Goal: Task Accomplishment & Management: Use online tool/utility

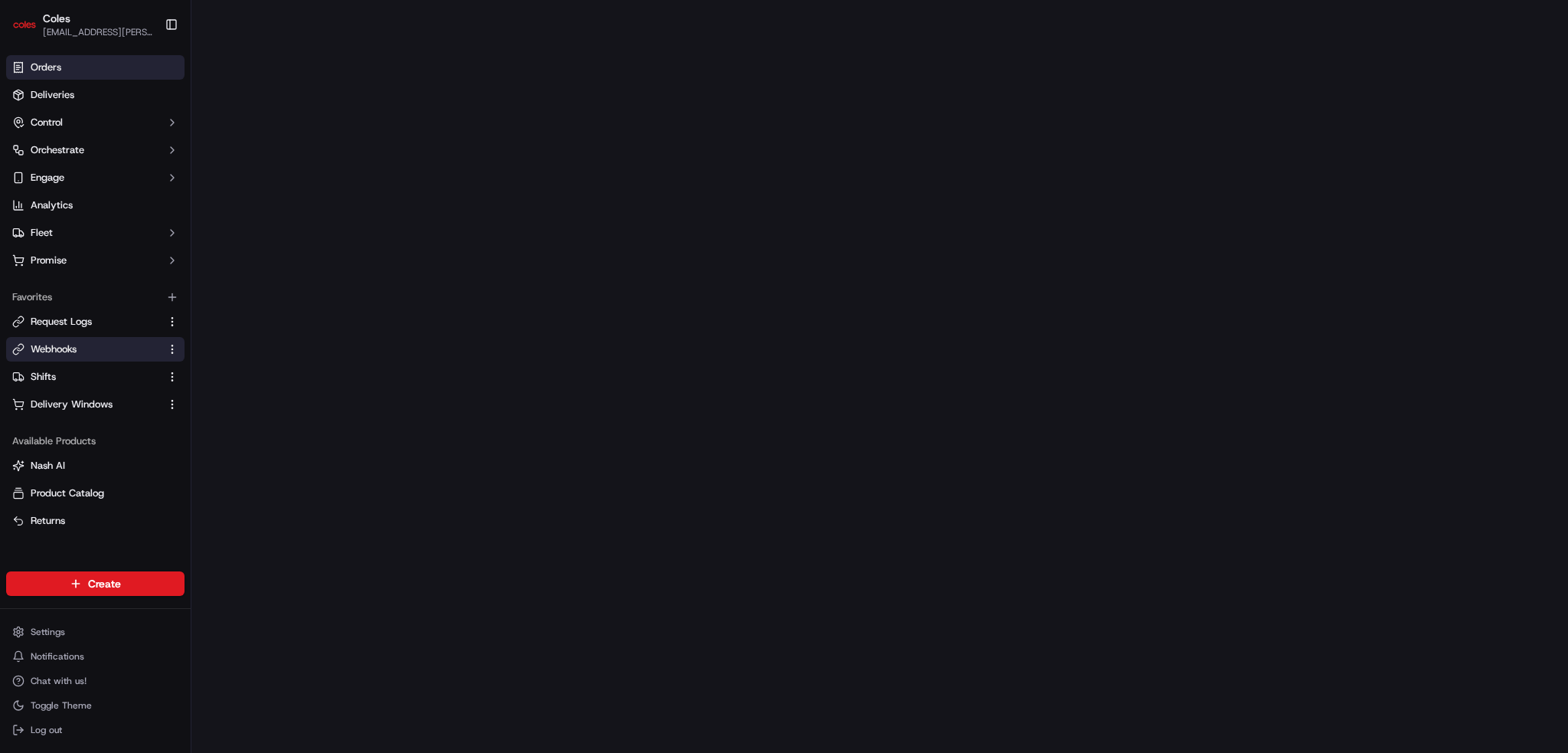
drag, startPoint x: 0, startPoint y: 0, endPoint x: 52, endPoint y: 64, distance: 82.5
click at [52, 64] on span "Orders" at bounding box center [46, 68] width 30 height 13
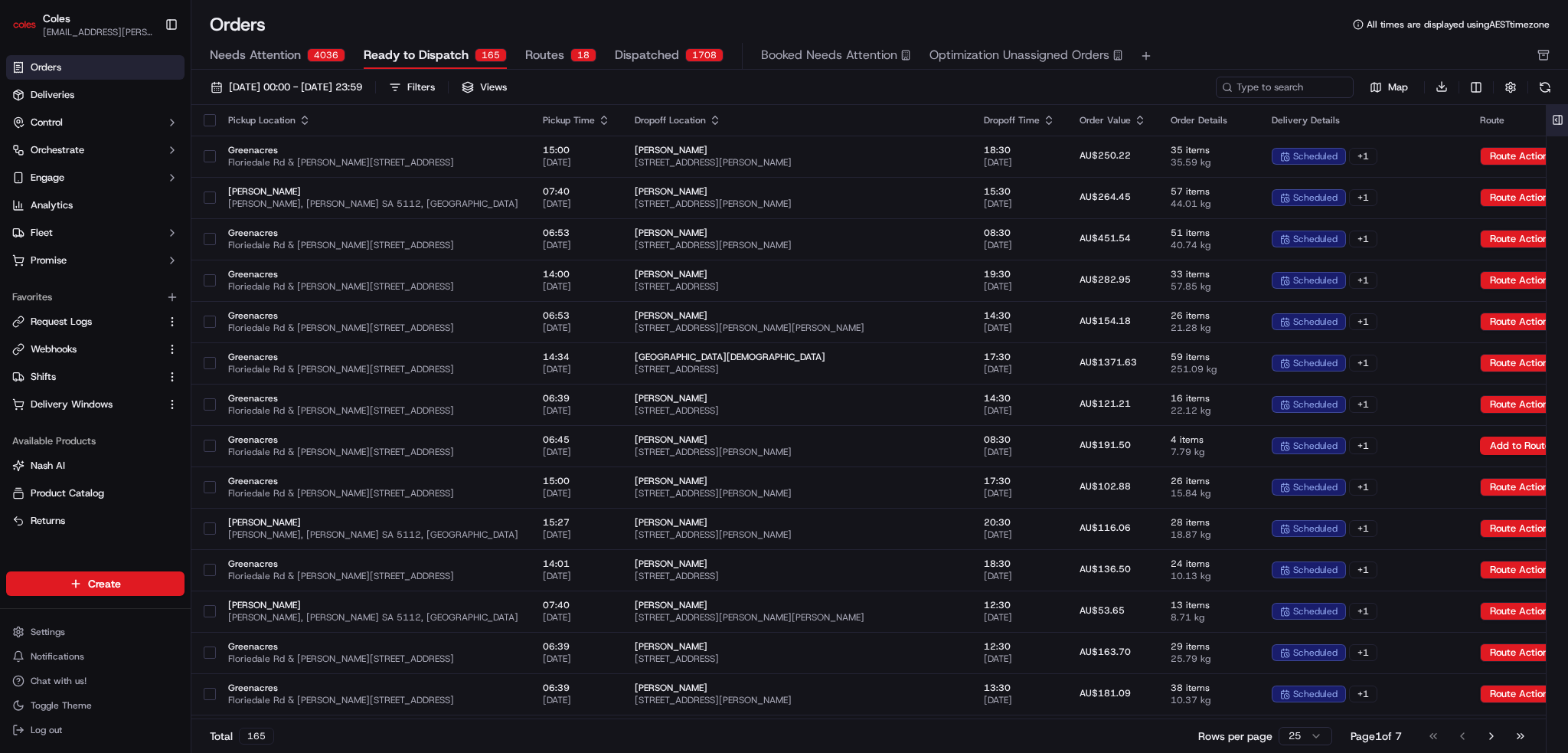
click at [1559, 118] on button at bounding box center [1558, 120] width 26 height 31
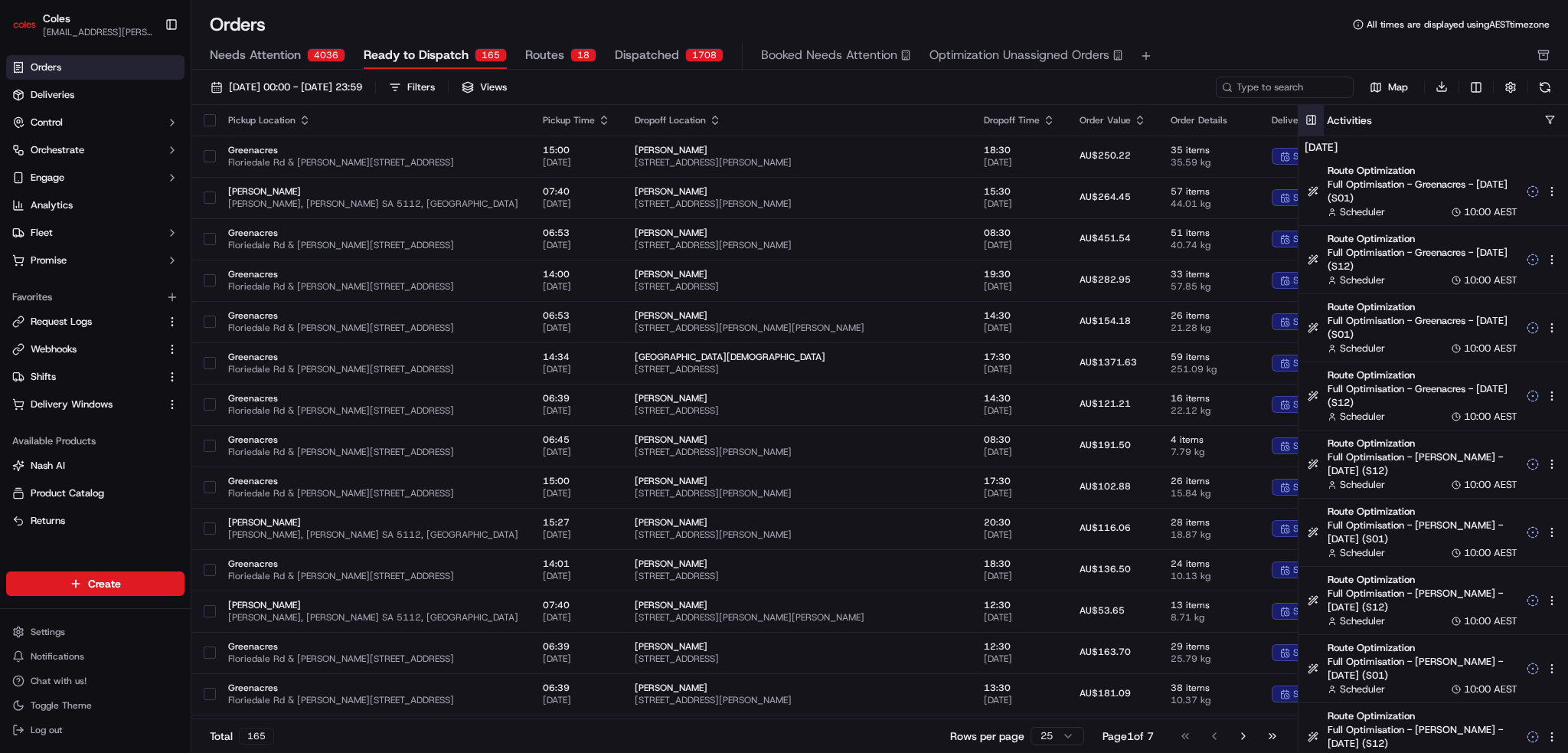
click at [1311, 120] on button at bounding box center [1311, 120] width 26 height 31
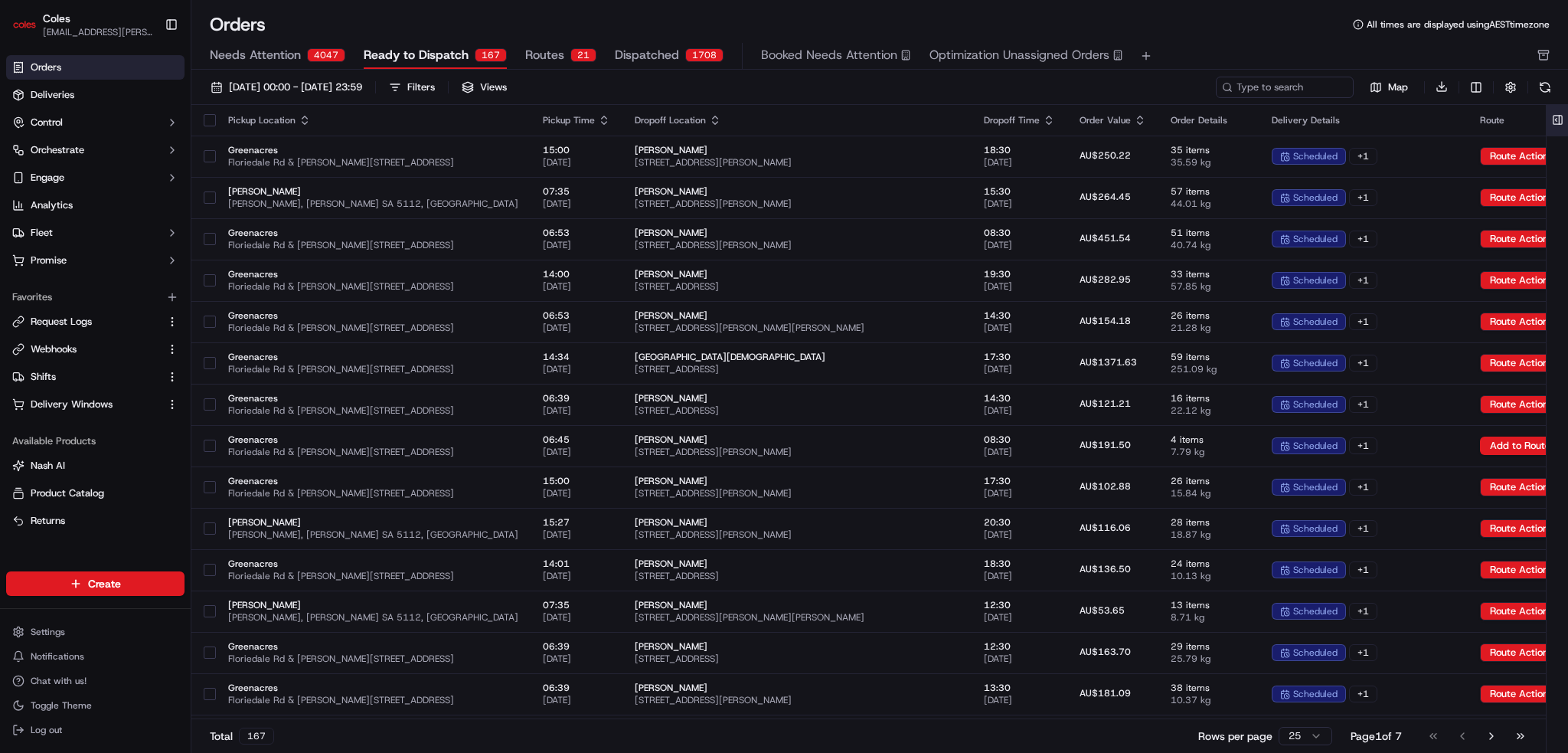
click at [1564, 115] on button at bounding box center [1558, 120] width 26 height 31
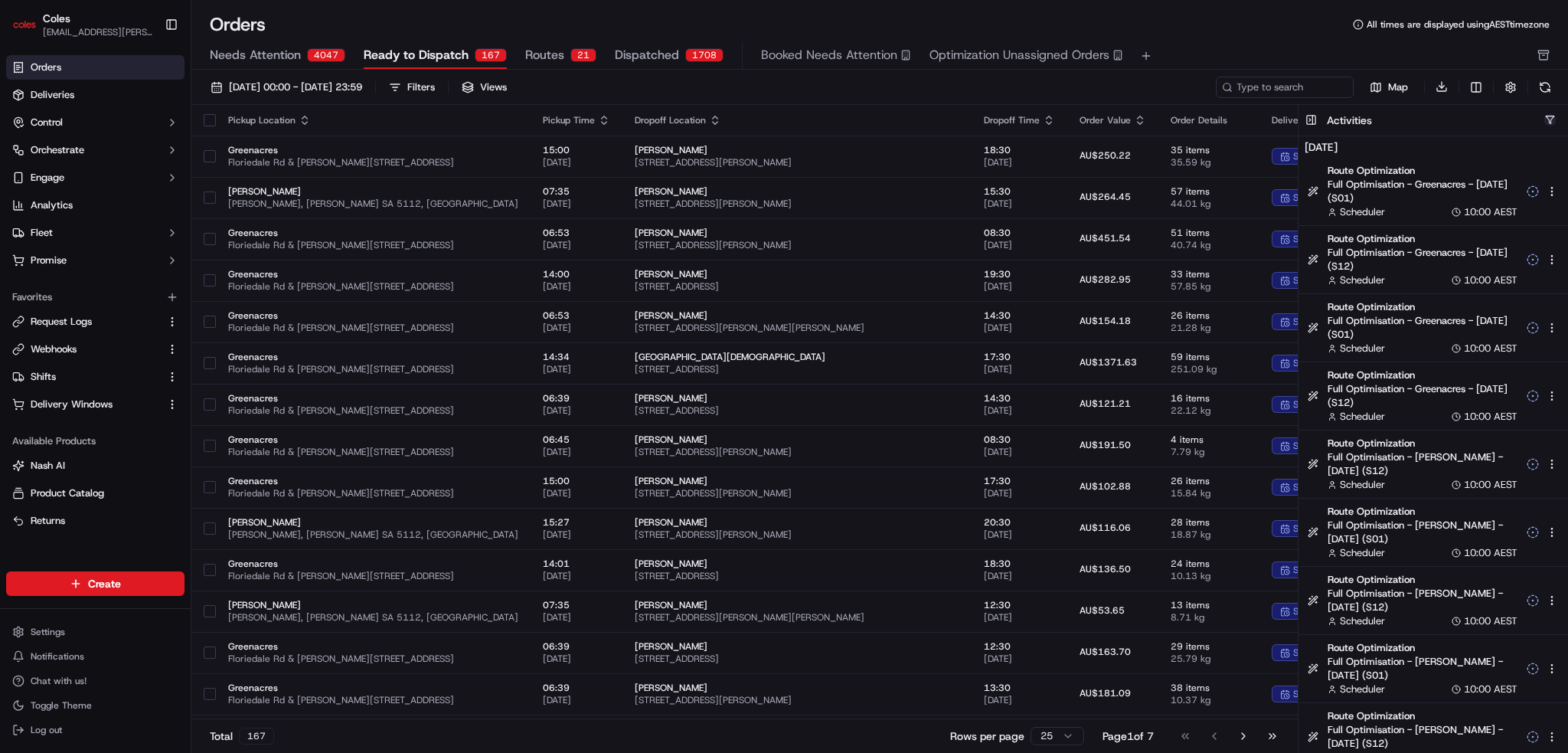
click at [1551, 119] on button "button" at bounding box center [1550, 120] width 11 height 11
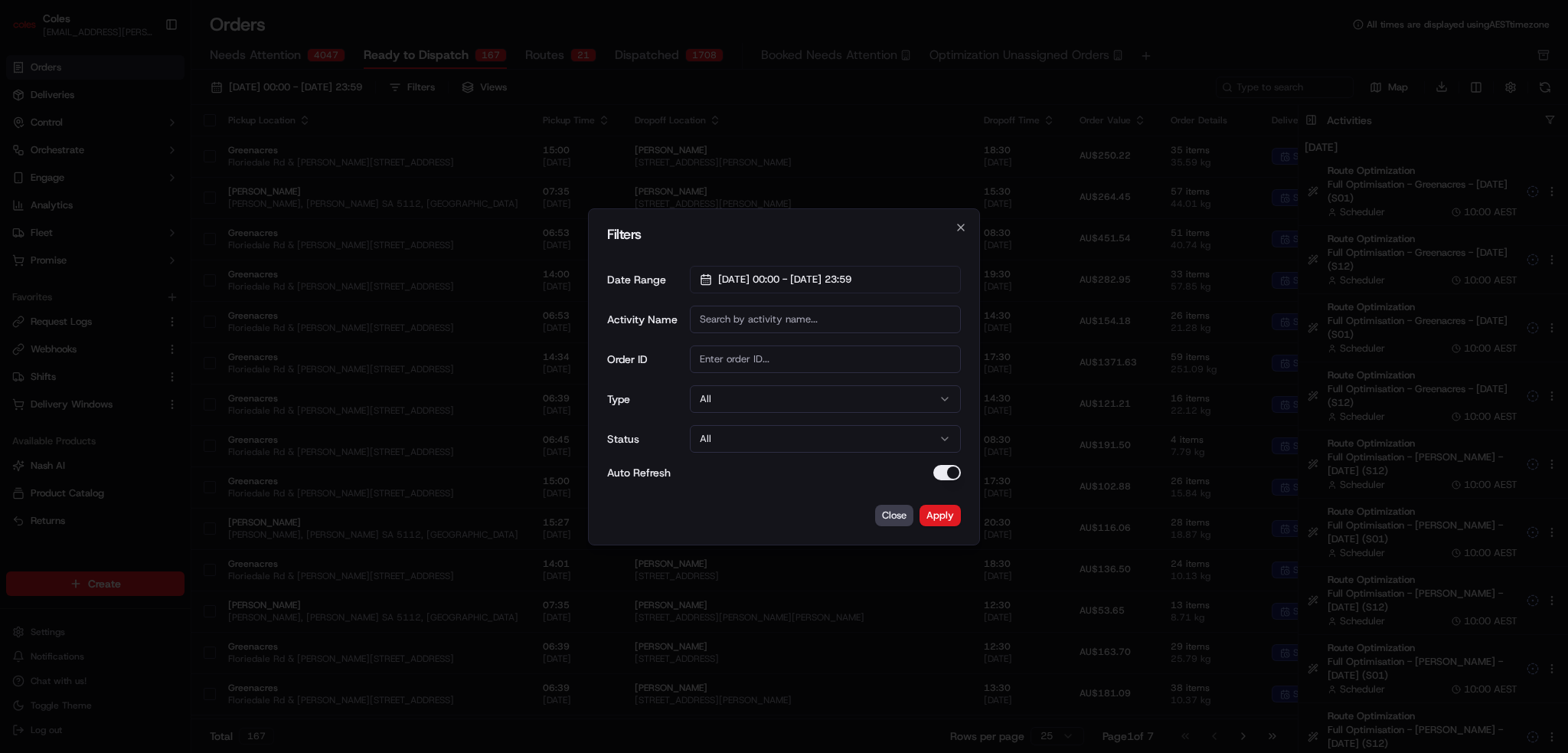
click at [761, 315] on input "Activity Name" at bounding box center [825, 319] width 271 height 28
type input "dispatch"
click at [955, 226] on icon "button" at bounding box center [960, 227] width 12 height 12
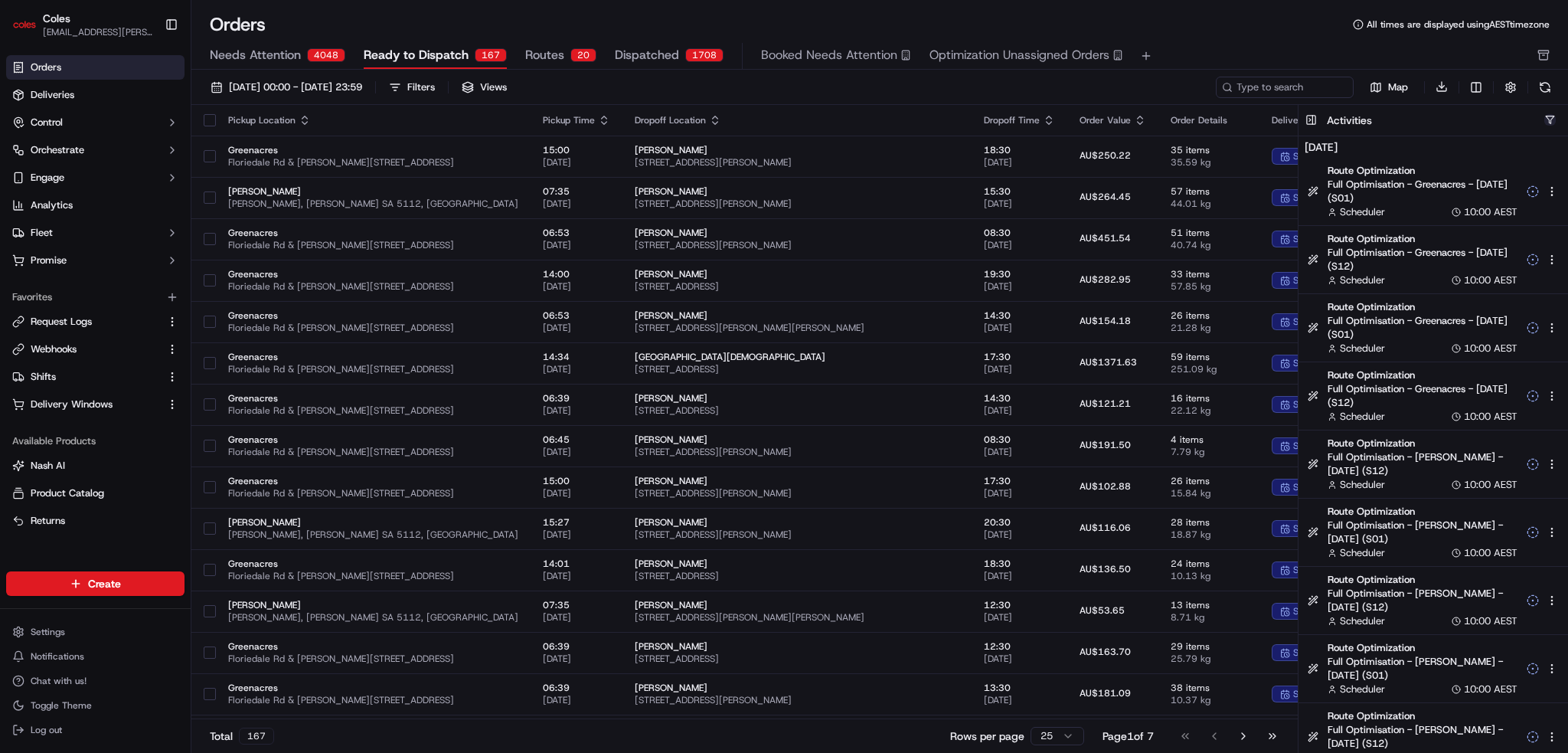
click at [1548, 115] on button "button" at bounding box center [1550, 120] width 11 height 11
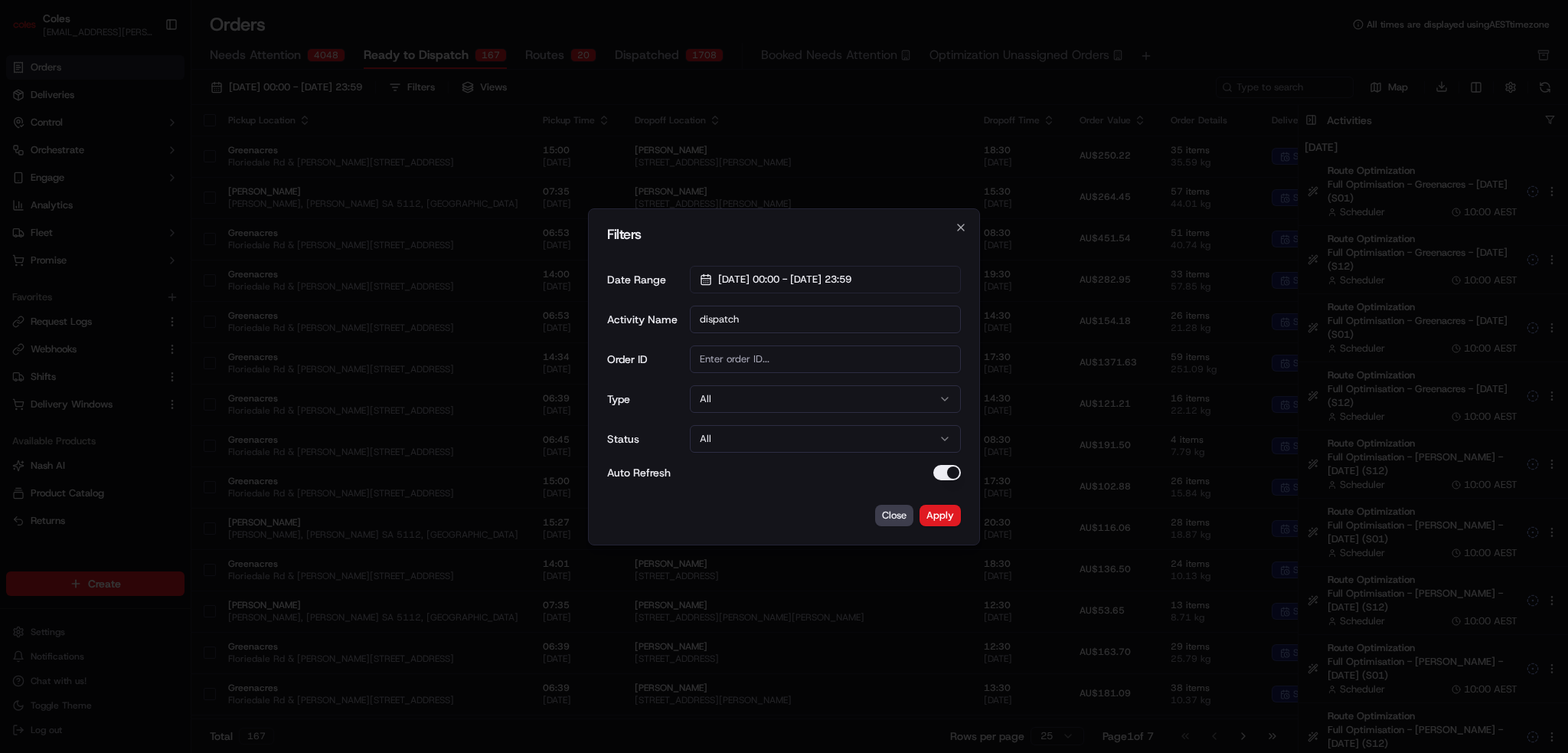
click at [761, 315] on input "dispatch" at bounding box center [825, 319] width 271 height 28
click at [943, 512] on button "Apply" at bounding box center [939, 516] width 41 height 22
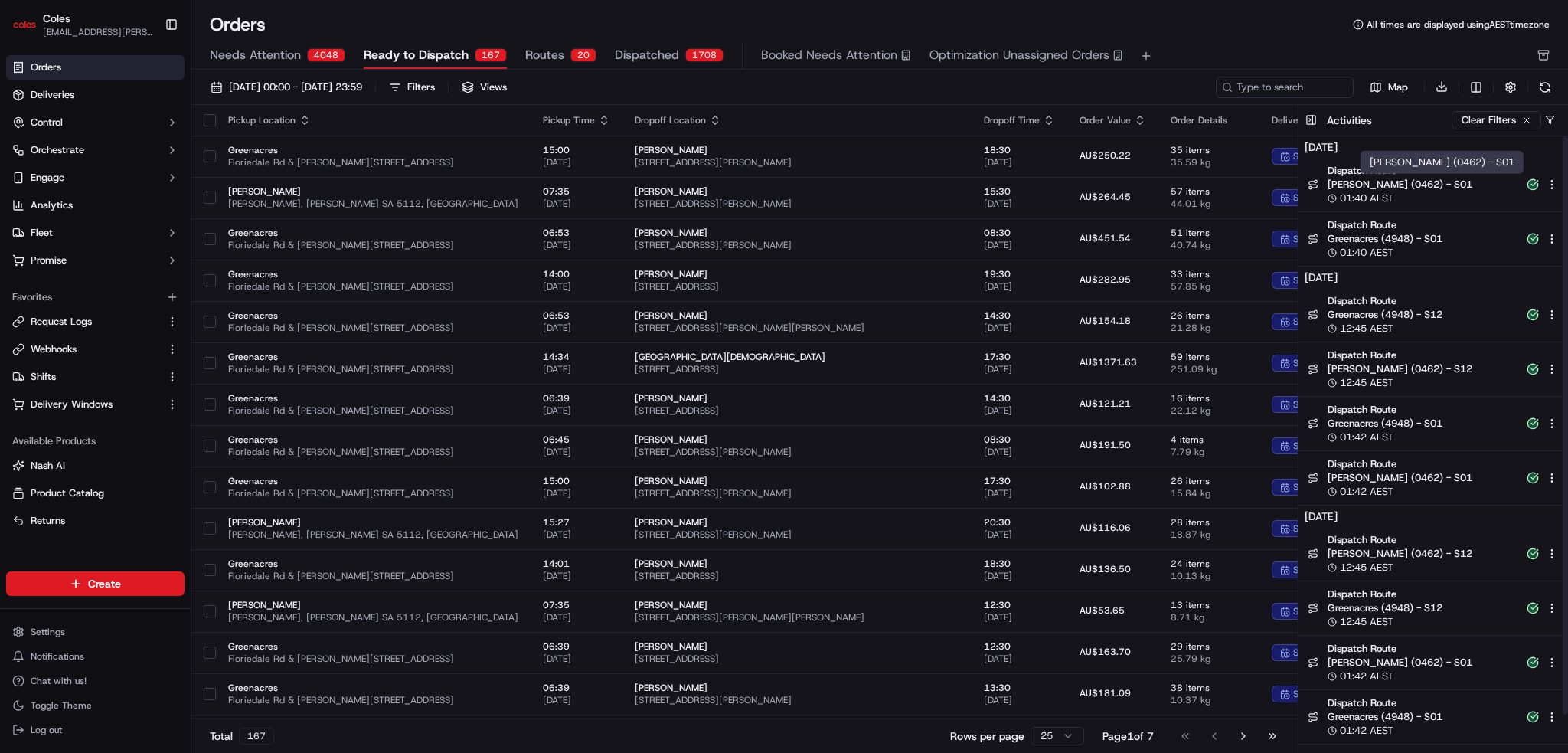
click at [1477, 184] on span "[PERSON_NAME] (0462) - S01" at bounding box center [1422, 184] width 190 height 13
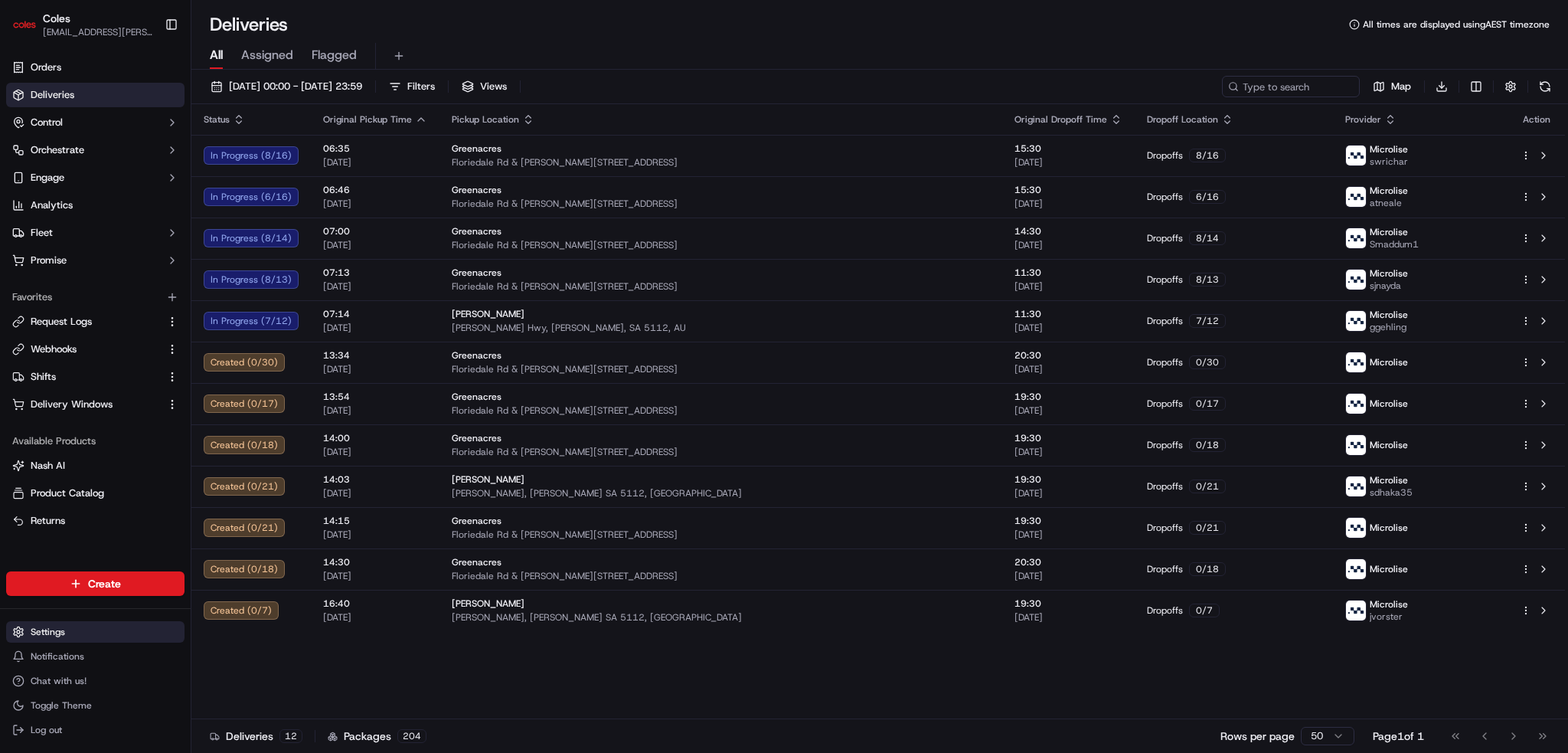
click at [53, 634] on html "Coles ben.ellis@coles.com.au Toggle Sidebar Orders Deliveries Control Orchestra…" at bounding box center [784, 376] width 1568 height 753
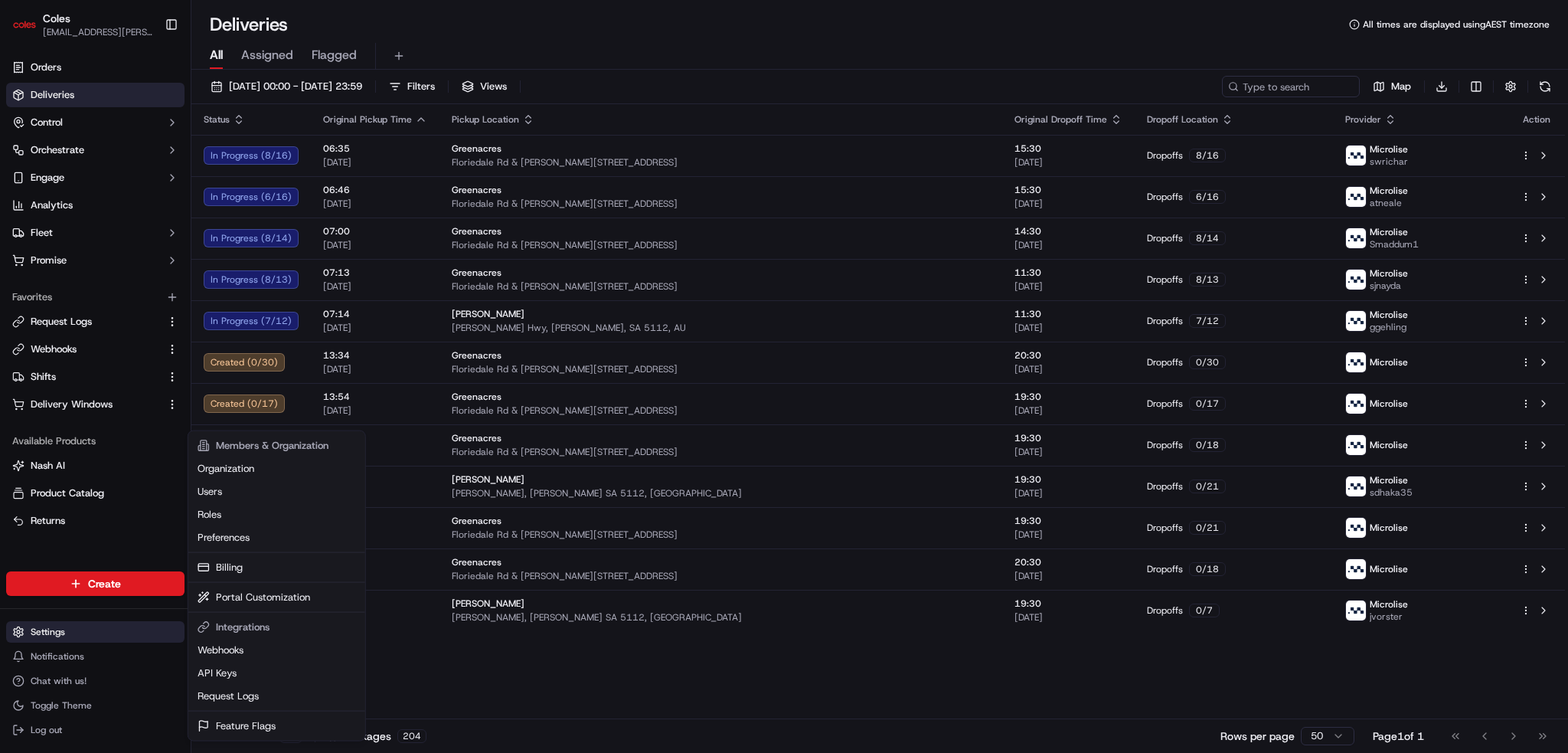
click at [53, 634] on html "Coles ben.ellis@coles.com.au Toggle Sidebar Orders Deliveries Control Orchestra…" at bounding box center [784, 376] width 1568 height 753
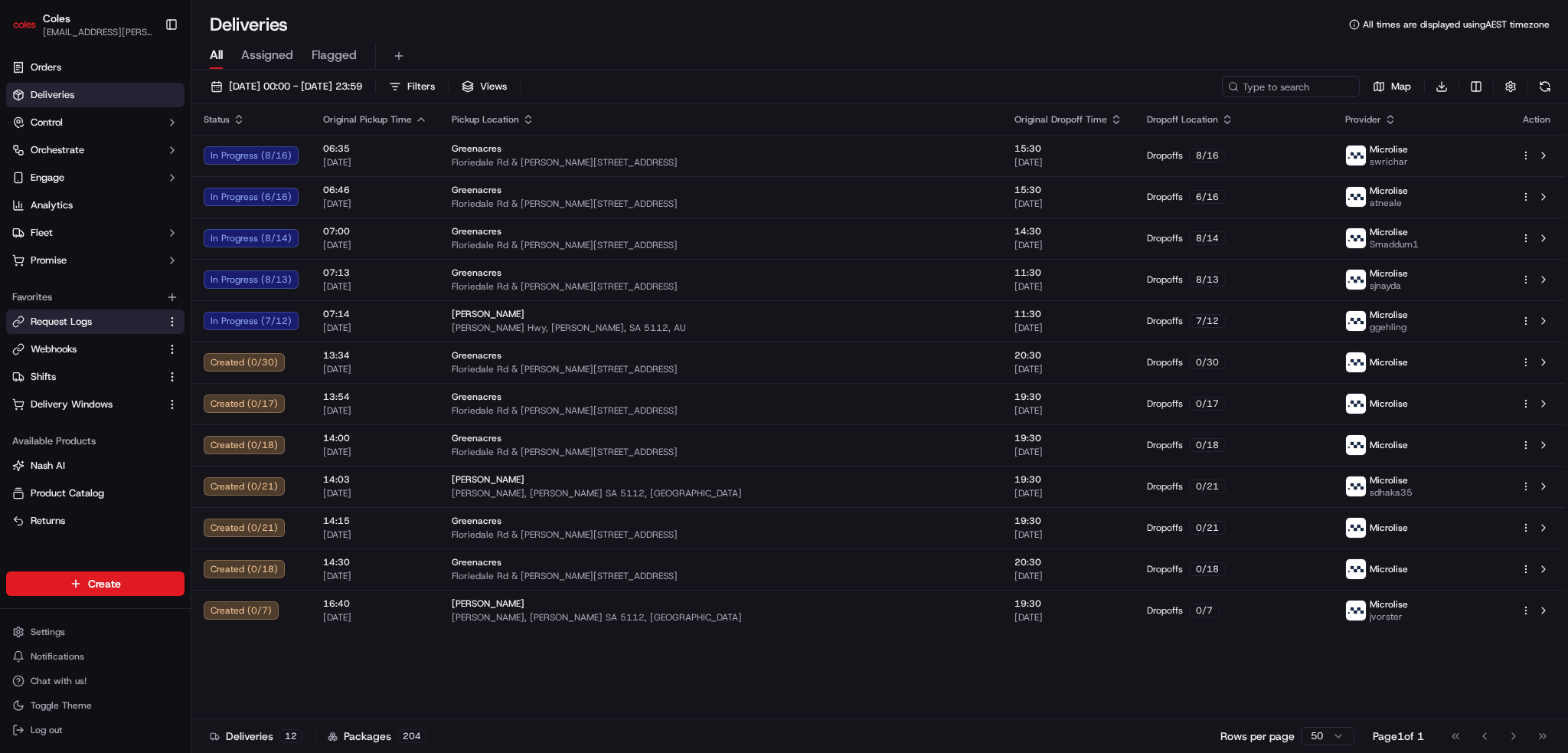
click at [65, 324] on span "Request Logs" at bounding box center [61, 321] width 61 height 13
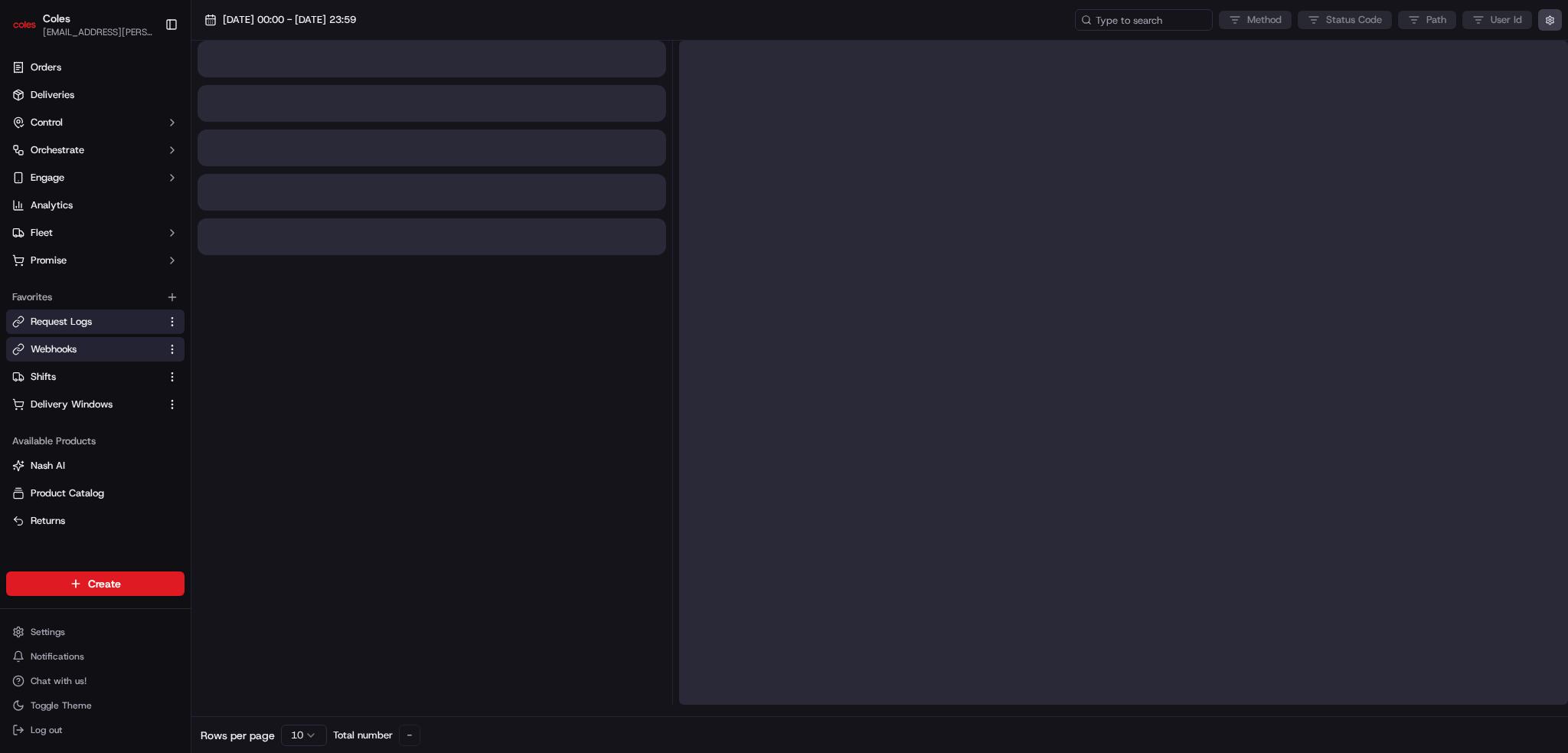
click at [46, 356] on button "Webhooks" at bounding box center [94, 350] width 178 height 25
click at [46, 346] on span "Webhooks" at bounding box center [53, 349] width 46 height 13
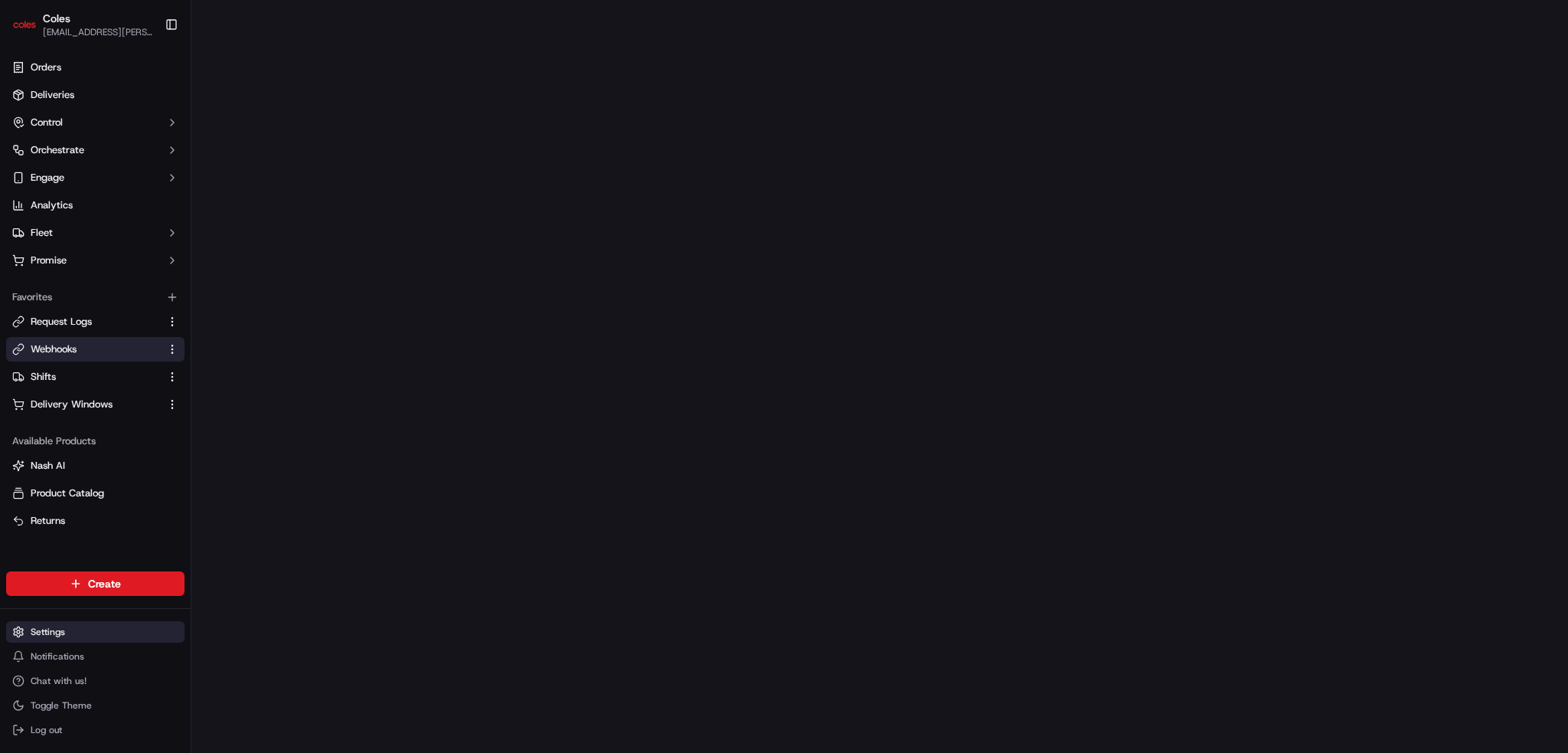
click at [55, 631] on html "Coles ben.ellis@coles.com.au Toggle Sidebar Orders Deliveries Control Orchestra…" at bounding box center [784, 376] width 1568 height 753
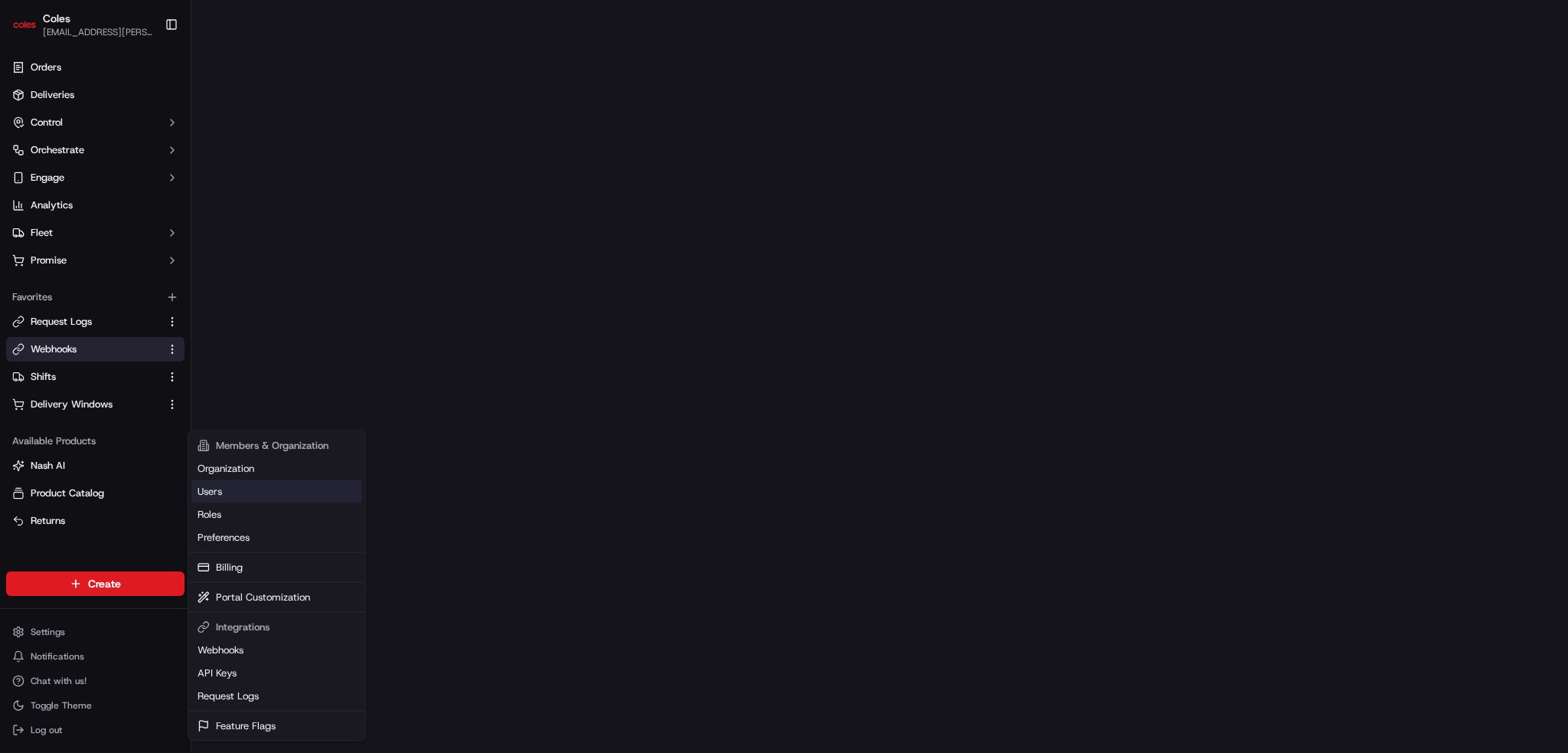
click at [249, 482] on link "Users" at bounding box center [276, 492] width 171 height 23
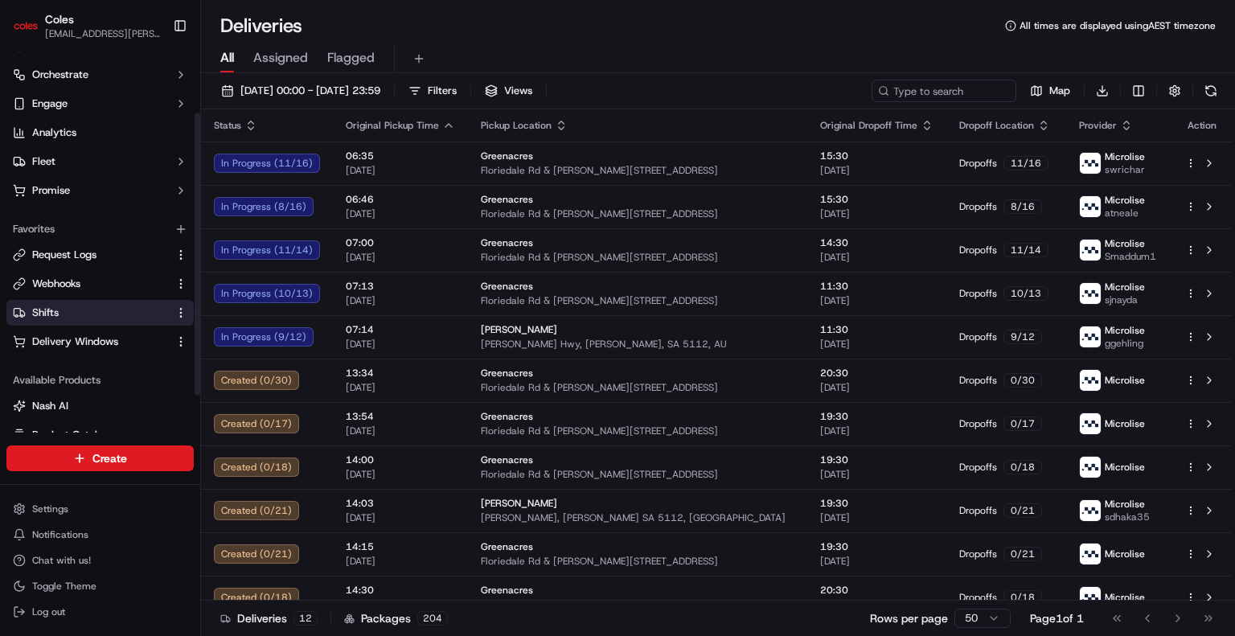
scroll to position [133, 0]
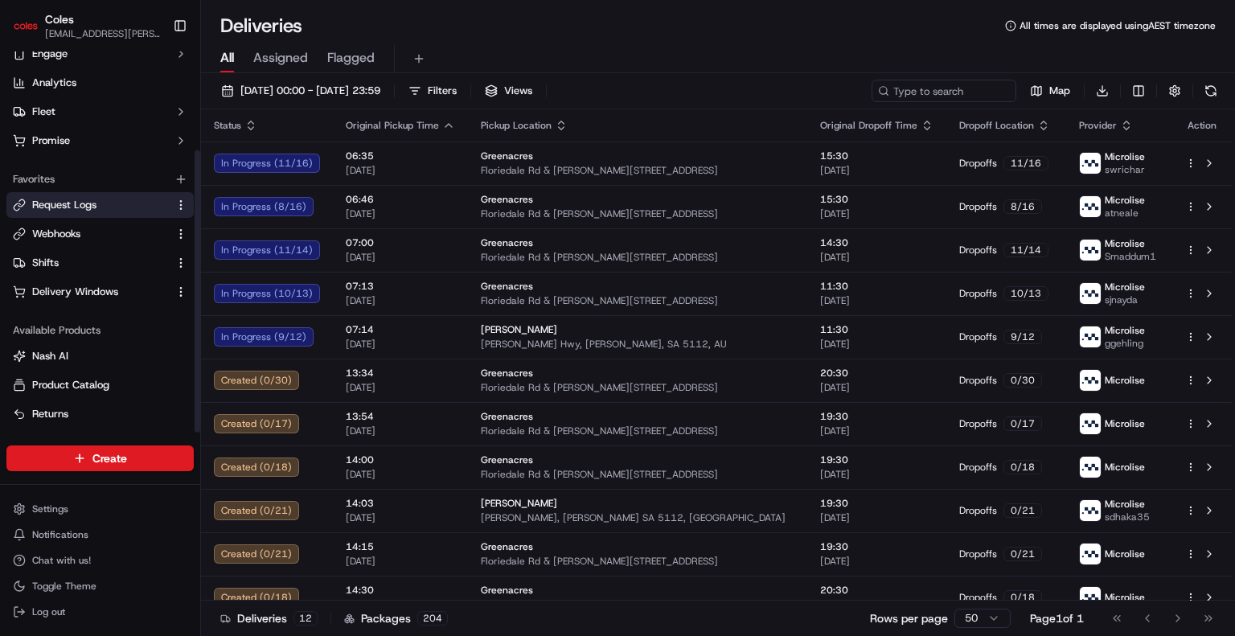
click at [74, 200] on span "Request Logs" at bounding box center [64, 205] width 64 height 14
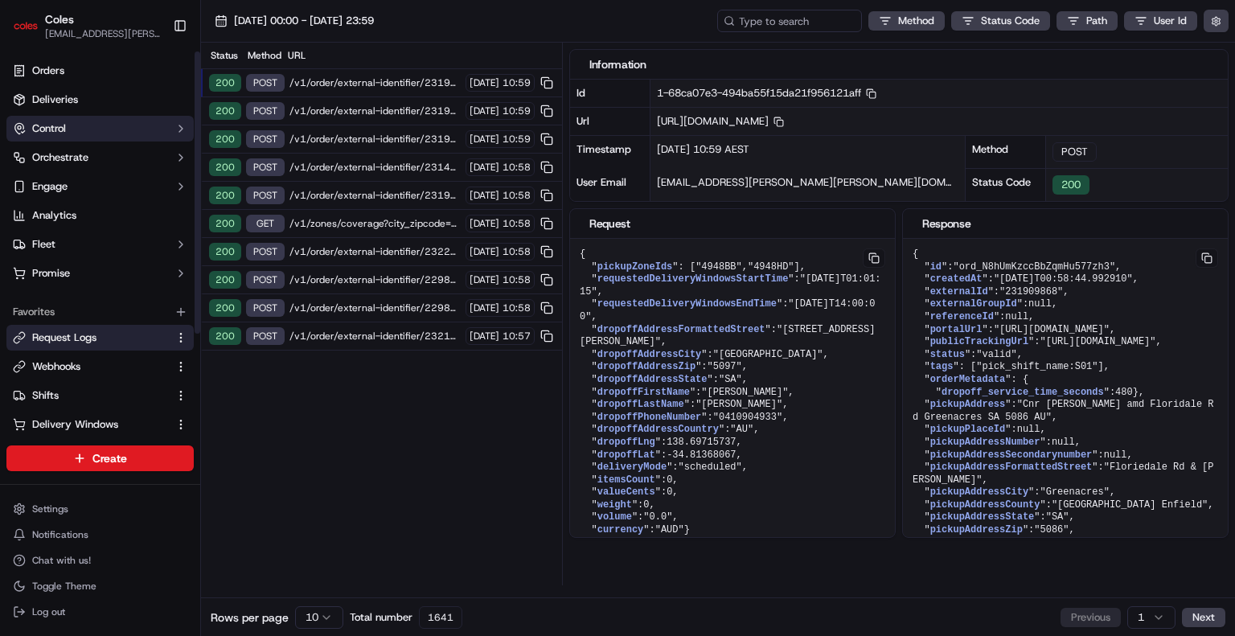
click at [88, 119] on button "Control" at bounding box center [99, 129] width 187 height 26
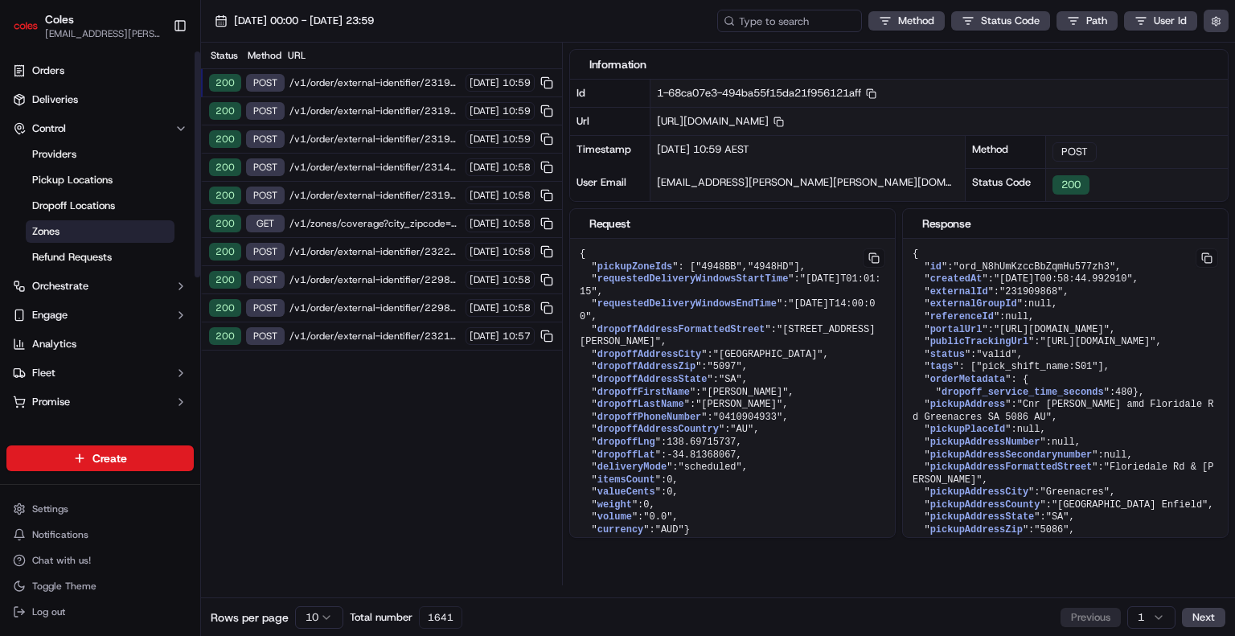
click at [60, 227] on link "Zones" at bounding box center [100, 231] width 149 height 23
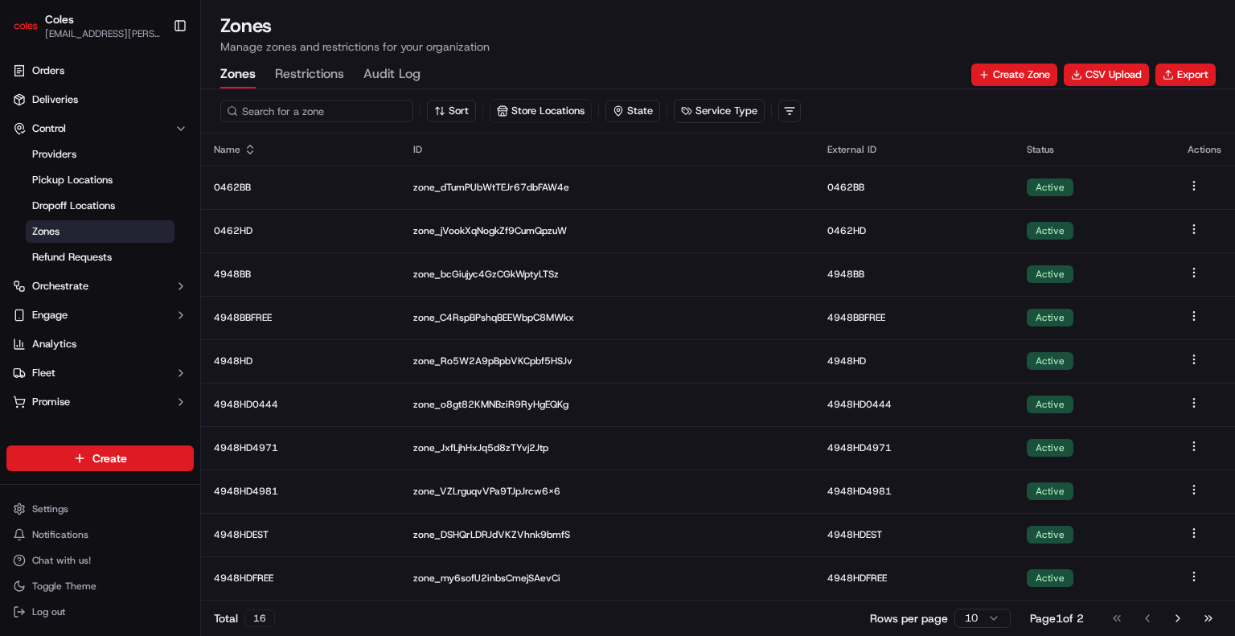
click at [295, 107] on input at bounding box center [316, 111] width 193 height 23
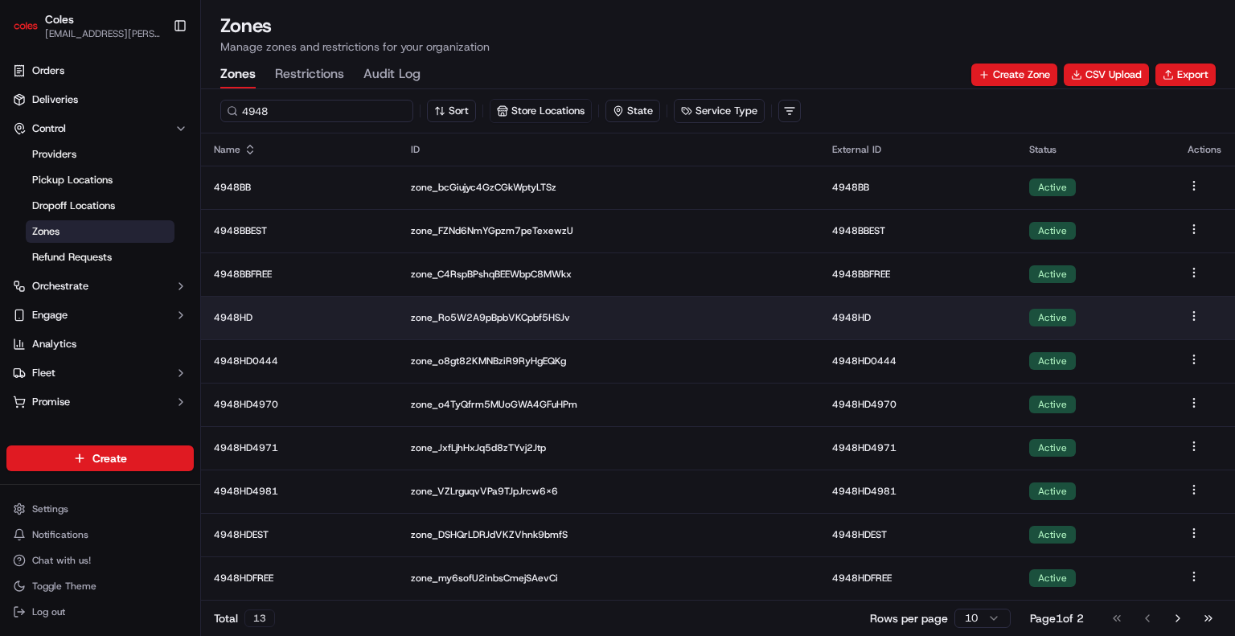
type input "4948"
click at [299, 311] on p "4948HD" at bounding box center [299, 317] width 171 height 13
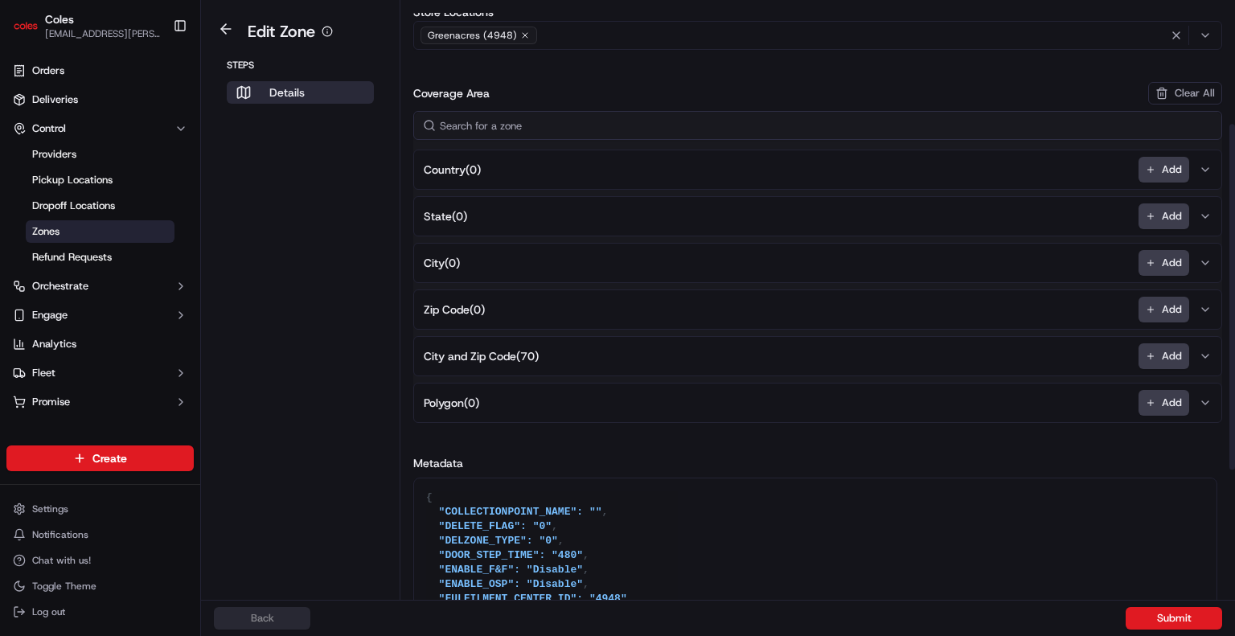
scroll to position [322, 0]
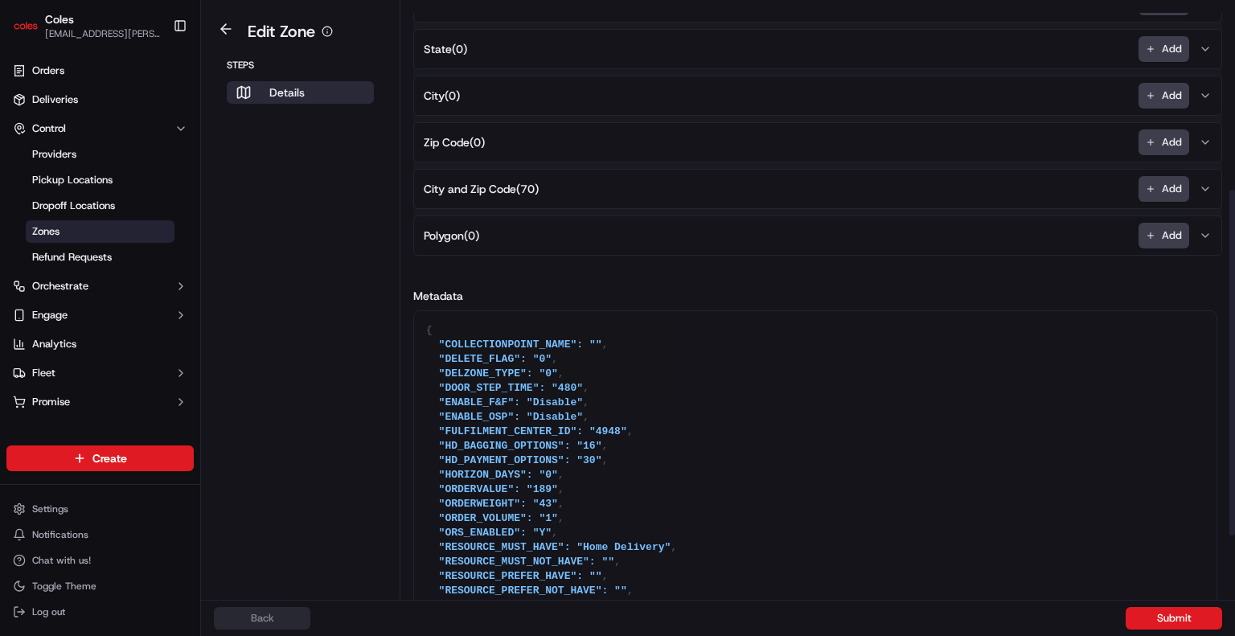
click at [572, 188] on button "City and Zip Code ( 70 ) Add" at bounding box center [817, 189] width 801 height 39
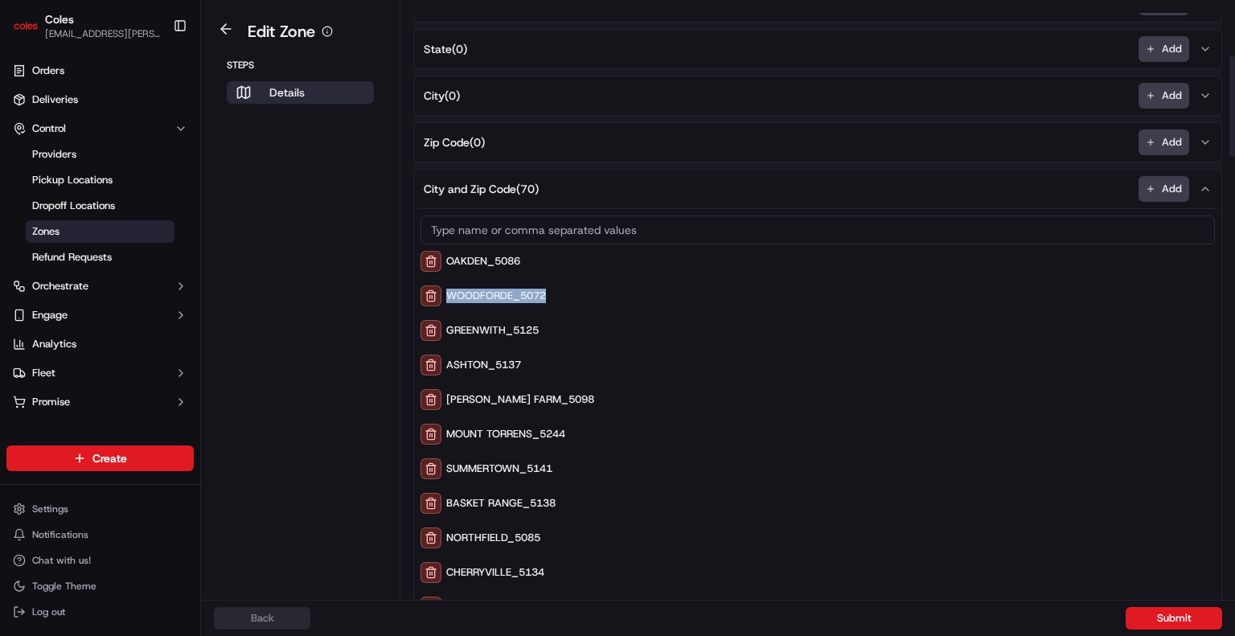
drag, startPoint x: 523, startPoint y: 292, endPoint x: 543, endPoint y: 288, distance: 20.5
click at [543, 288] on div "WOODFORDE_5072" at bounding box center [817, 295] width 794 height 21
copy div "WOODFORDE_5072"
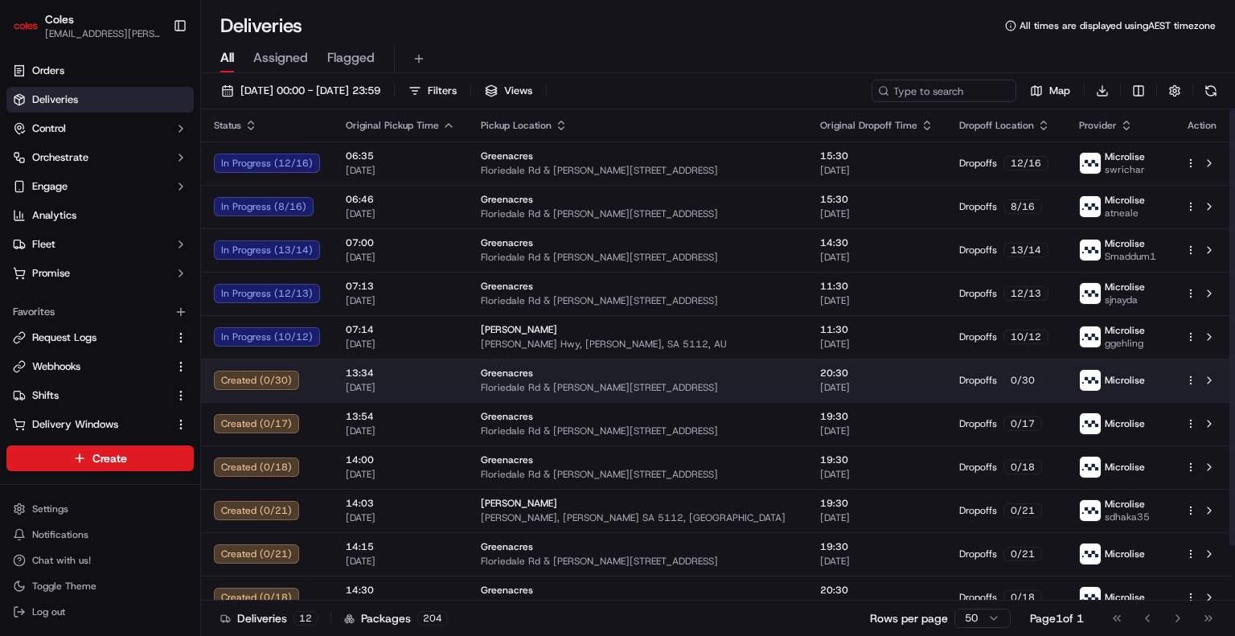
click at [616, 376] on div "Greenacres" at bounding box center [638, 373] width 314 height 13
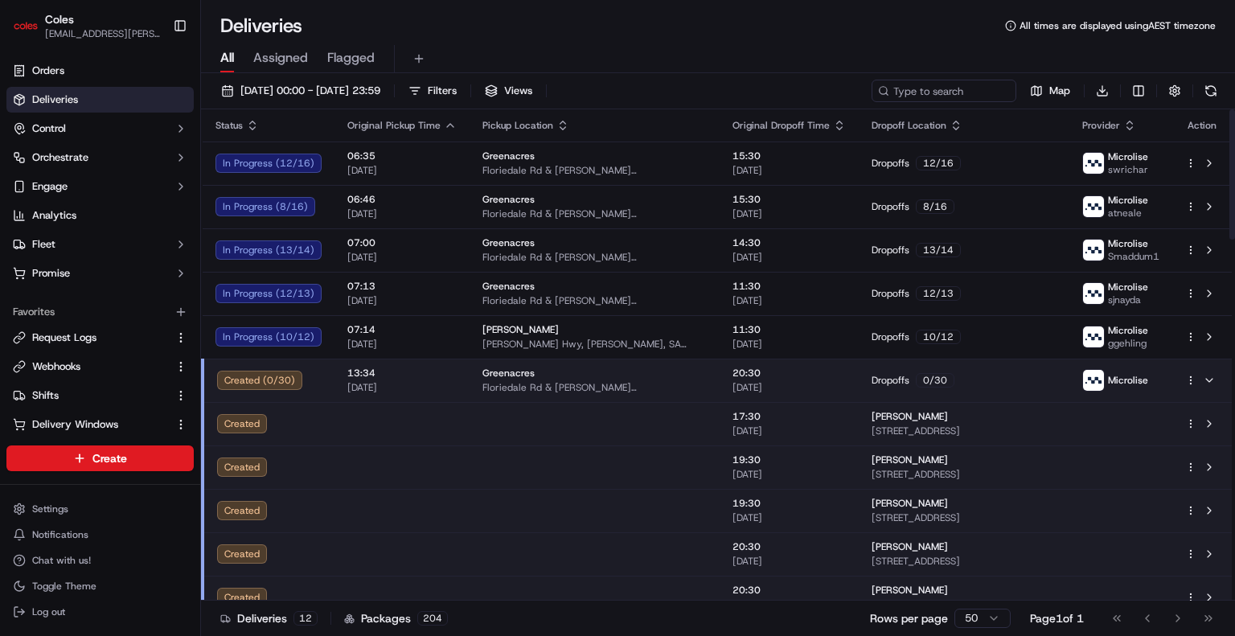
click at [616, 422] on td at bounding box center [594, 423] width 250 height 43
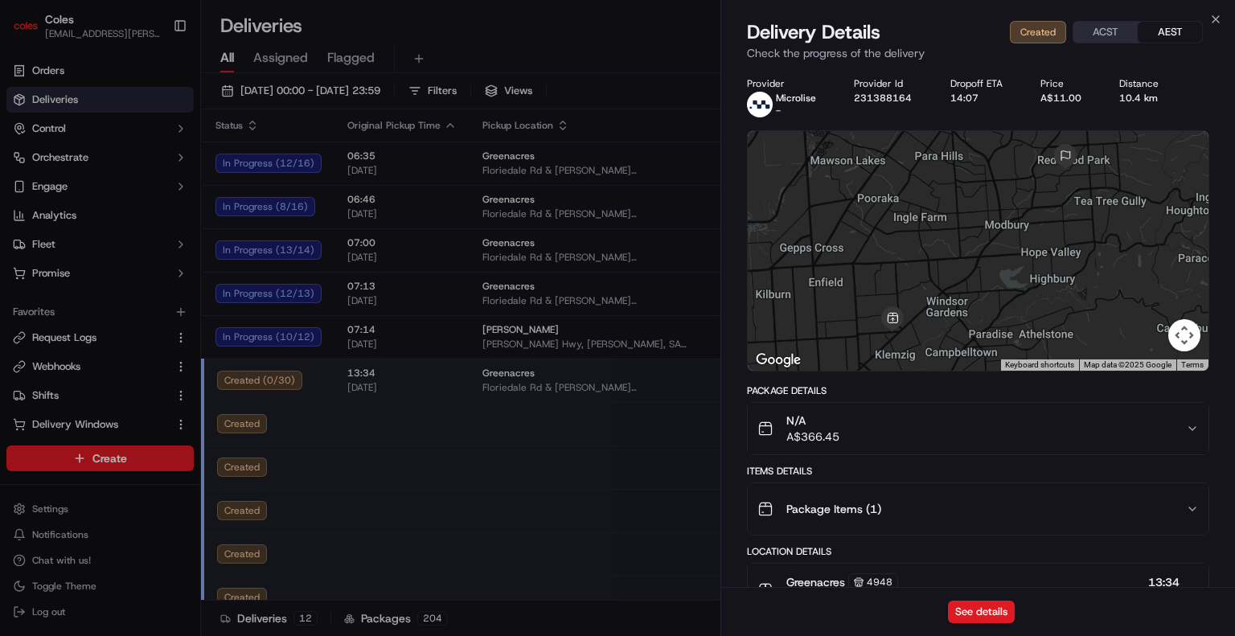
click at [616, 433] on div "N/A A$366.45" at bounding box center [971, 428] width 428 height 32
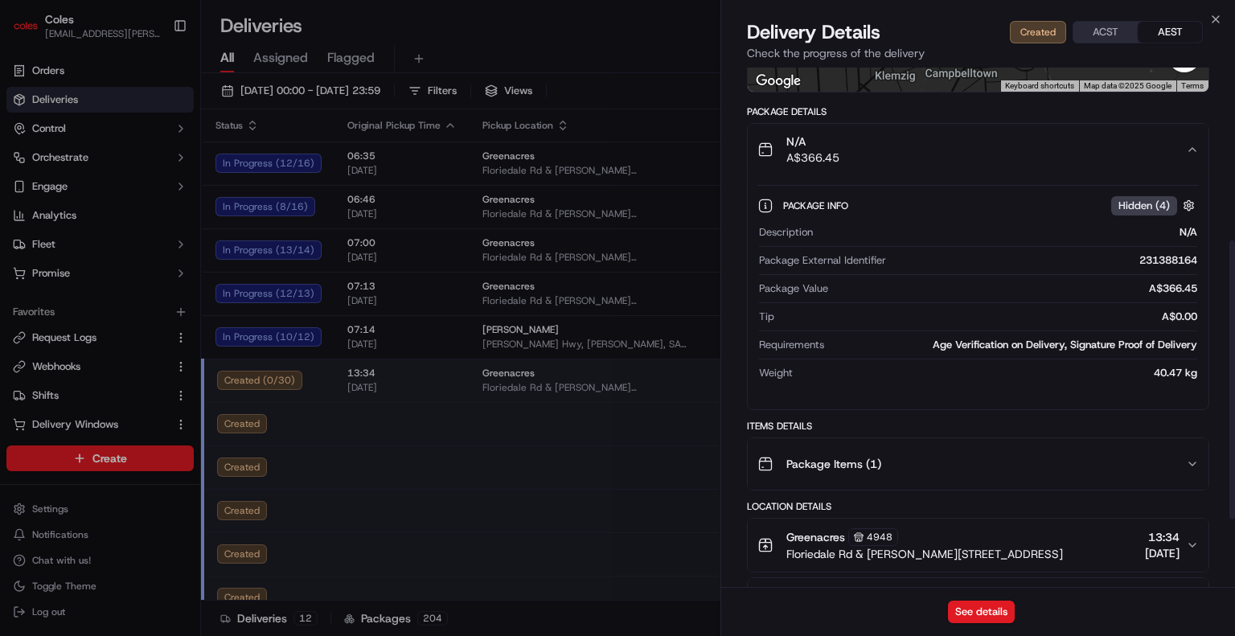
scroll to position [322, 0]
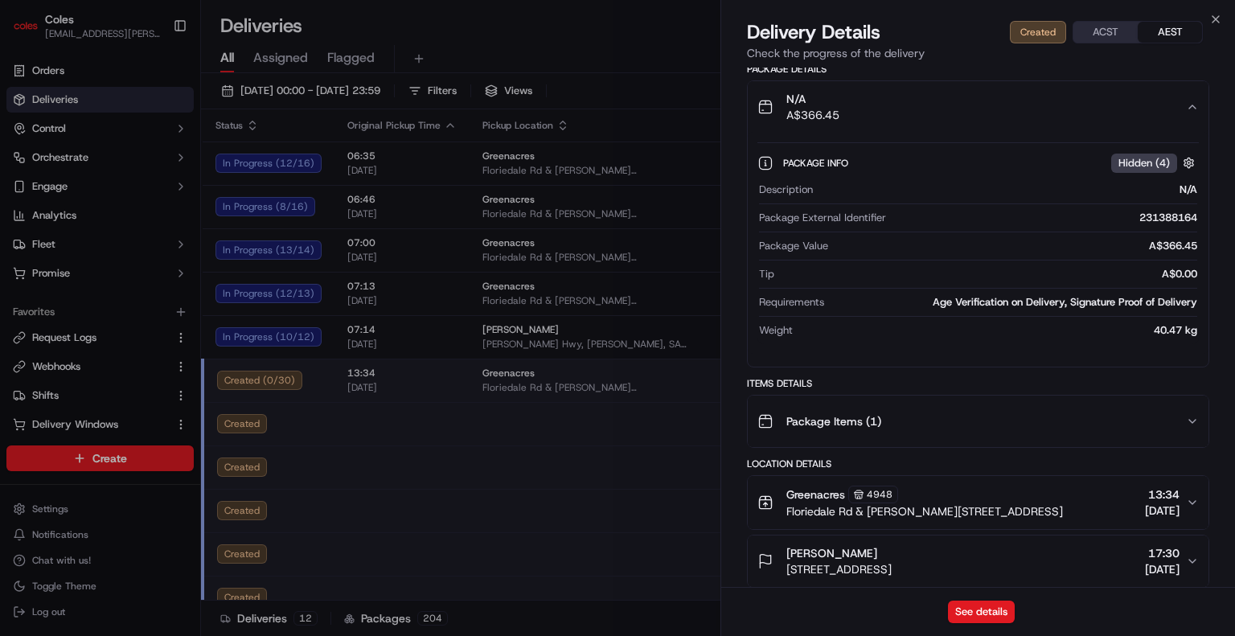
click at [616, 417] on div "Package Items ( 1 )" at bounding box center [971, 421] width 428 height 32
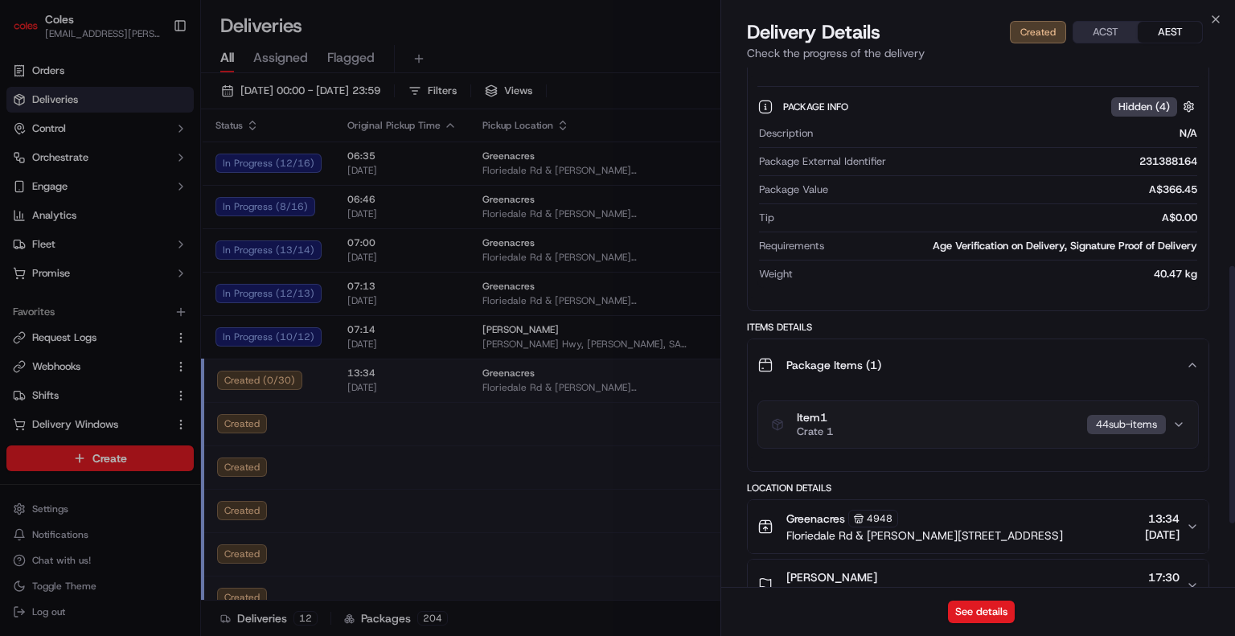
scroll to position [402, 0]
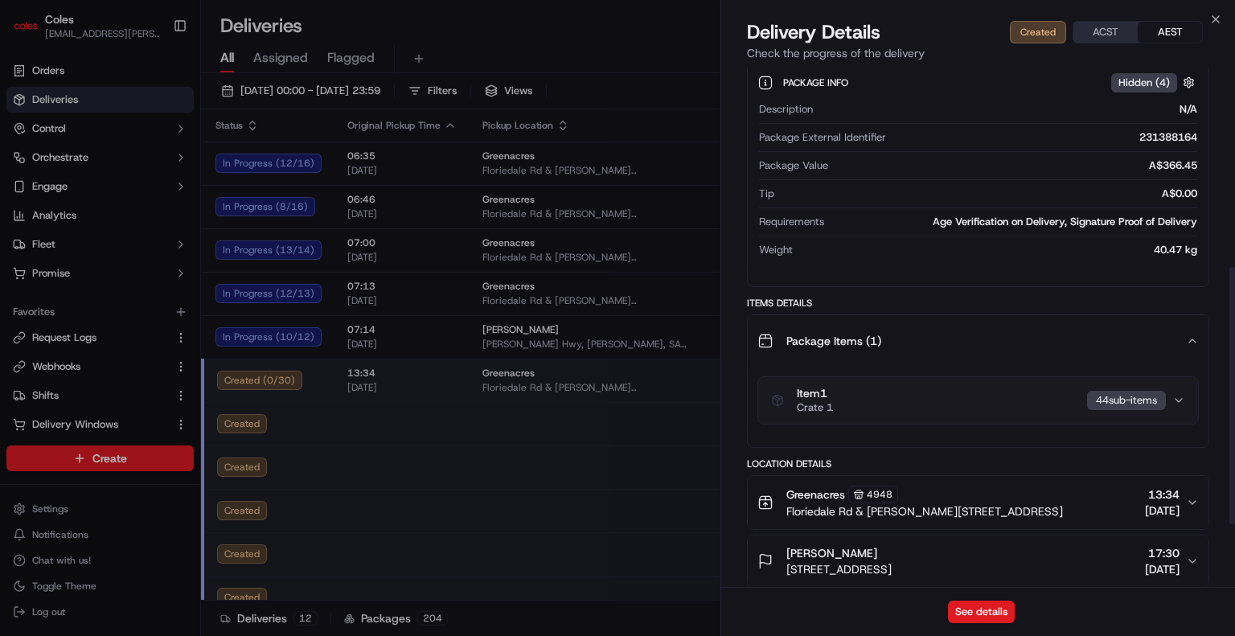
click at [616, 408] on div "Item 1 Crate 1 44 sub-item s" at bounding box center [971, 400] width 401 height 27
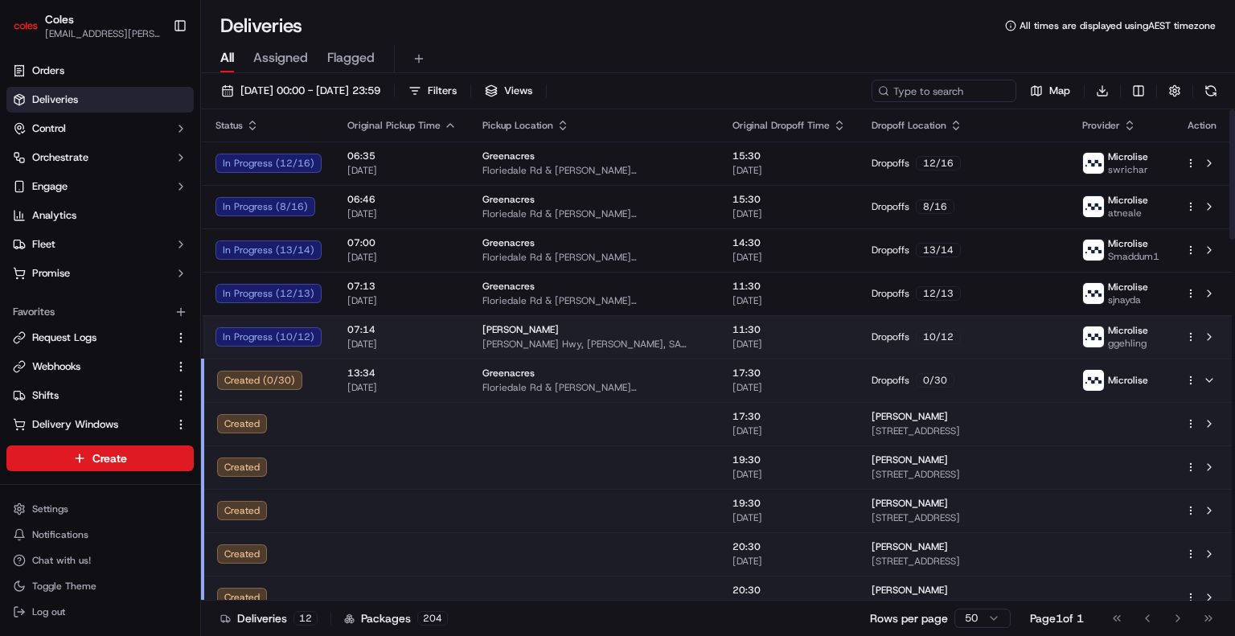
click at [588, 324] on div "[PERSON_NAME]" at bounding box center [594, 329] width 224 height 13
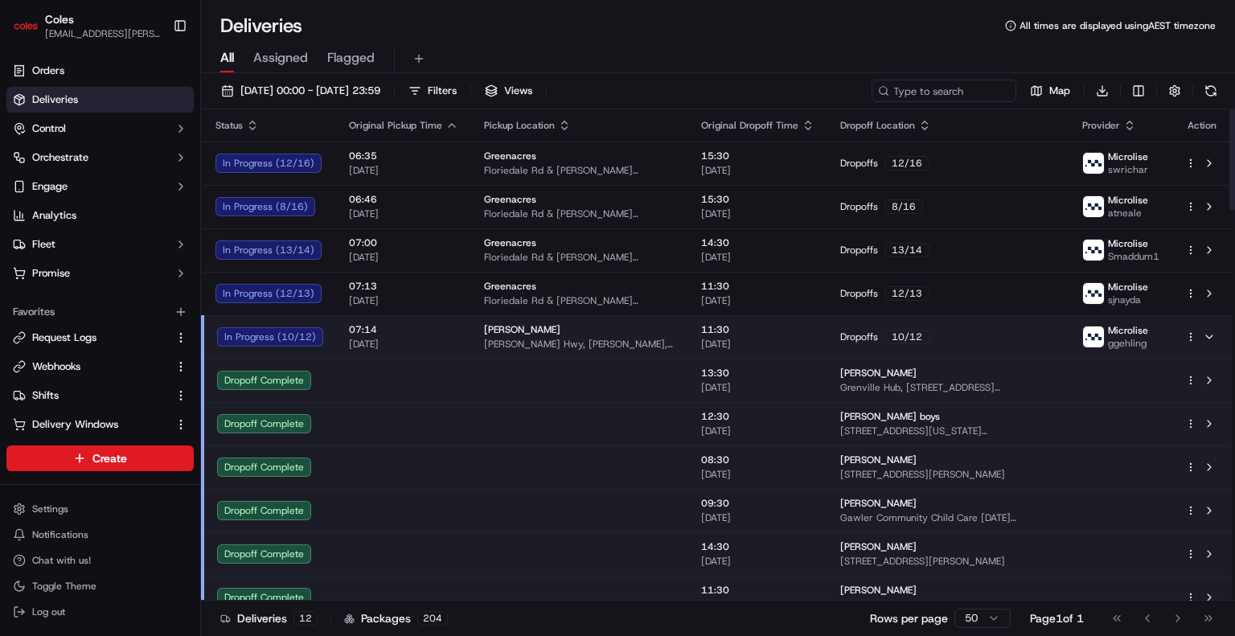
click at [616, 372] on td at bounding box center [579, 380] width 217 height 43
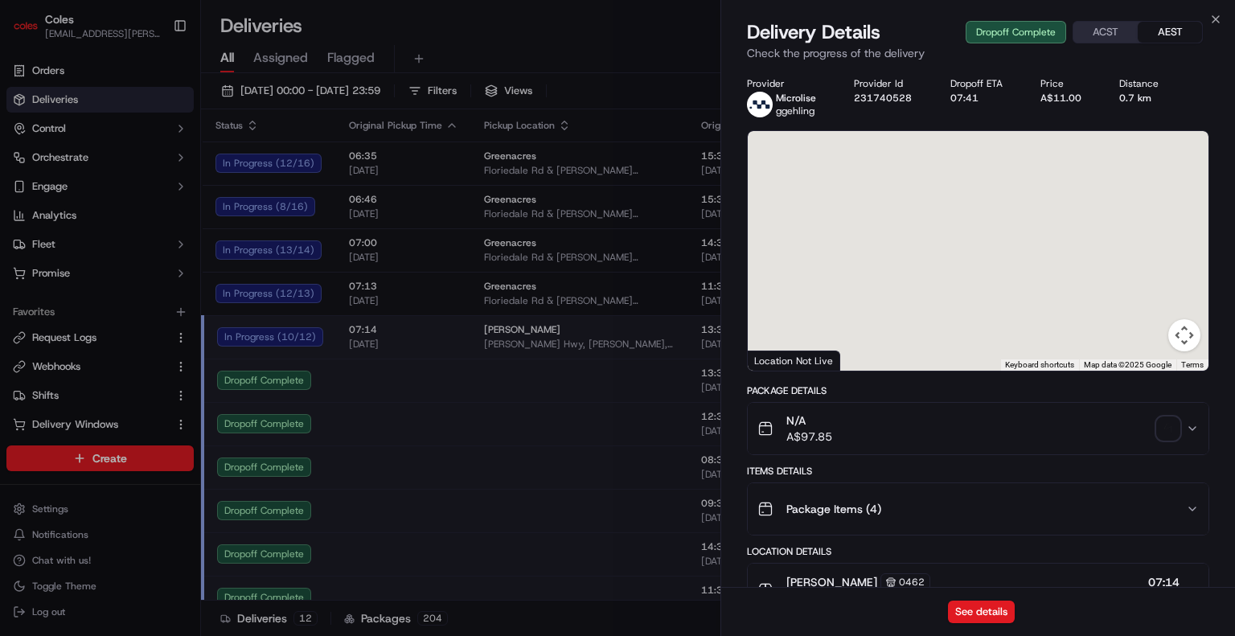
click at [616, 512] on div "Package Items ( 4 )" at bounding box center [971, 509] width 428 height 32
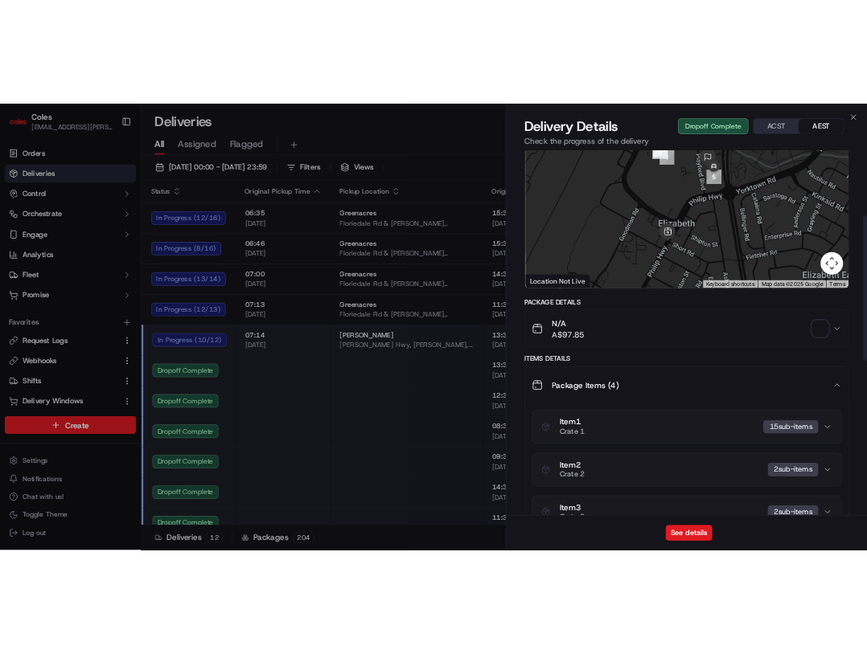
scroll to position [241, 0]
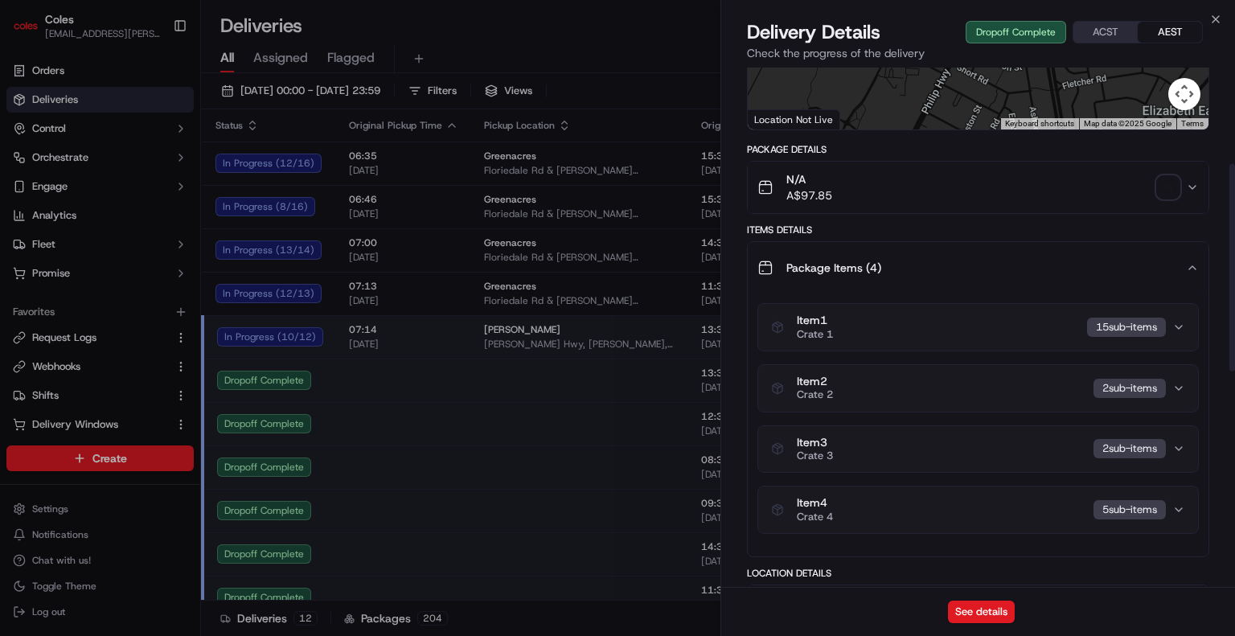
click at [616, 340] on button "Item 1 Crate 1 15 sub-item s" at bounding box center [978, 327] width 440 height 47
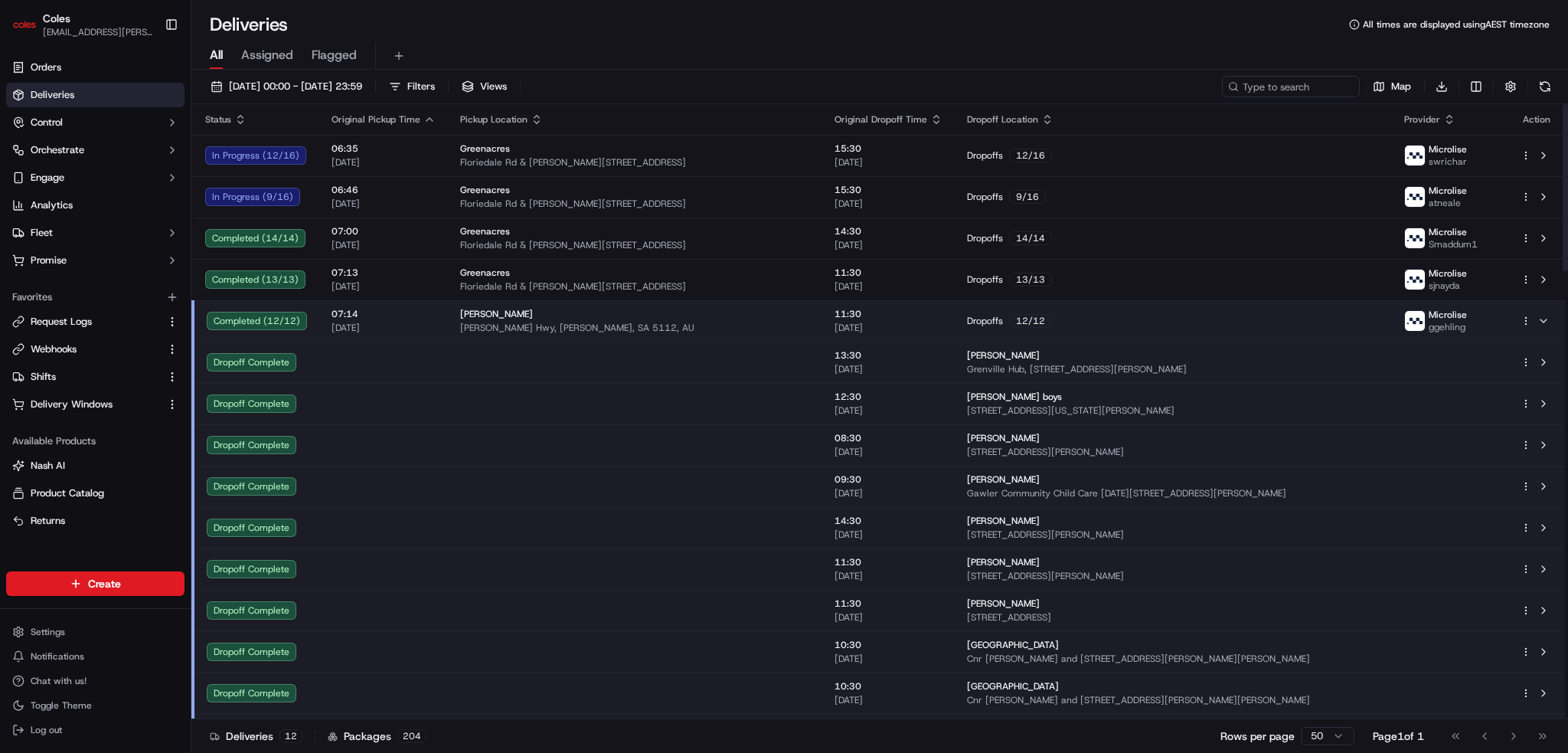
click at [404, 313] on span "07:14" at bounding box center [383, 314] width 104 height 12
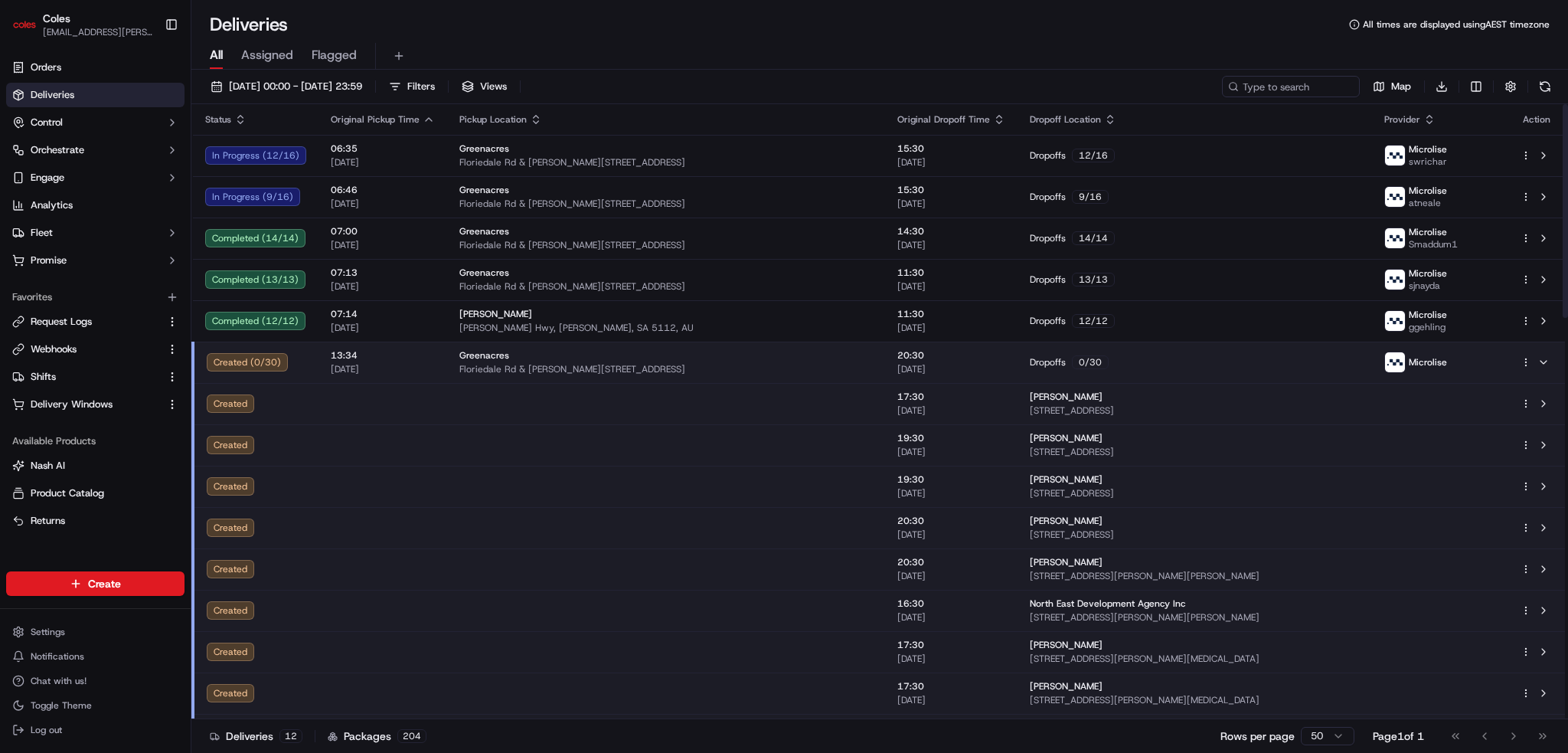
click at [412, 354] on span "13:34" at bounding box center [382, 356] width 104 height 12
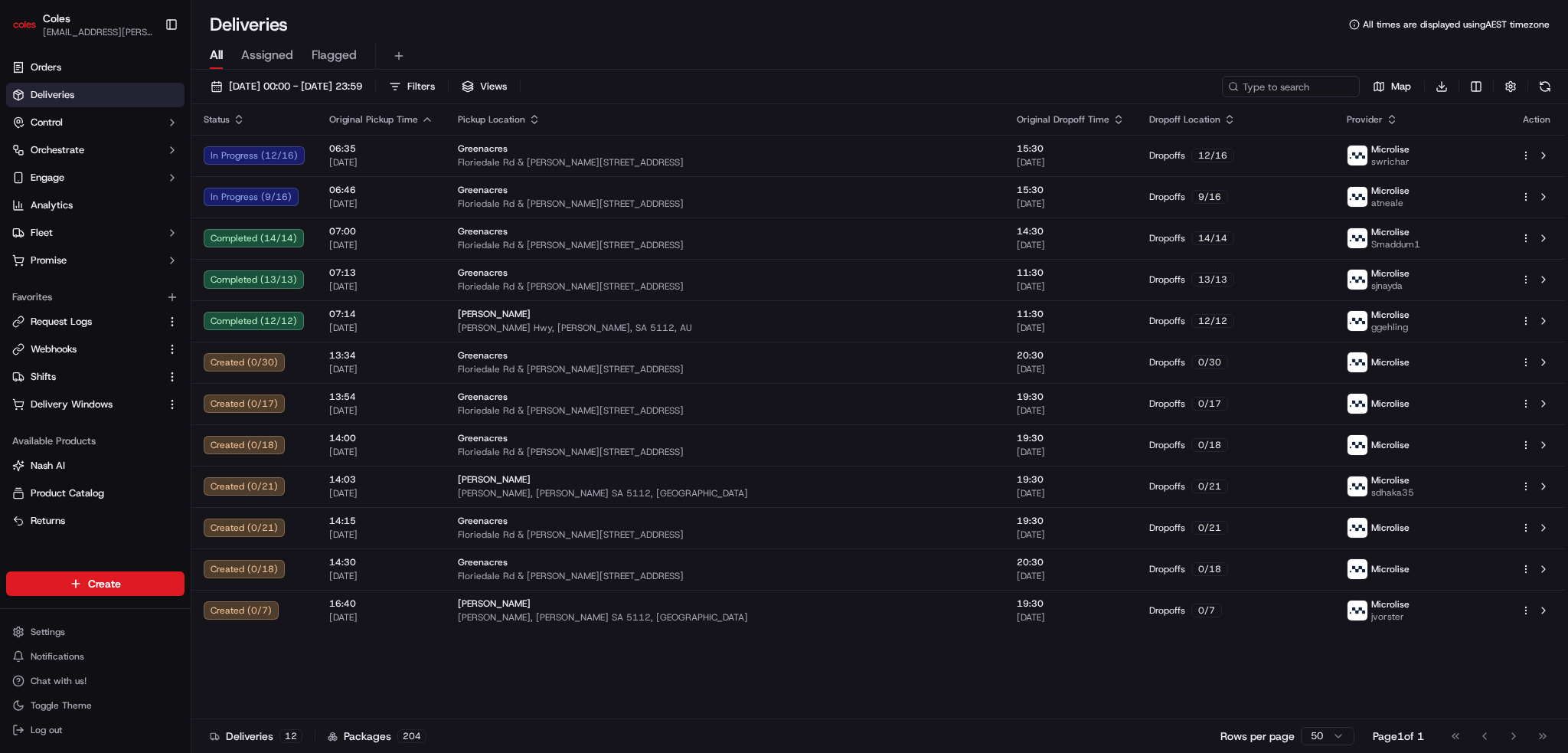
click at [93, 334] on ul "Request Logs Webhooks Shifts Delivery Windows" at bounding box center [94, 363] width 178 height 108
click at [91, 324] on span "Request Logs" at bounding box center [61, 321] width 61 height 13
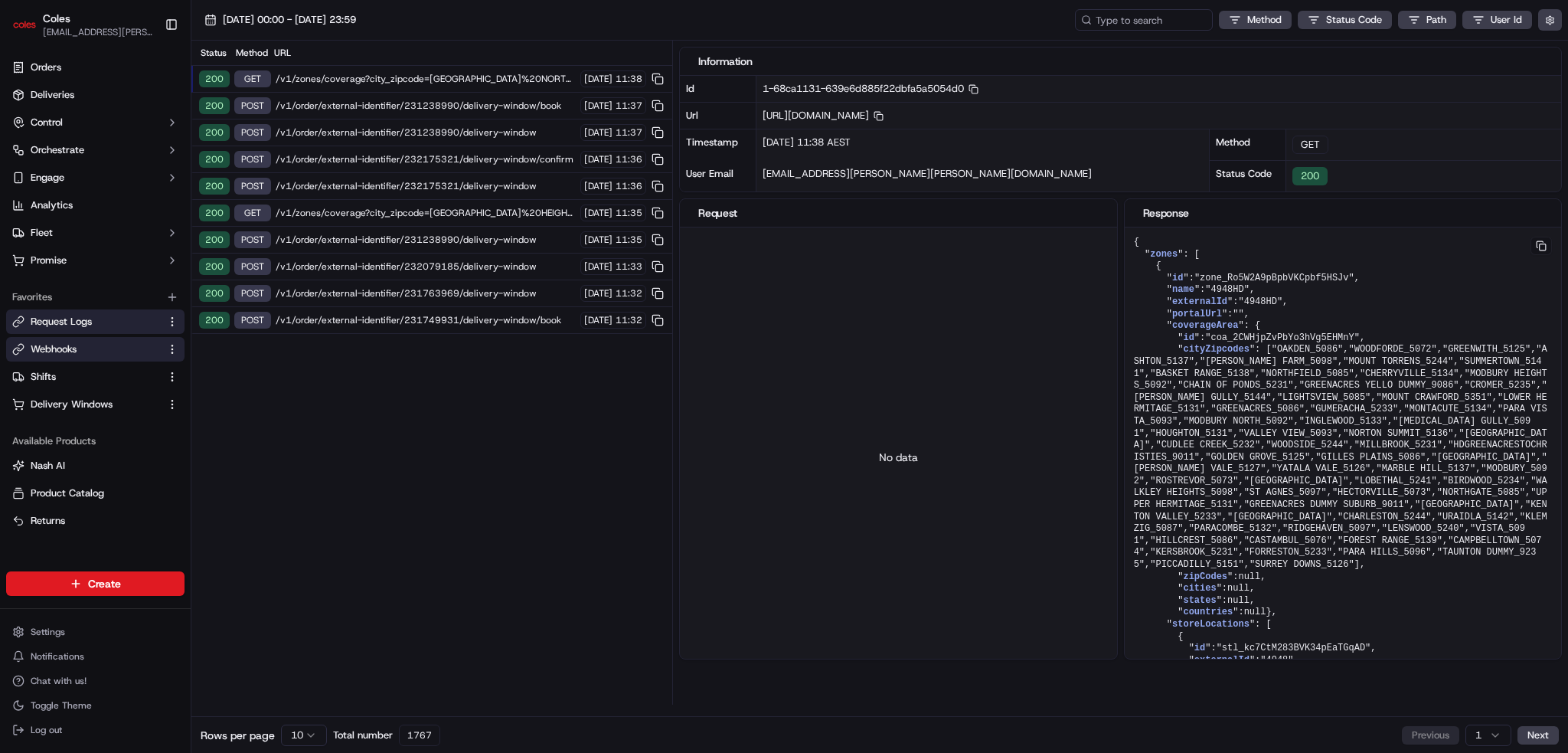
click at [44, 351] on span "Webhooks" at bounding box center [53, 349] width 46 height 13
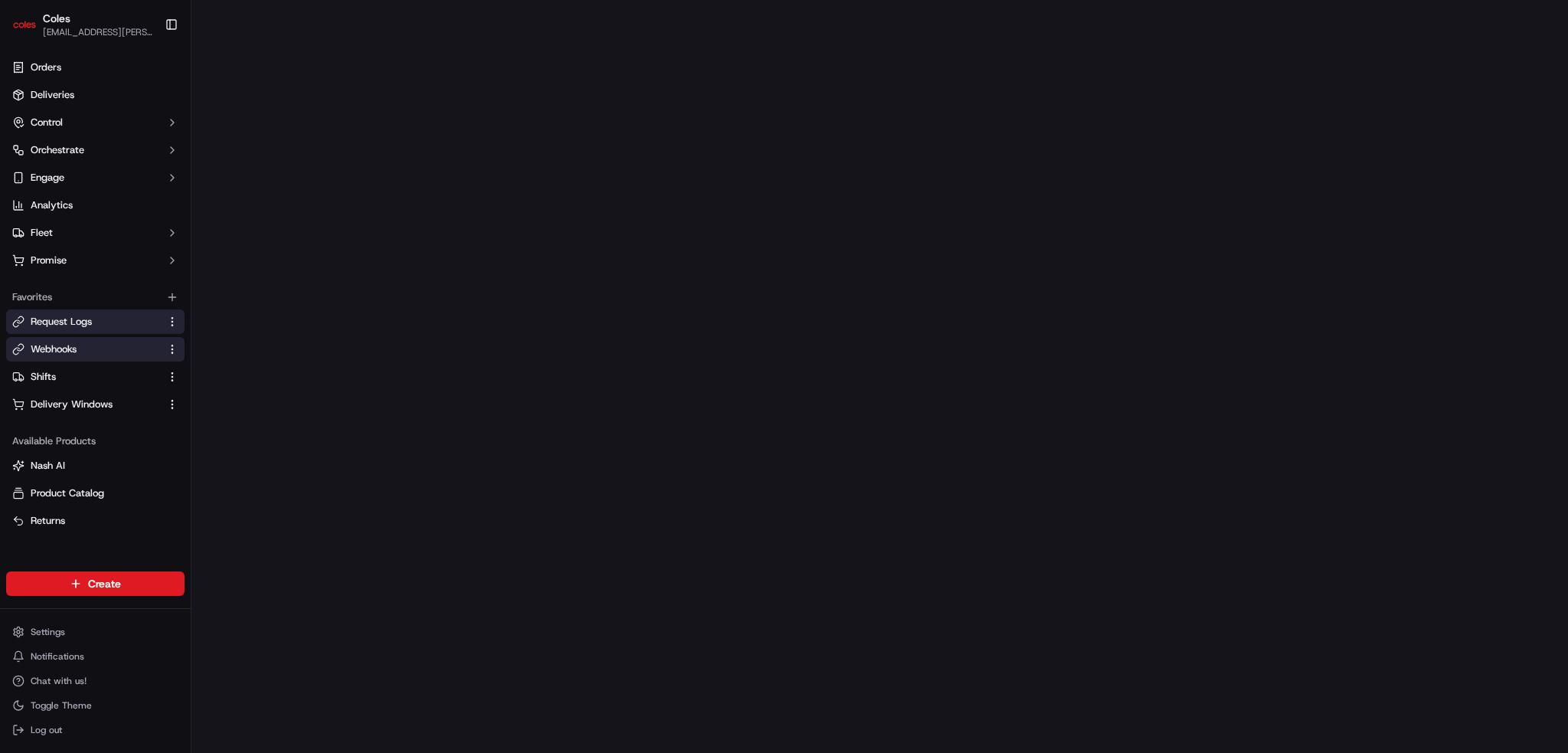
click at [111, 318] on link "Request Logs" at bounding box center [86, 321] width 148 height 13
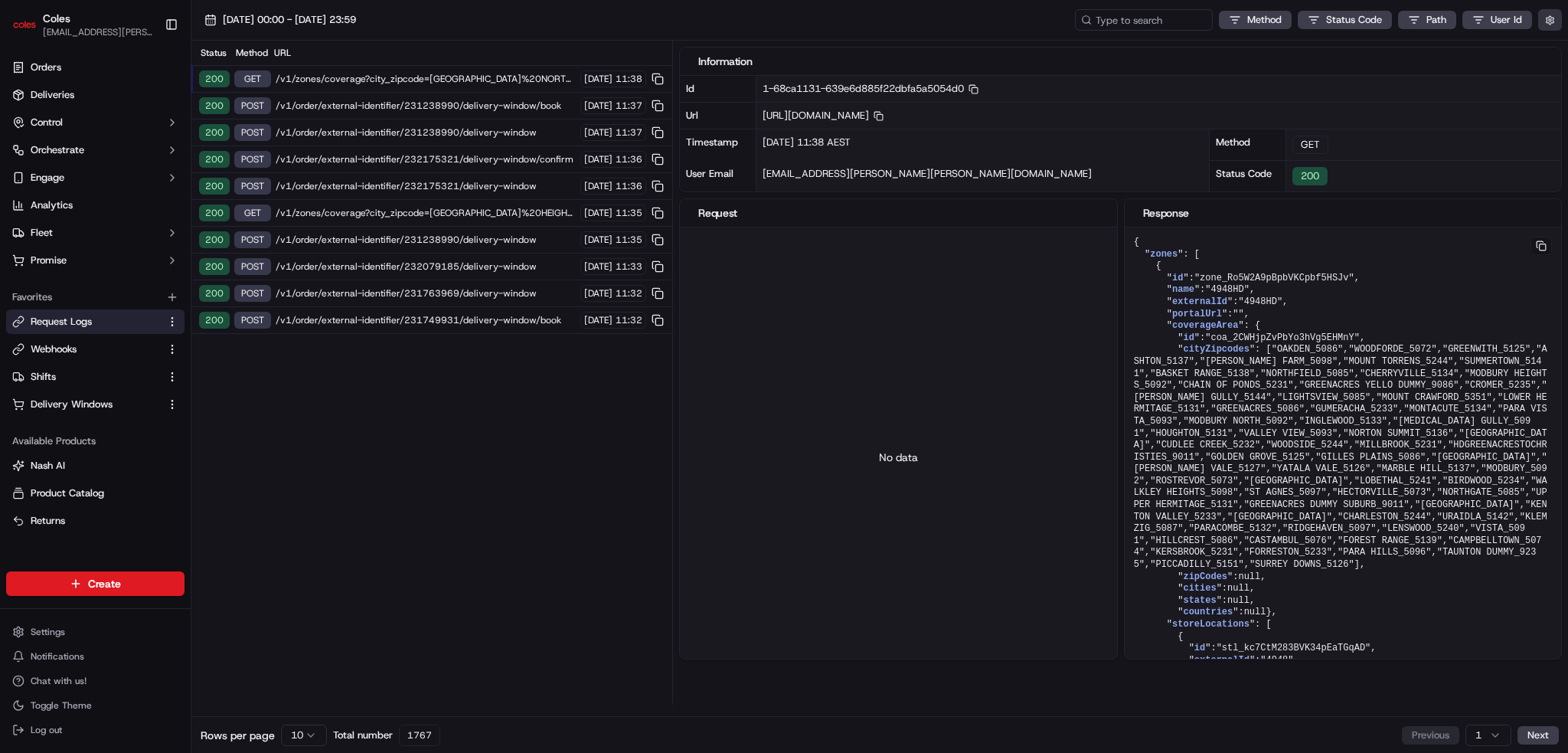
click at [587, 17] on button "button" at bounding box center [1550, 20] width 24 height 22
click at [587, 50] on label "Display Only Provider Logs" at bounding box center [1425, 48] width 123 height 13
click at [587, 50] on button "Display Only Provider Logs" at bounding box center [1552, 47] width 12 height 12
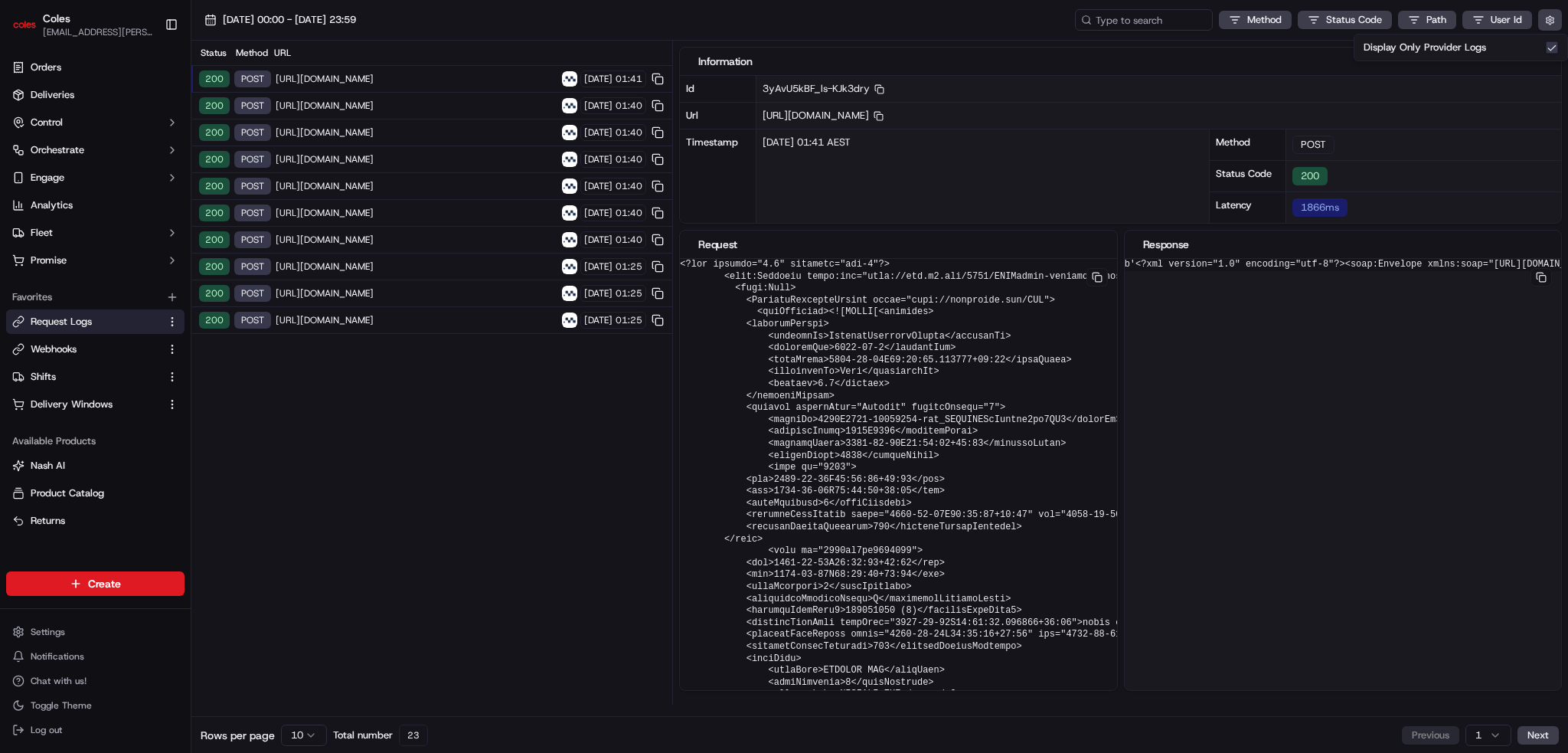
click at [373, 76] on span "https://live.microlise.com/COLES/TMCWebService/TMCWebService.asmx" at bounding box center [416, 78] width 282 height 12
click at [587, 21] on input at bounding box center [1120, 20] width 184 height 22
paste input "230333577"
type input "230333577"
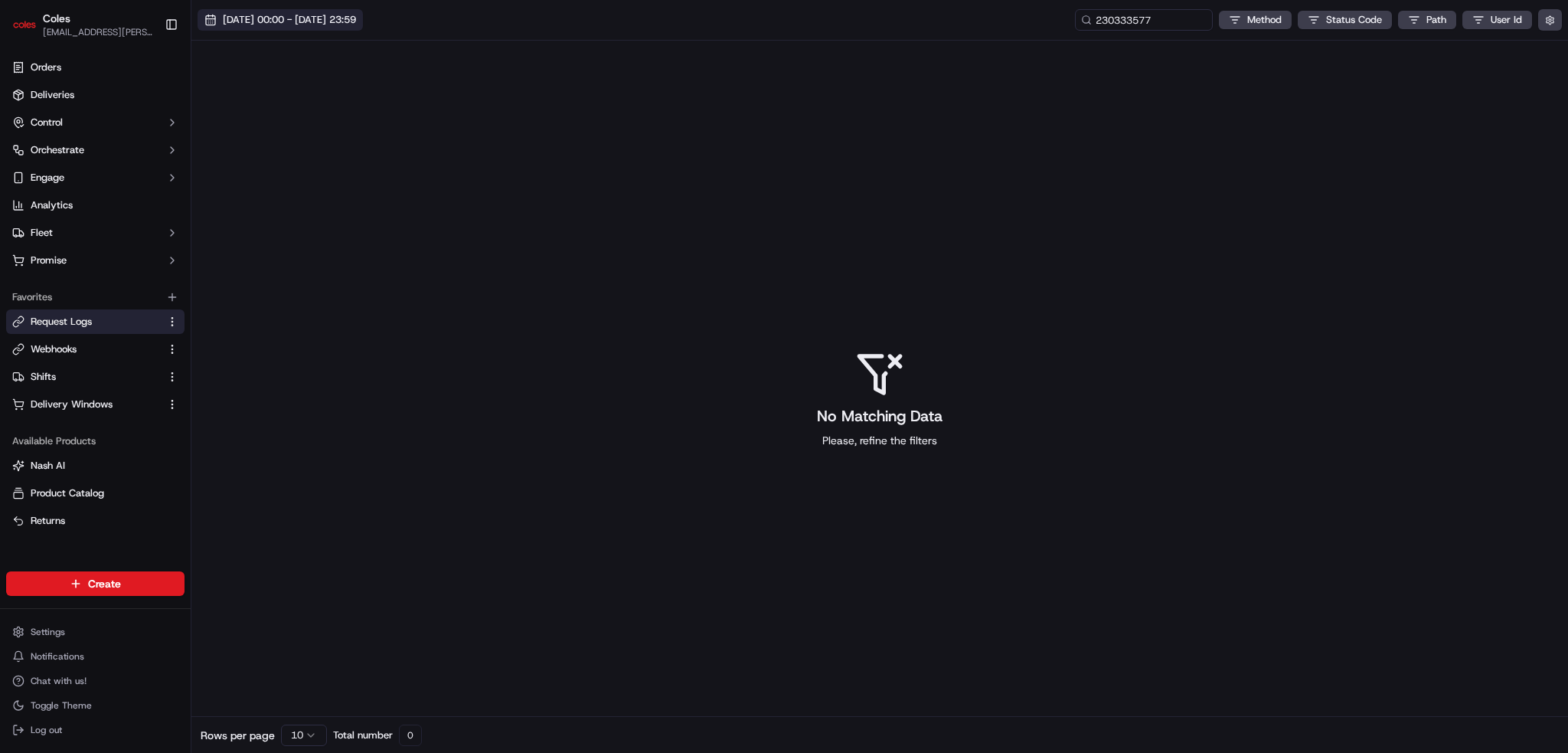
click at [338, 14] on span "17/09/2025 00:00 - 17/09/2025 23:59" at bounding box center [290, 20] width 133 height 13
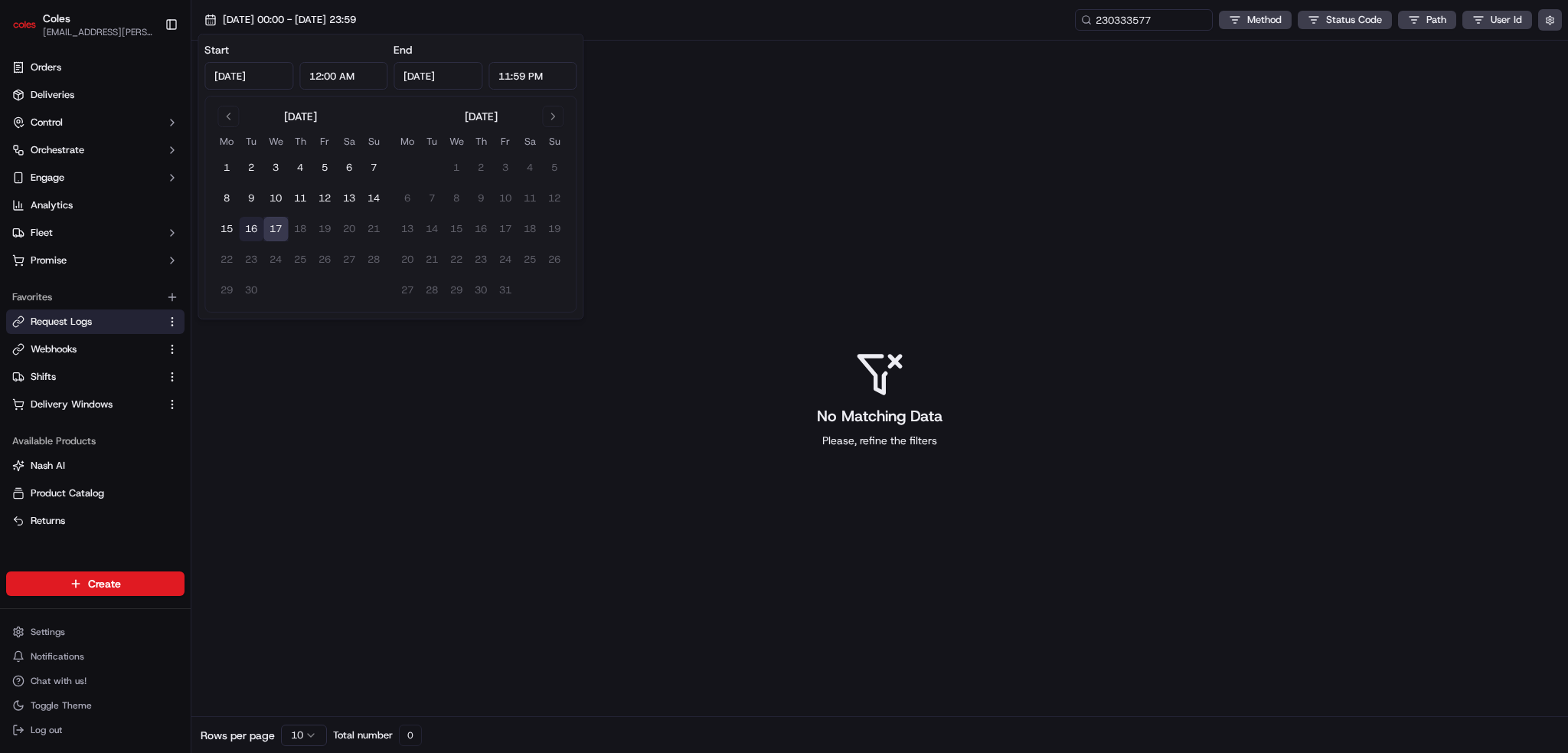
click at [251, 225] on button "16" at bounding box center [251, 229] width 25 height 25
type input "[DATE]"
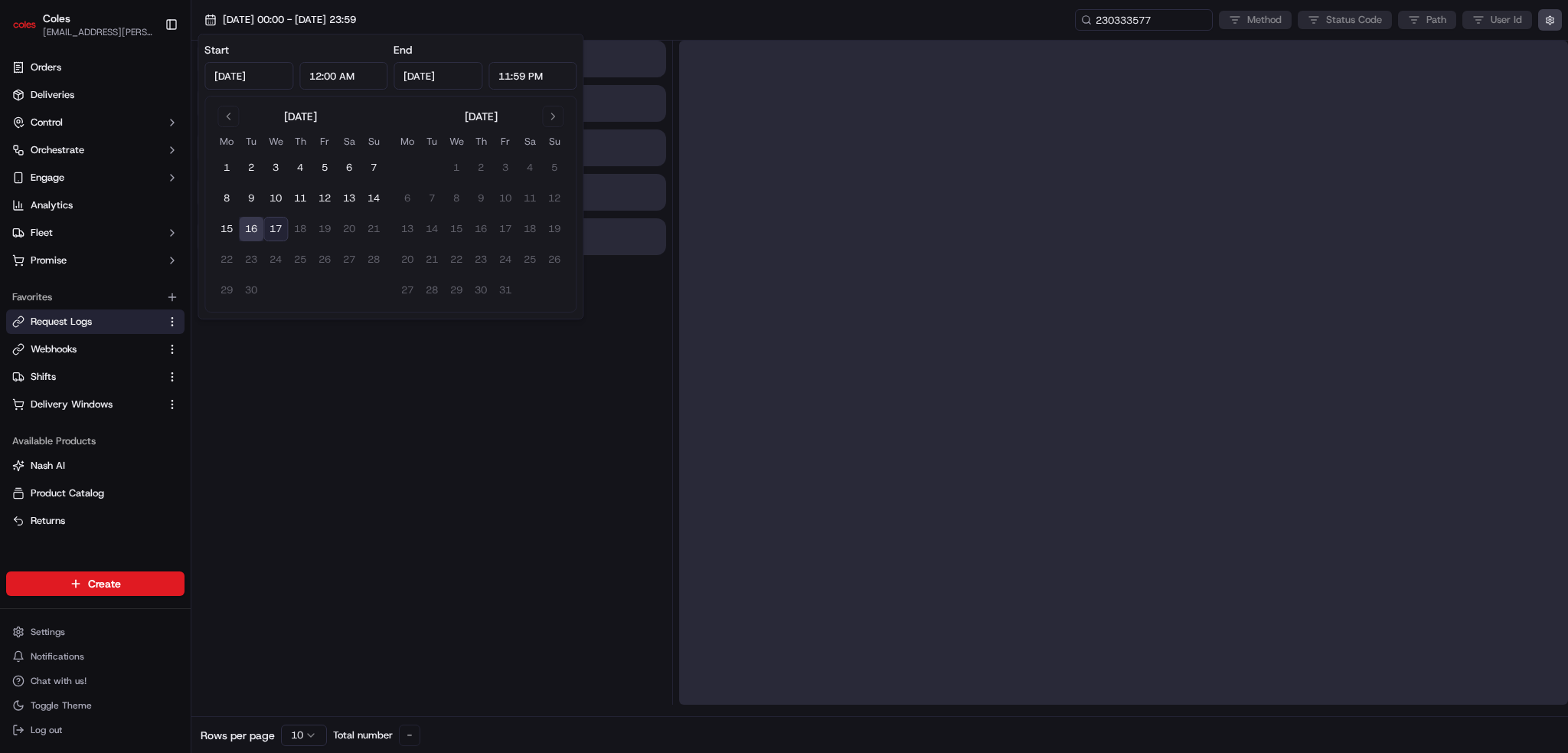
click at [247, 231] on button "16" at bounding box center [251, 229] width 25 height 25
click at [300, 504] on div at bounding box center [432, 373] width 469 height 664
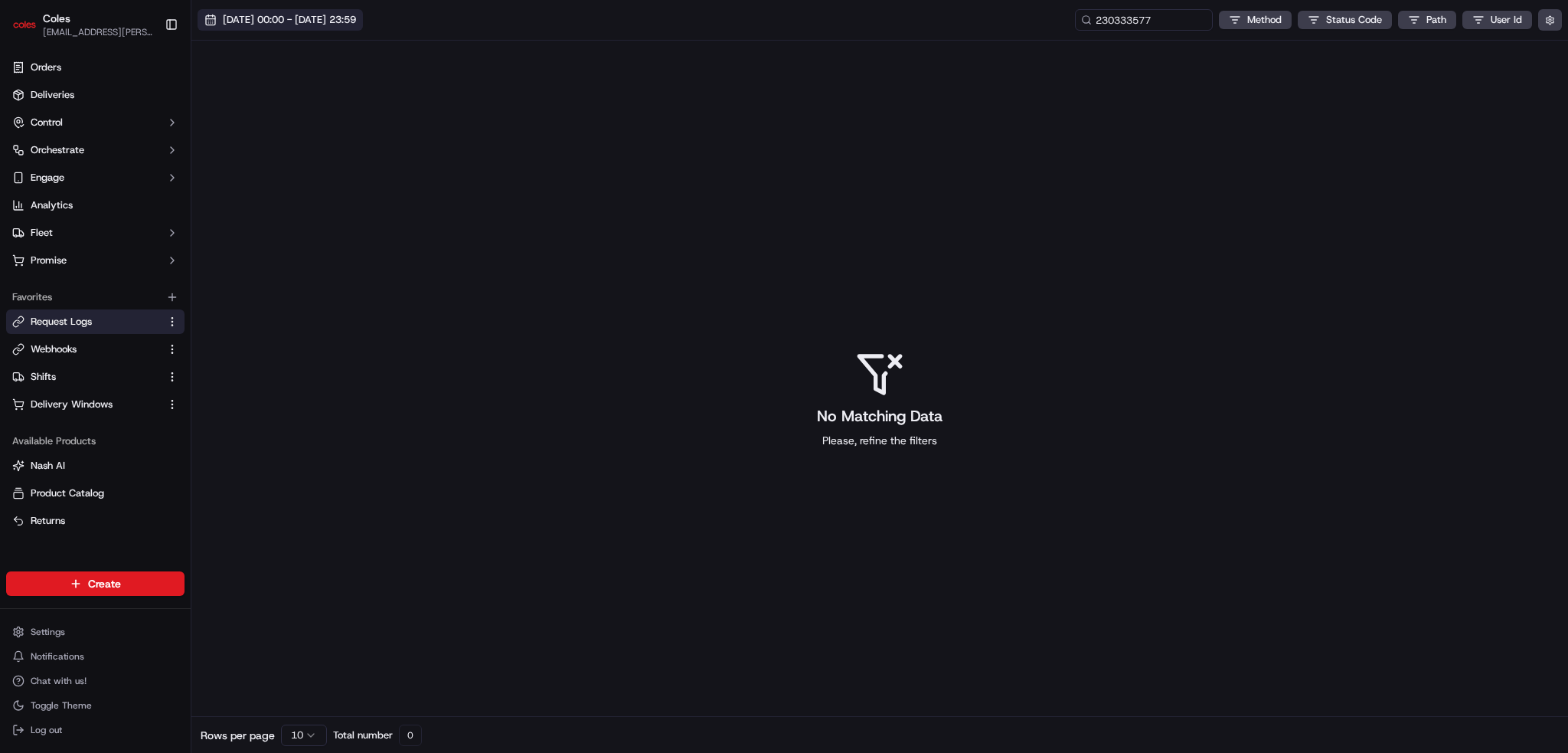
drag, startPoint x: 279, startPoint y: 15, endPoint x: 279, endPoint y: 28, distance: 13.0
click at [279, 14] on span "16/09/2025 00:00 - 16/09/2025 23:59" at bounding box center [290, 20] width 133 height 13
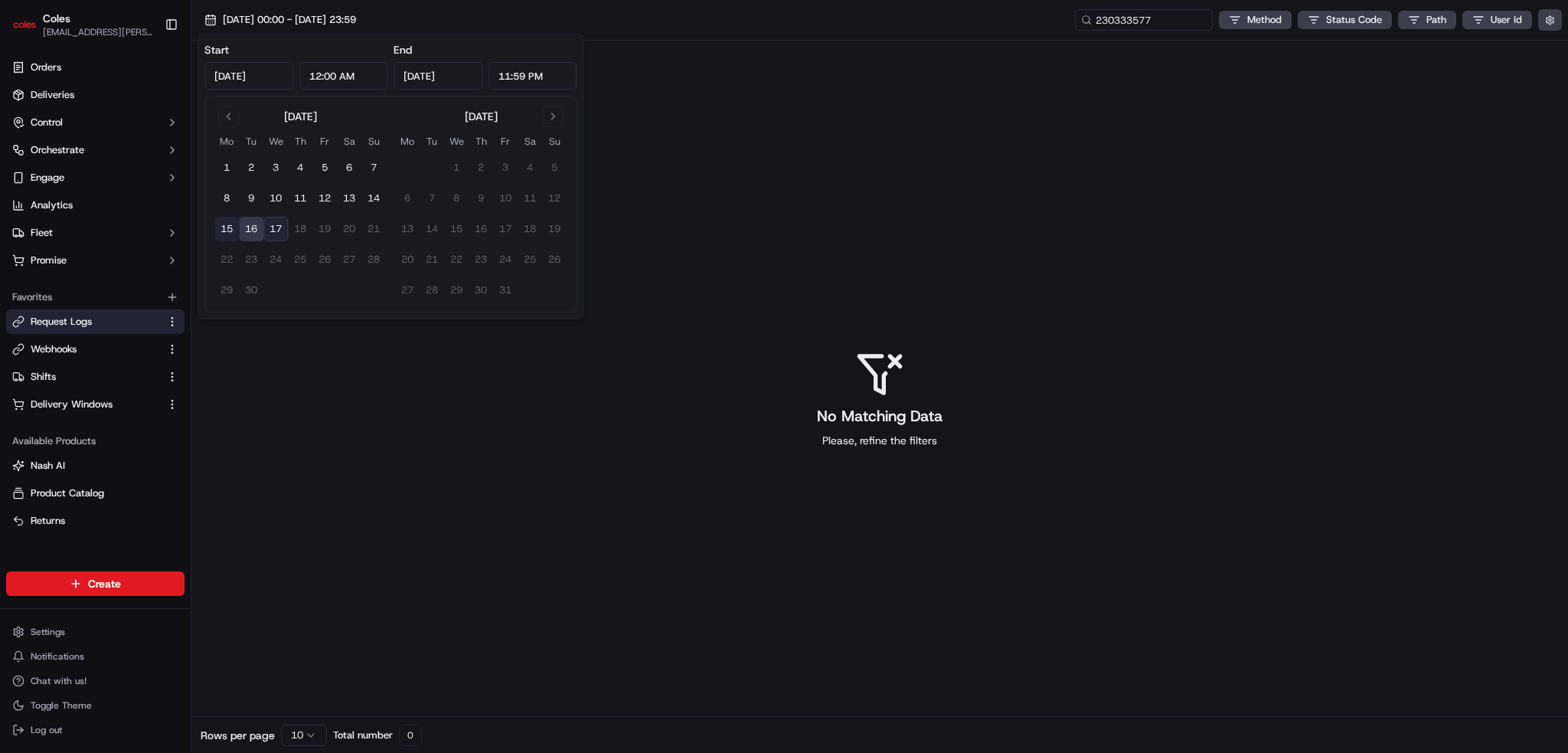
click at [221, 229] on button "15" at bounding box center [227, 229] width 25 height 25
type input "[DATE]"
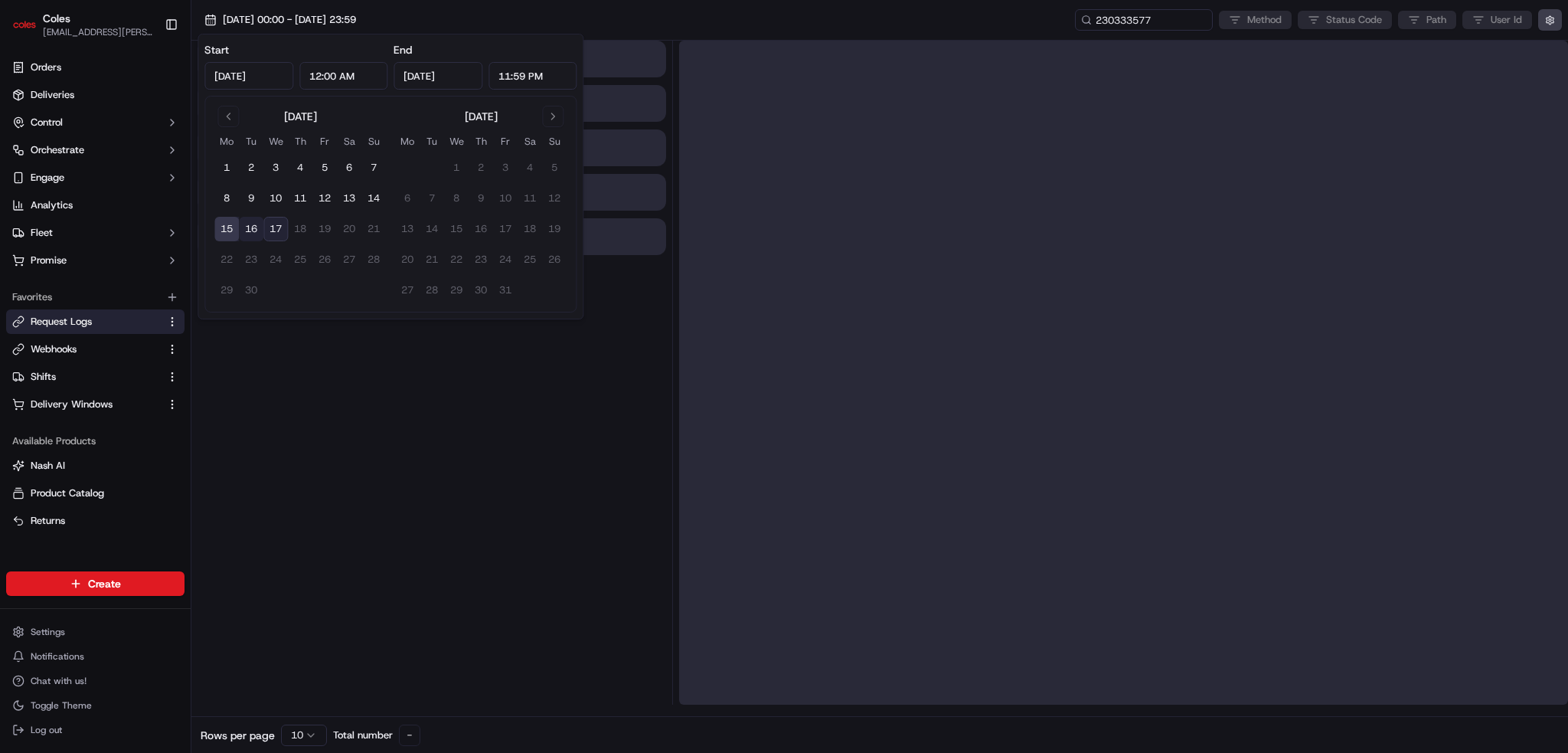
click at [255, 231] on button "16" at bounding box center [251, 229] width 25 height 25
type input "[DATE]"
click at [428, 423] on div at bounding box center [432, 373] width 469 height 664
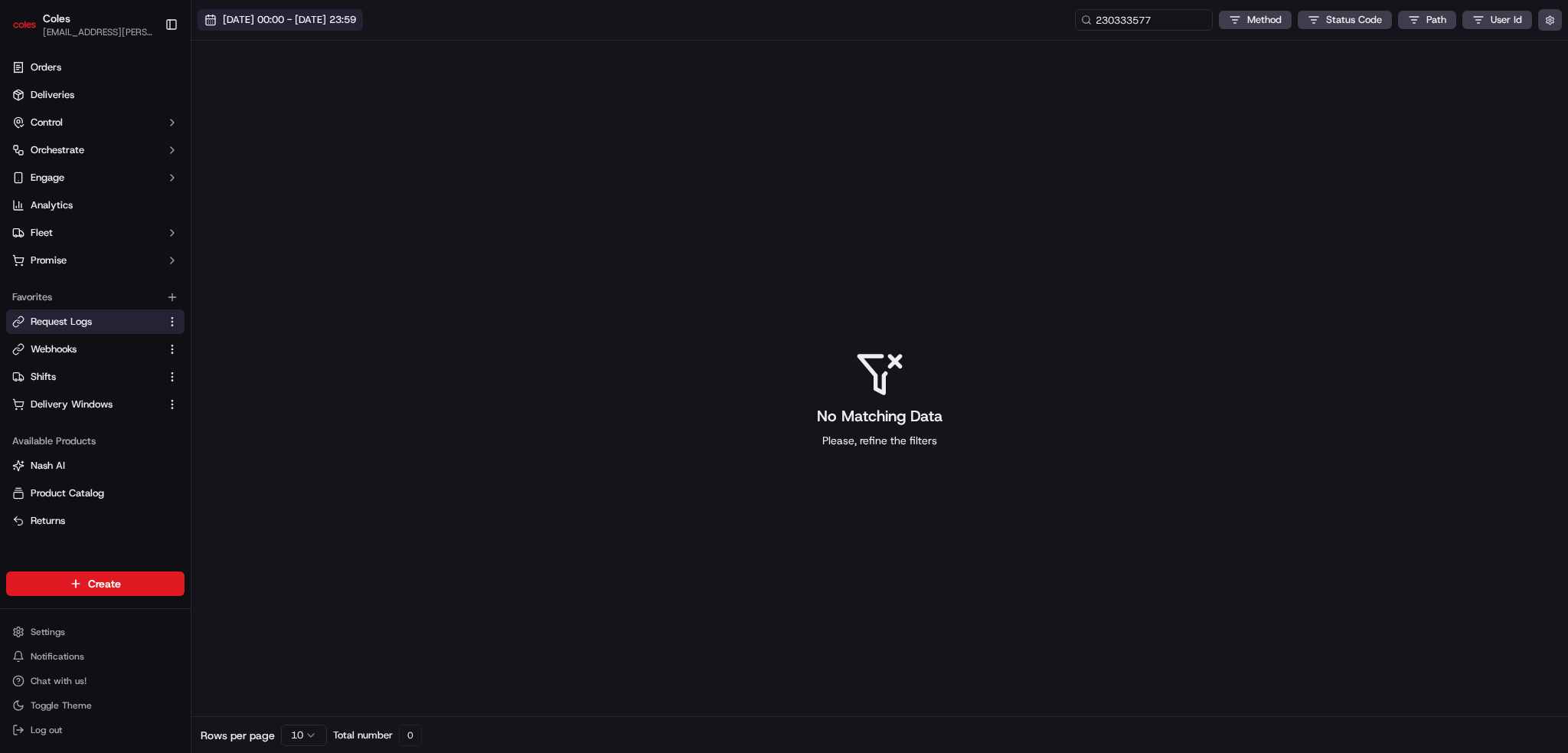
click at [315, 21] on span "15/09/2025 00:00 - 16/09/2025 23:59" at bounding box center [290, 20] width 133 height 13
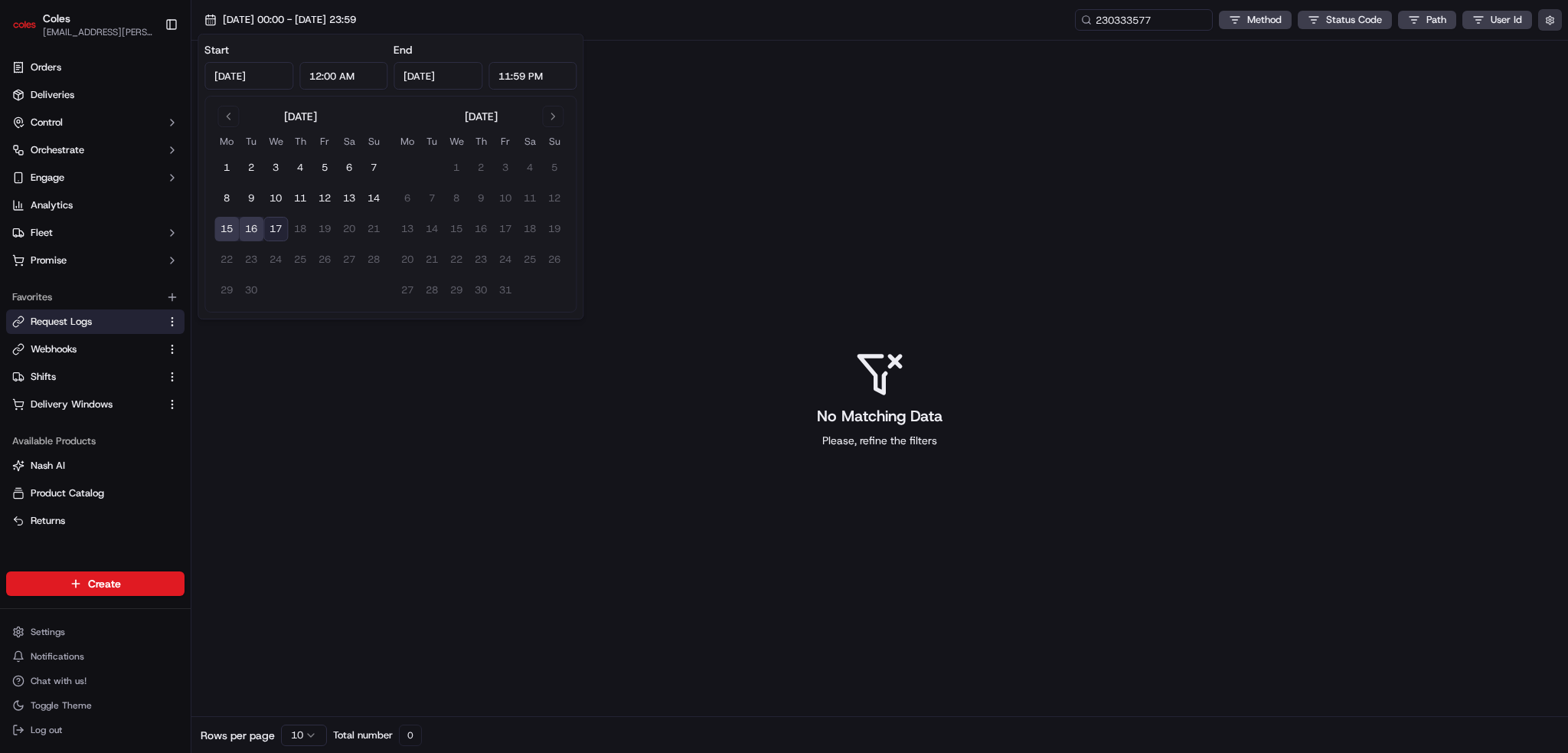
click at [587, 17] on button "button" at bounding box center [1550, 20] width 24 height 22
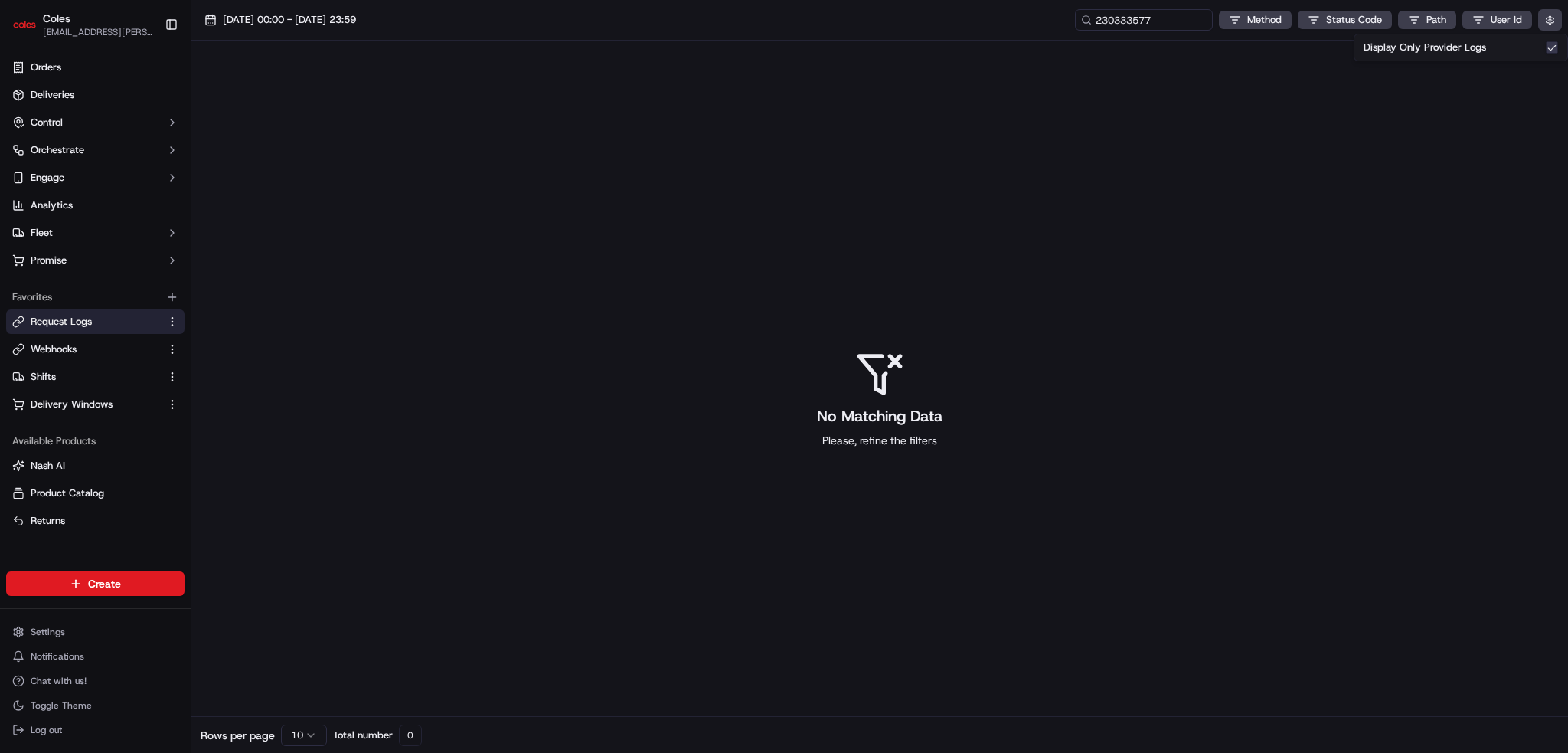
click at [587, 47] on div "Display Only Provider Logs" at bounding box center [1461, 48] width 194 height 13
click at [587, 43] on div "Display Only Provider Logs" at bounding box center [1461, 48] width 194 height 13
click at [587, 45] on button "Display Only Provider Logs" at bounding box center [1552, 47] width 12 height 12
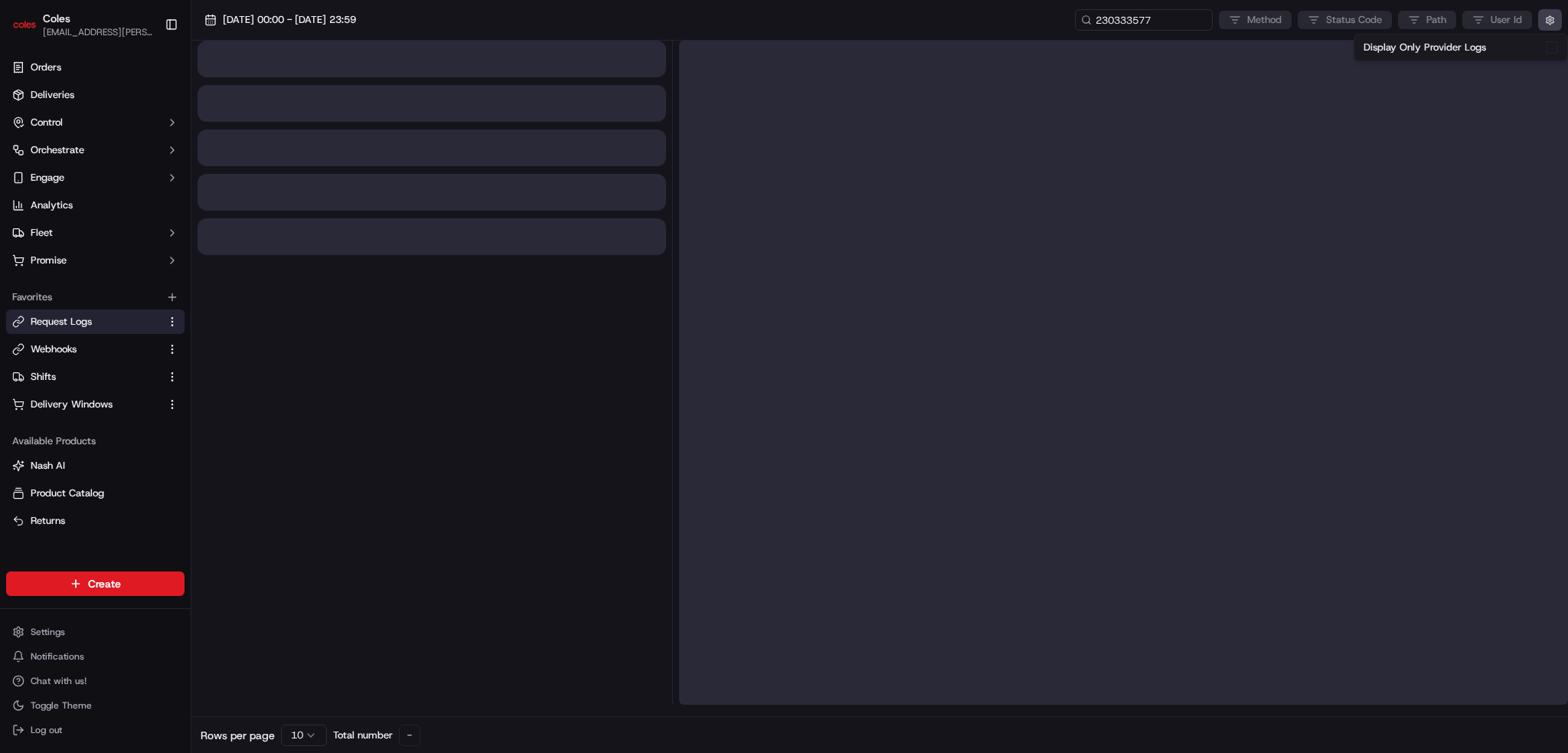
click at [494, 387] on div at bounding box center [432, 373] width 469 height 664
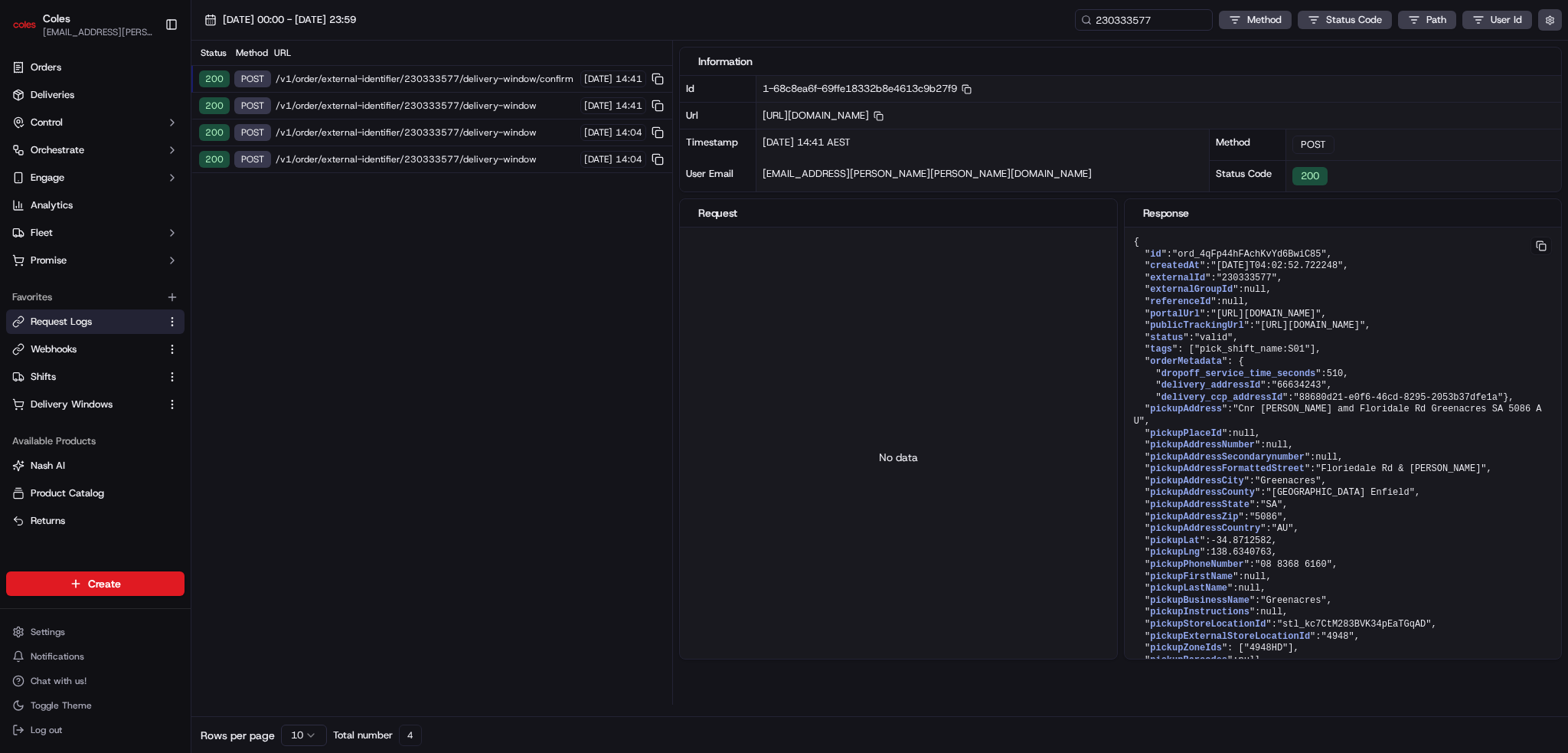
click at [423, 78] on span "/v1/order/external-identifier/230333577/delivery-window/confirm" at bounding box center [425, 78] width 300 height 12
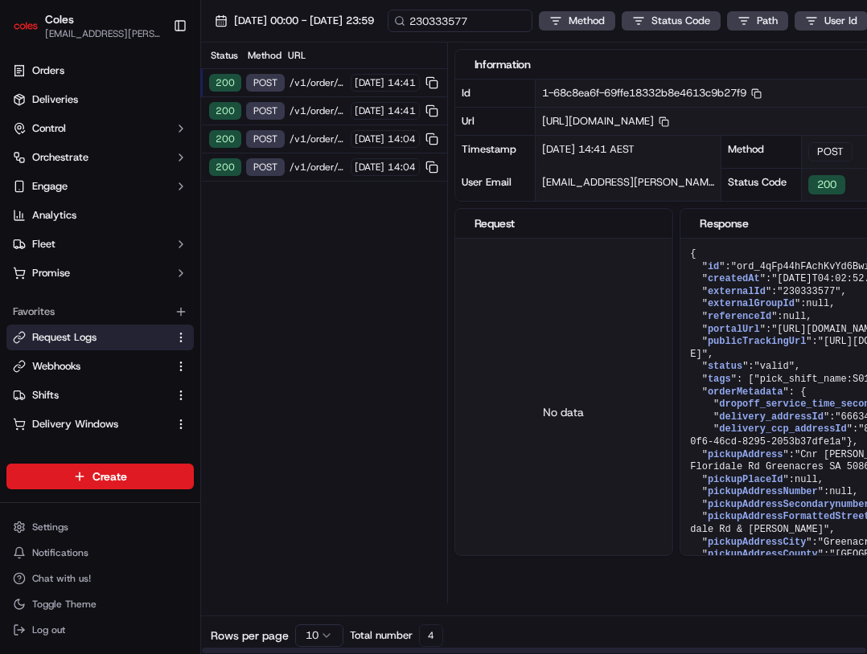
drag, startPoint x: 351, startPoint y: 366, endPoint x: 382, endPoint y: 383, distance: 35.3
click at [350, 366] on div "Status Method URL 200 POST /v1/order/external-identifier/230333577/delivery-win…" at bounding box center [324, 323] width 246 height 561
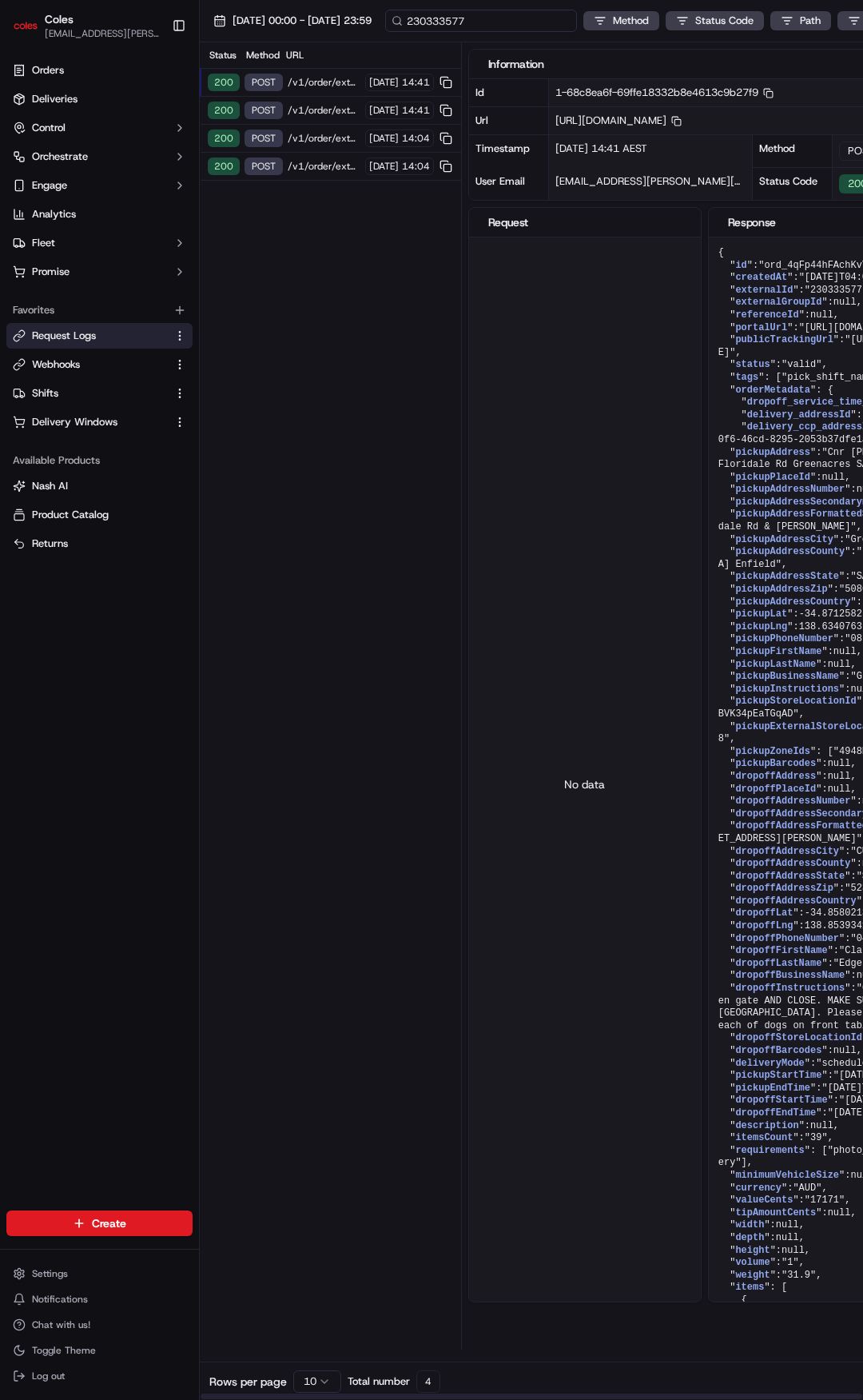
click at [559, 19] on input "230333577" at bounding box center [480, 21] width 192 height 23
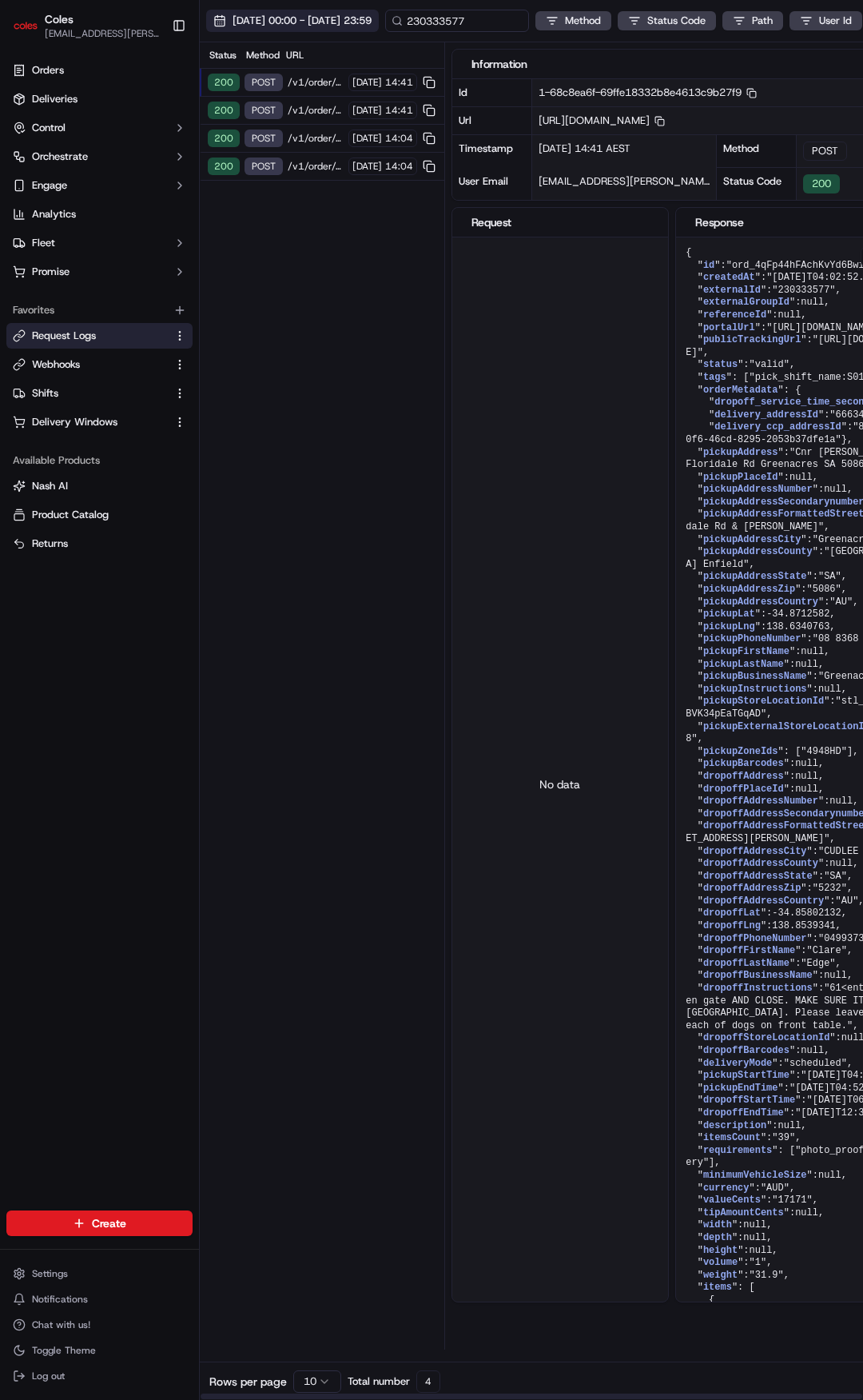
click at [331, 23] on span "15/09/2025 00:00 - 16/09/2025 23:59" at bounding box center [302, 21] width 139 height 14
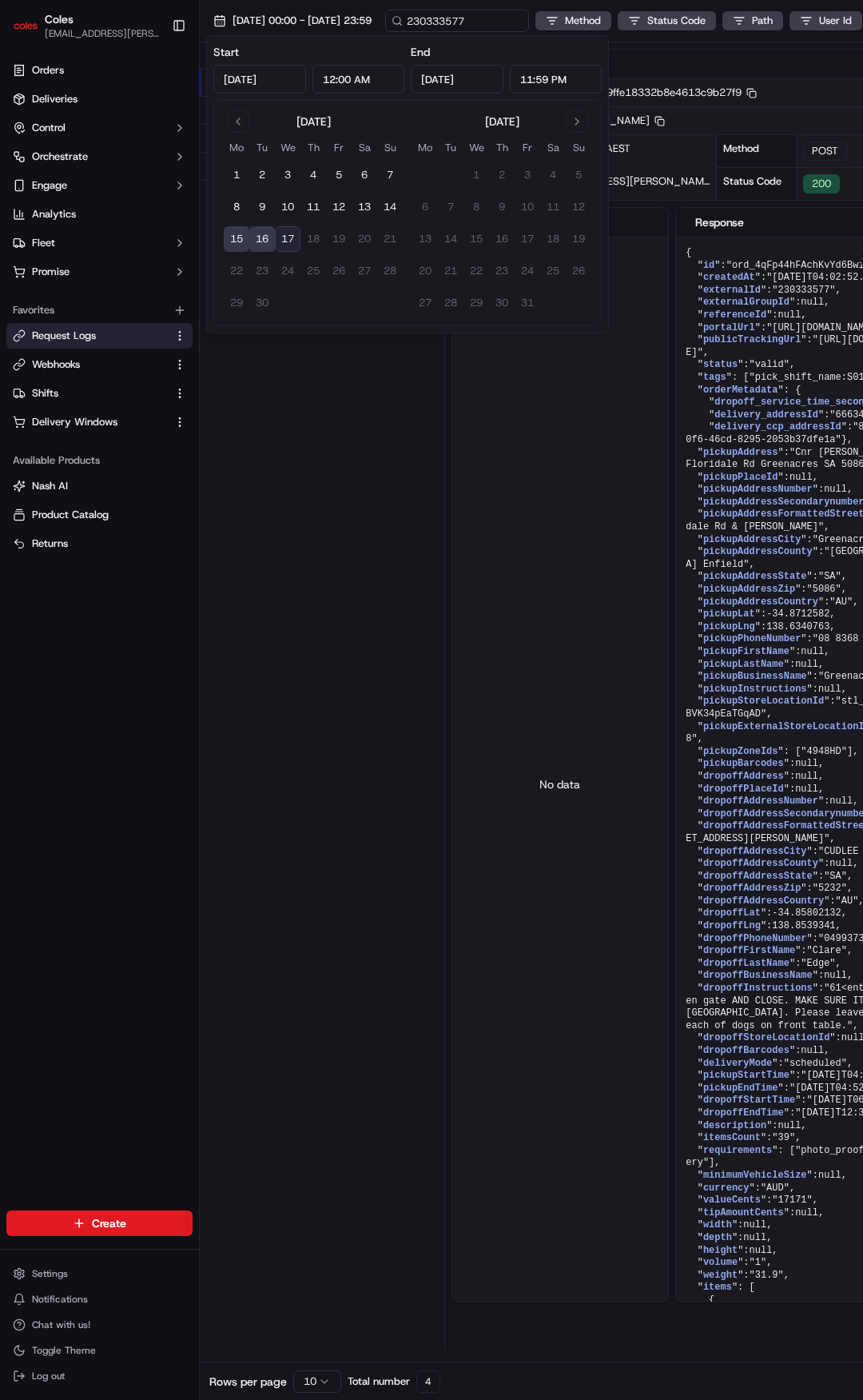
click at [289, 235] on button "17" at bounding box center [288, 239] width 26 height 26
type input "[DATE]"
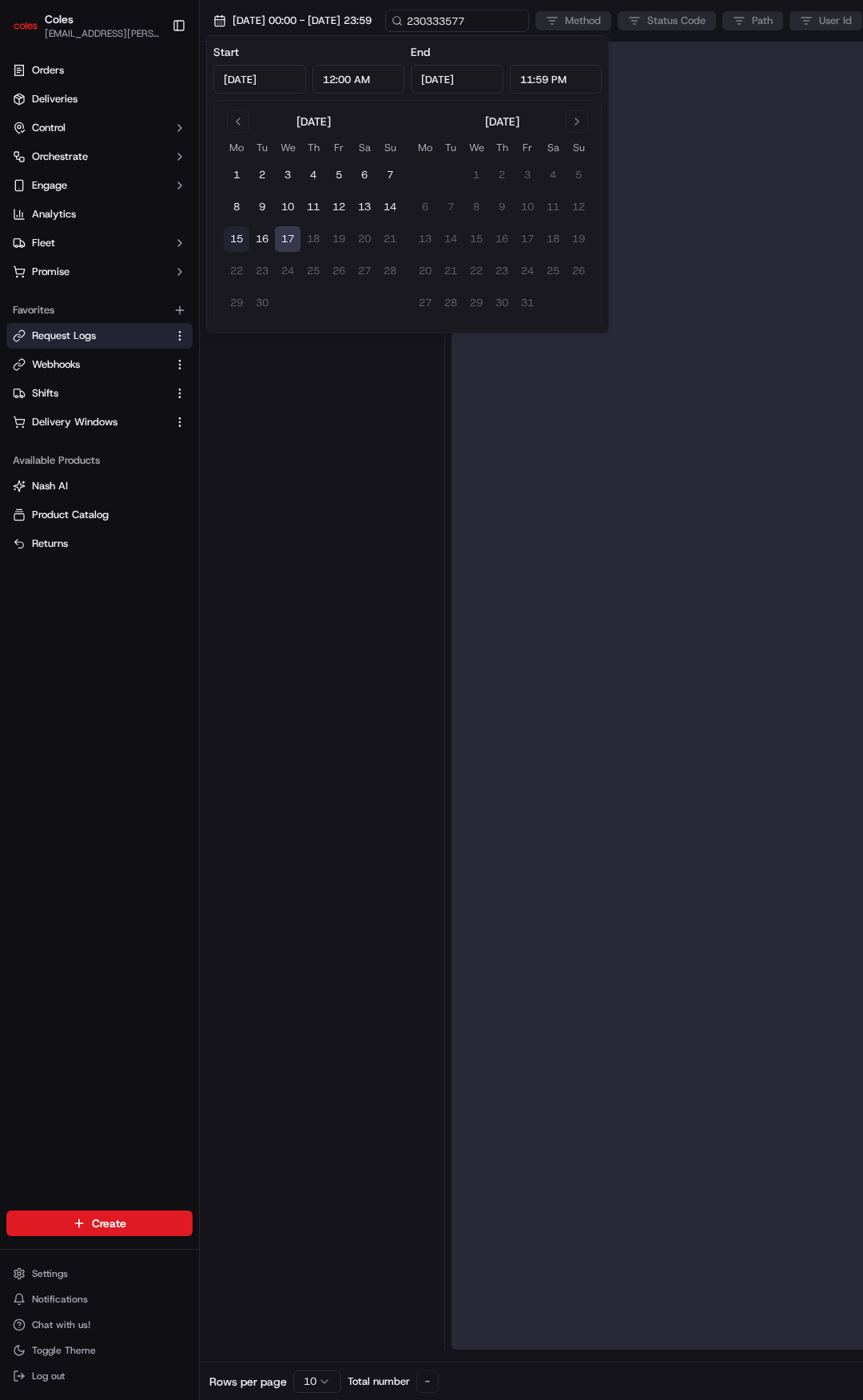
click at [234, 239] on button "15" at bounding box center [237, 239] width 26 height 26
type input "[DATE]"
click at [359, 508] on div at bounding box center [321, 696] width 232 height 1307
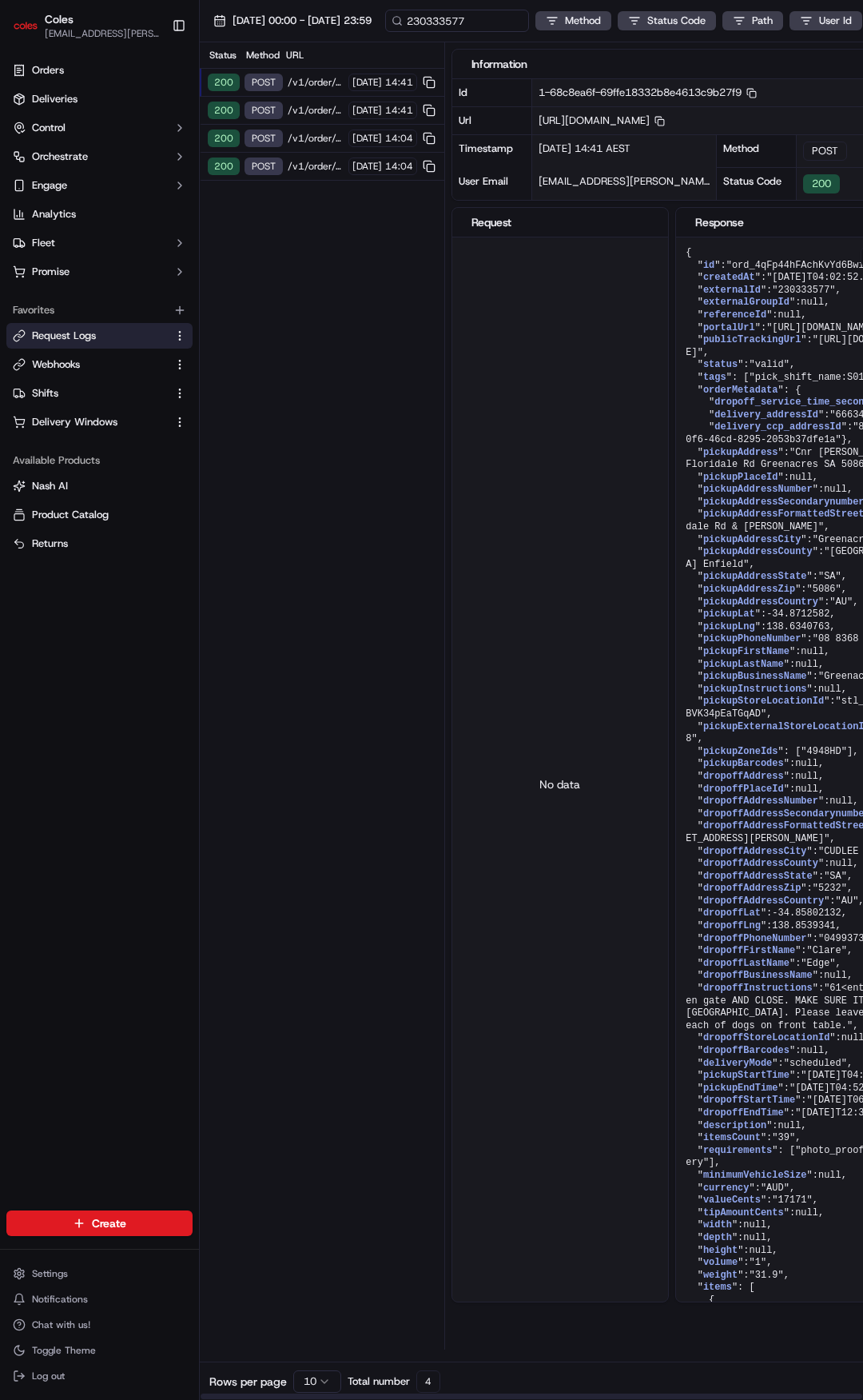
click at [336, 84] on span "/v1/order/external-identifier/230333577/delivery-window/confirm" at bounding box center [315, 82] width 56 height 13
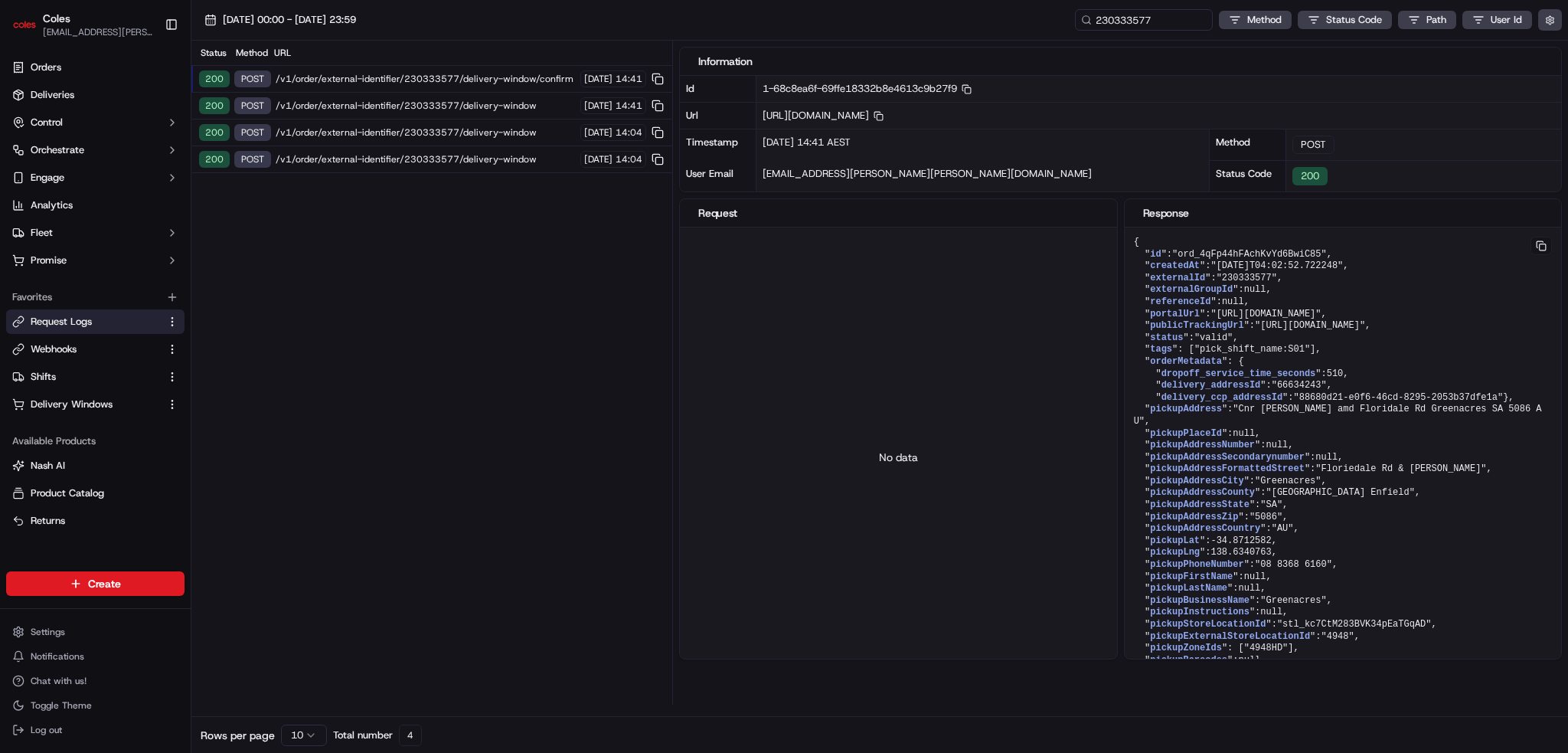
click at [80, 21] on div "Coles" at bounding box center [97, 18] width 110 height 15
click at [43, 63] on span "Orders" at bounding box center [46, 68] width 30 height 13
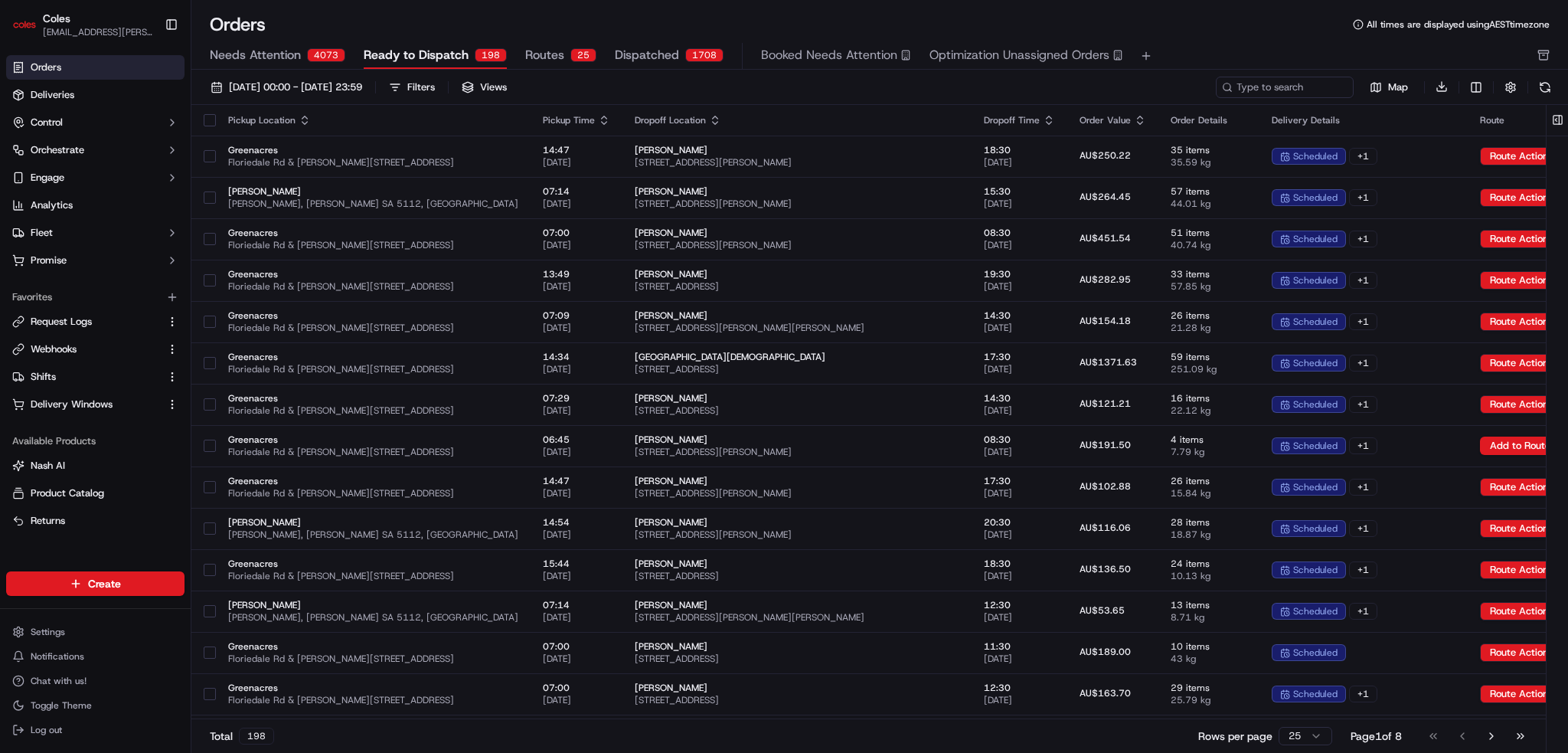
click at [300, 50] on button "Needs Attention 4073" at bounding box center [277, 55] width 135 height 26
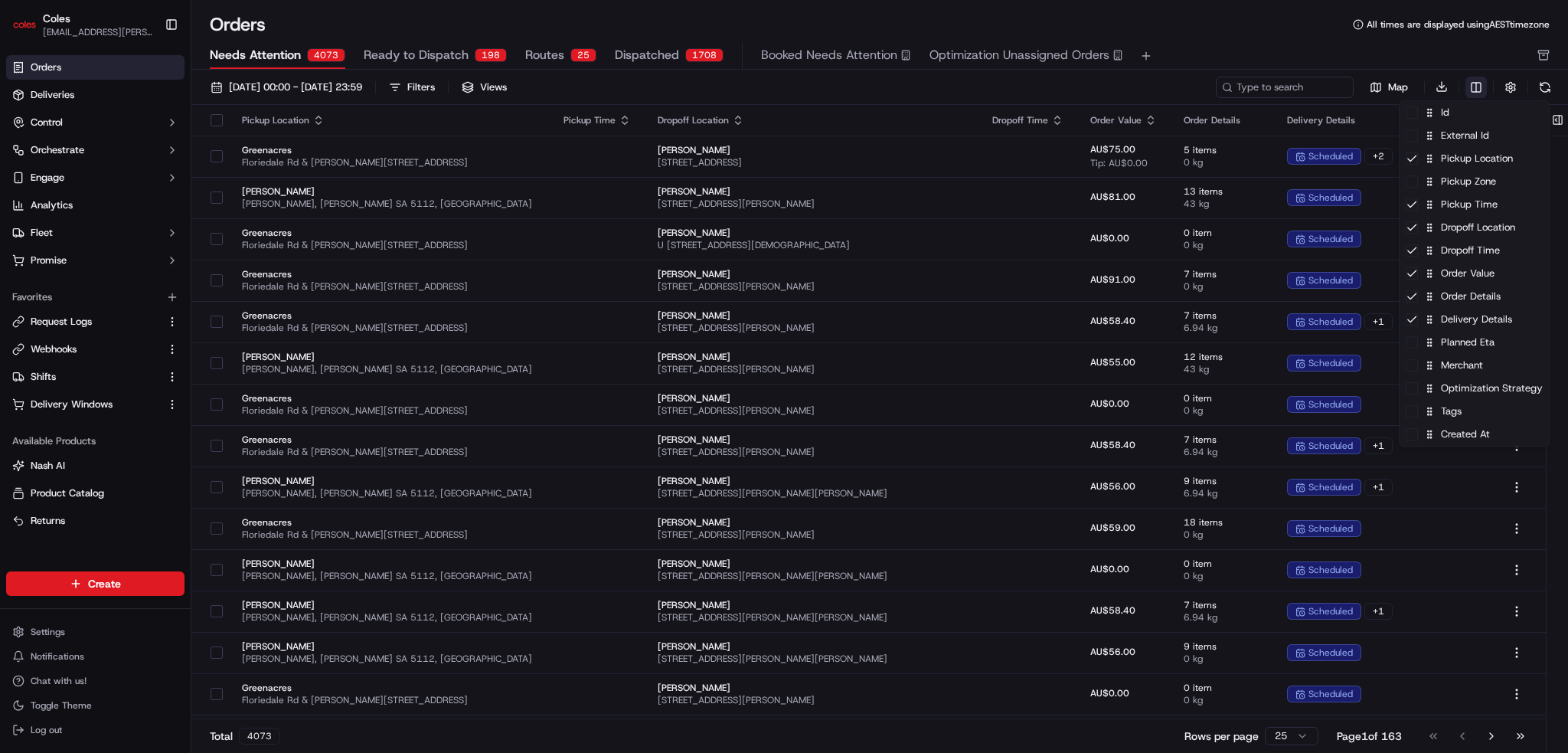
click at [587, 85] on html "Coles ben.ellis@coles.com.au Toggle Sidebar Orders Deliveries Control Orchestra…" at bounding box center [784, 376] width 1568 height 753
click at [587, 137] on div "External Id" at bounding box center [1474, 135] width 150 height 23
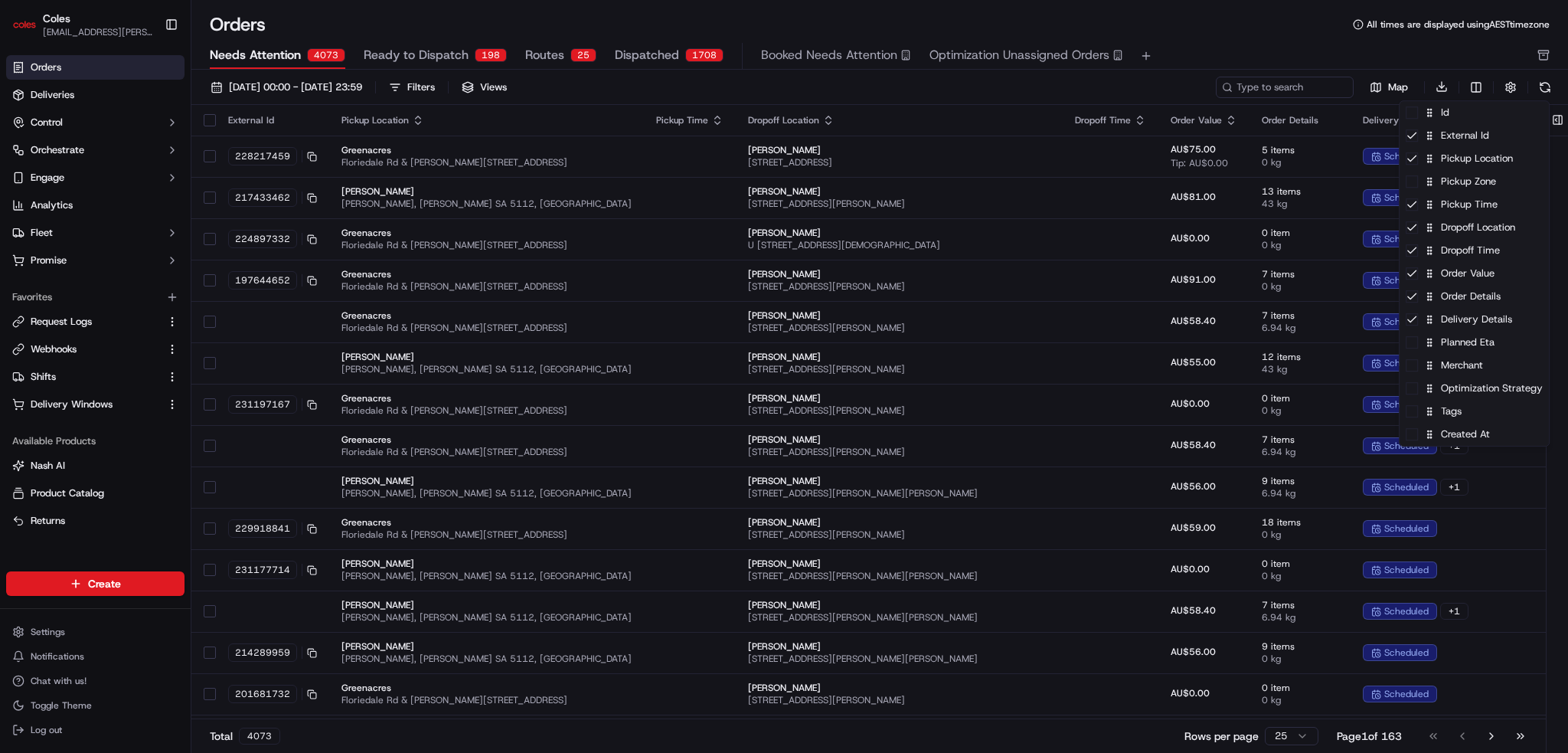
click at [587, 102] on html "Coles ben.ellis@coles.com.au Toggle Sidebar Orders Deliveries Control Orchestra…" at bounding box center [784, 376] width 1568 height 753
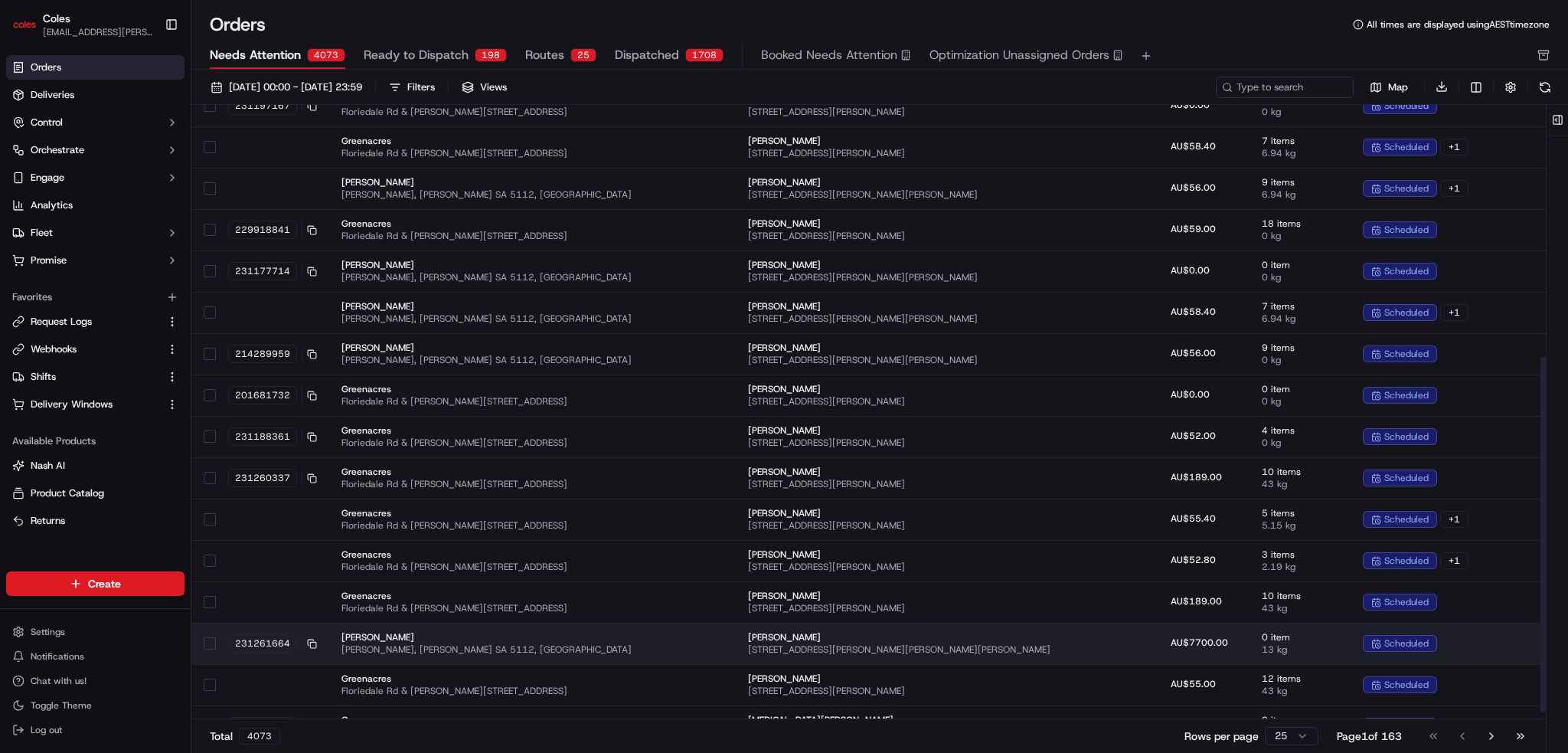
scroll to position [450, 0]
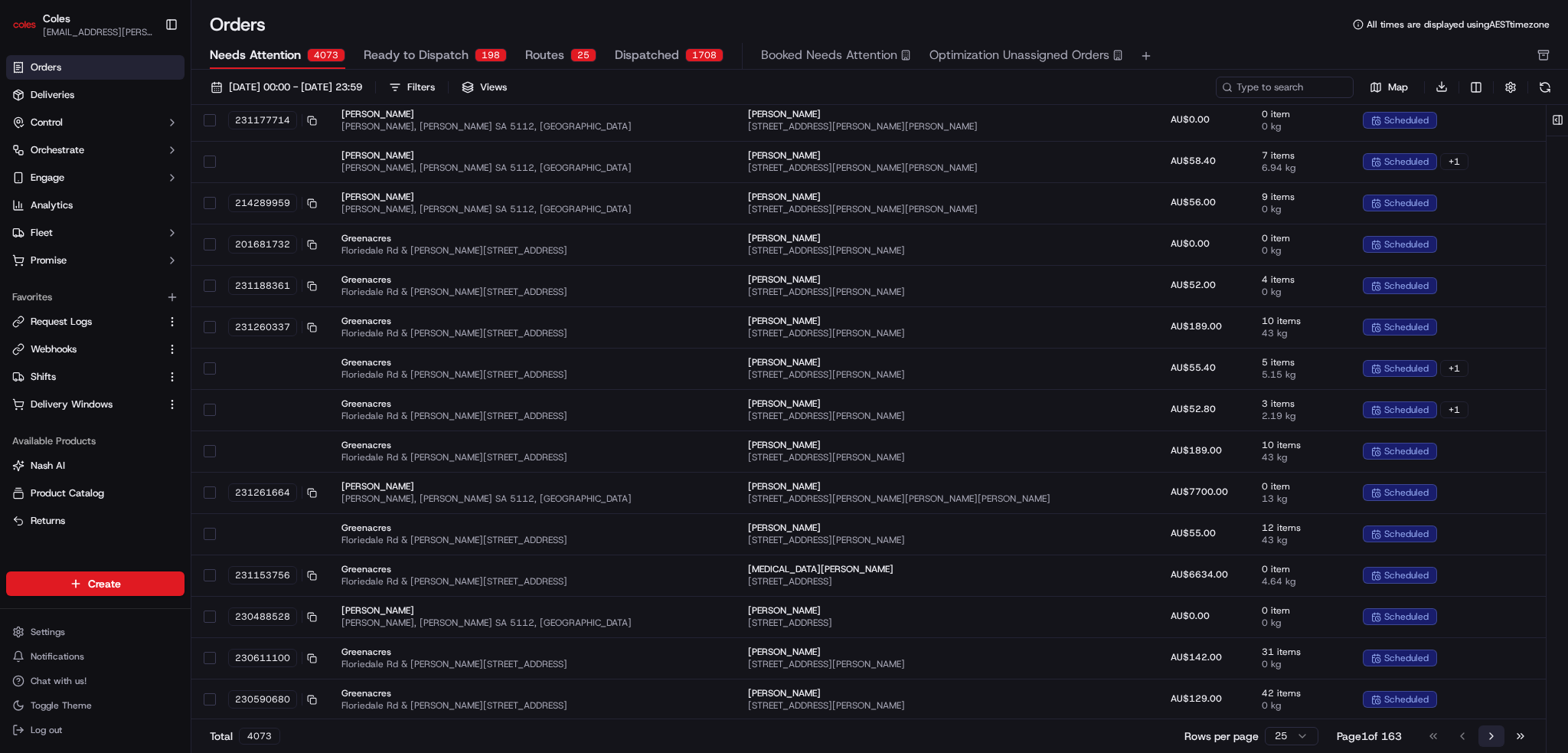
click at [587, 605] on button "Go to next page" at bounding box center [1491, 736] width 26 height 22
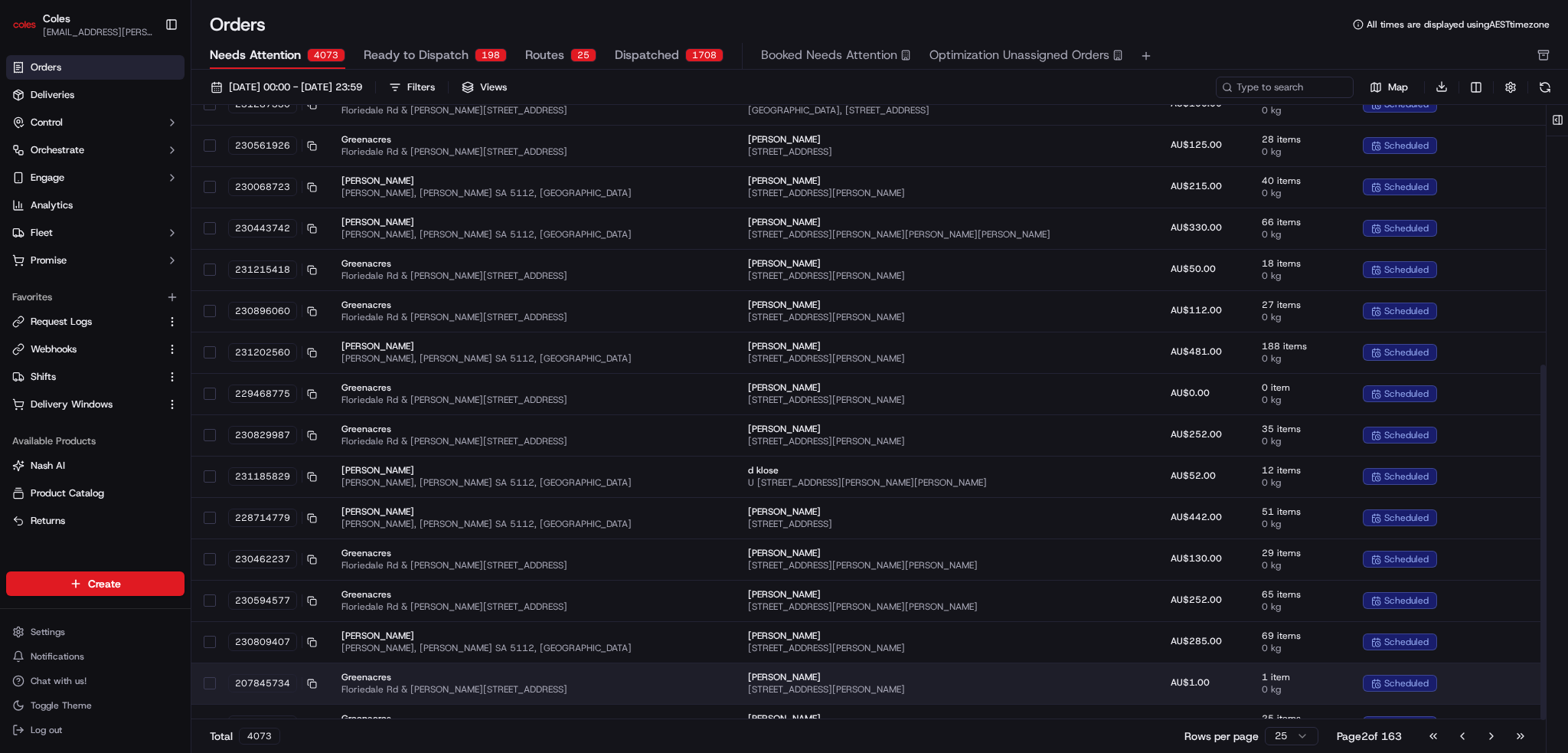
scroll to position [450, 0]
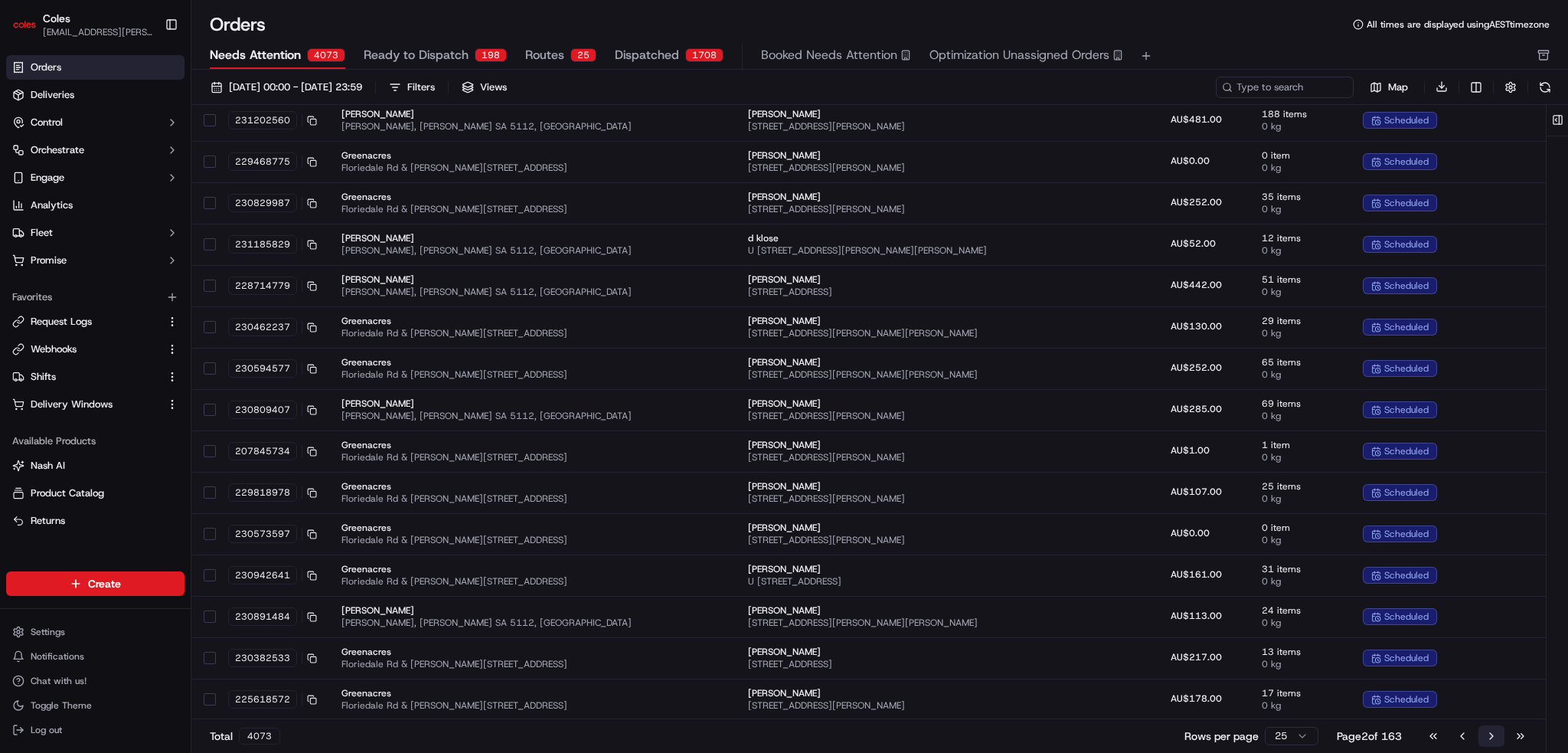
click at [587, 605] on button "Go to next page" at bounding box center [1491, 736] width 26 height 22
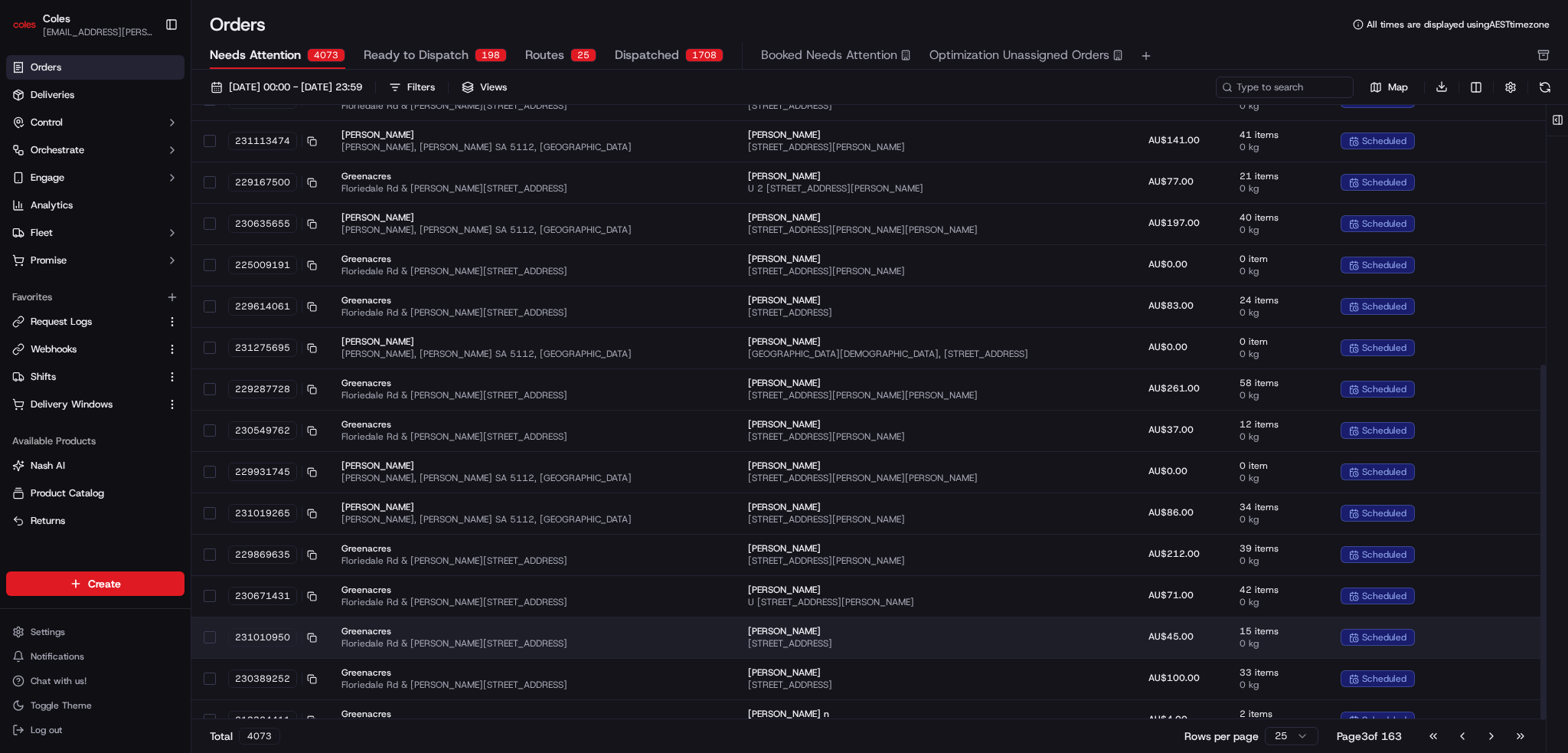
scroll to position [450, 0]
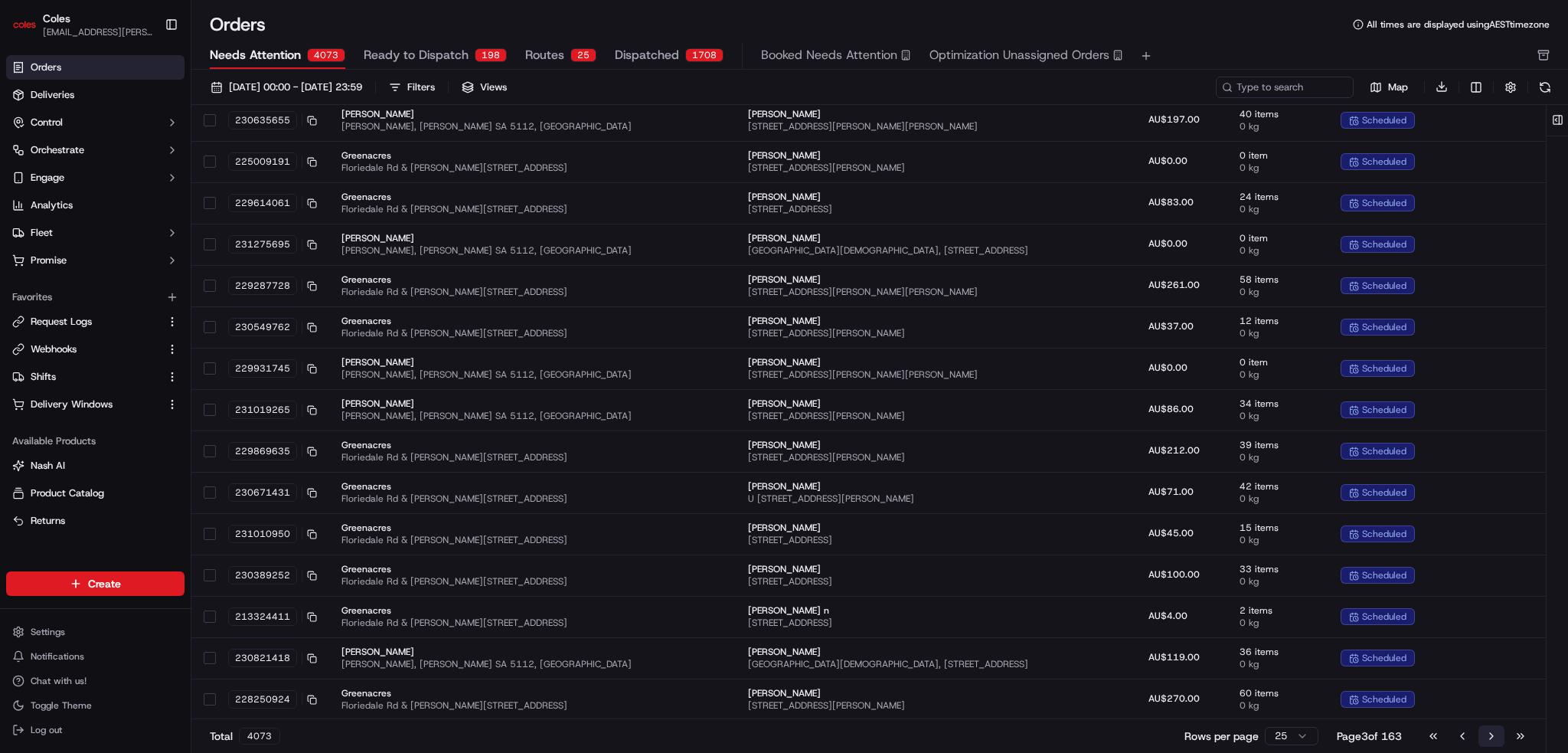
click at [587, 605] on button "Go to next page" at bounding box center [1491, 736] width 26 height 22
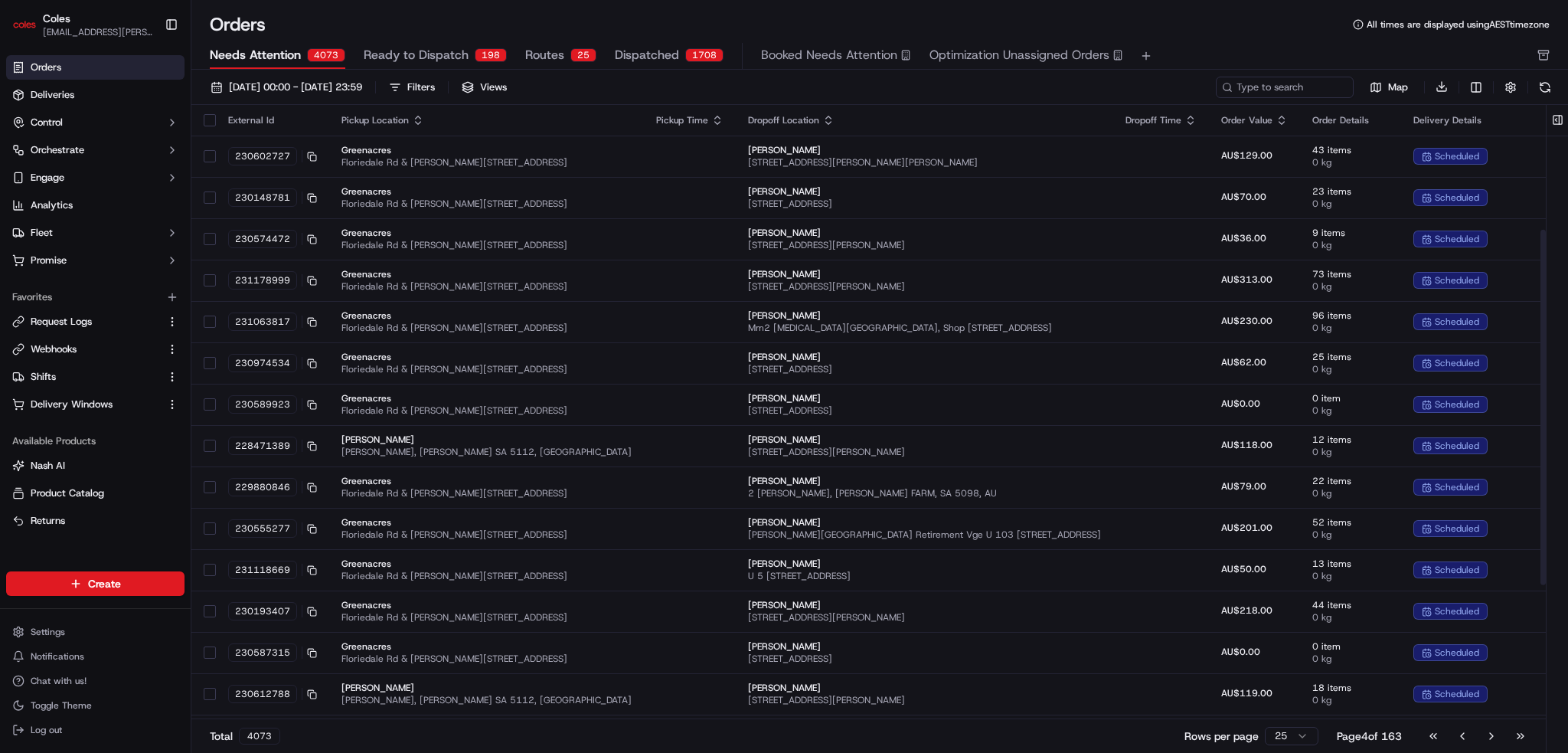
scroll to position [450, 0]
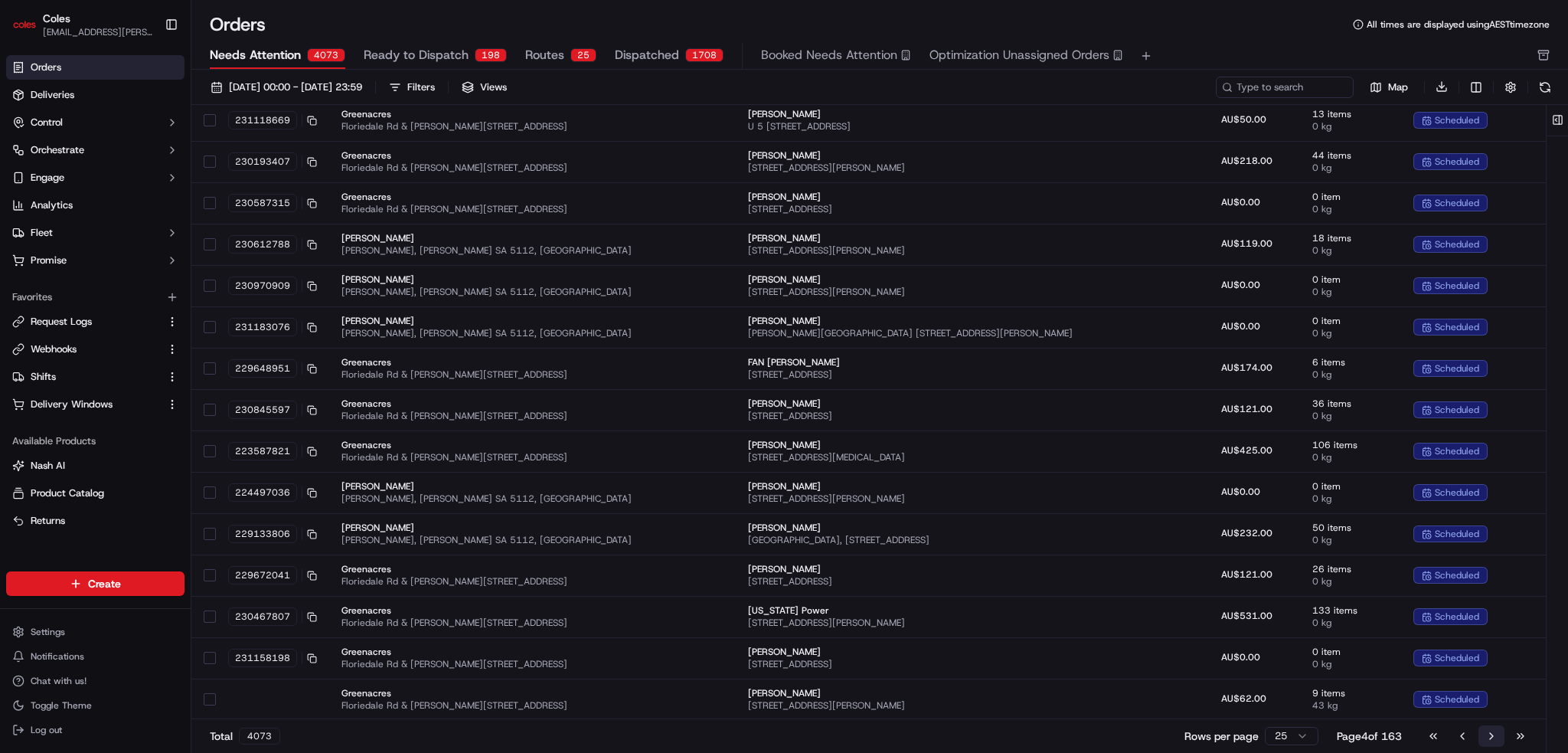
click at [587, 605] on button "Go to next page" at bounding box center [1491, 736] width 26 height 22
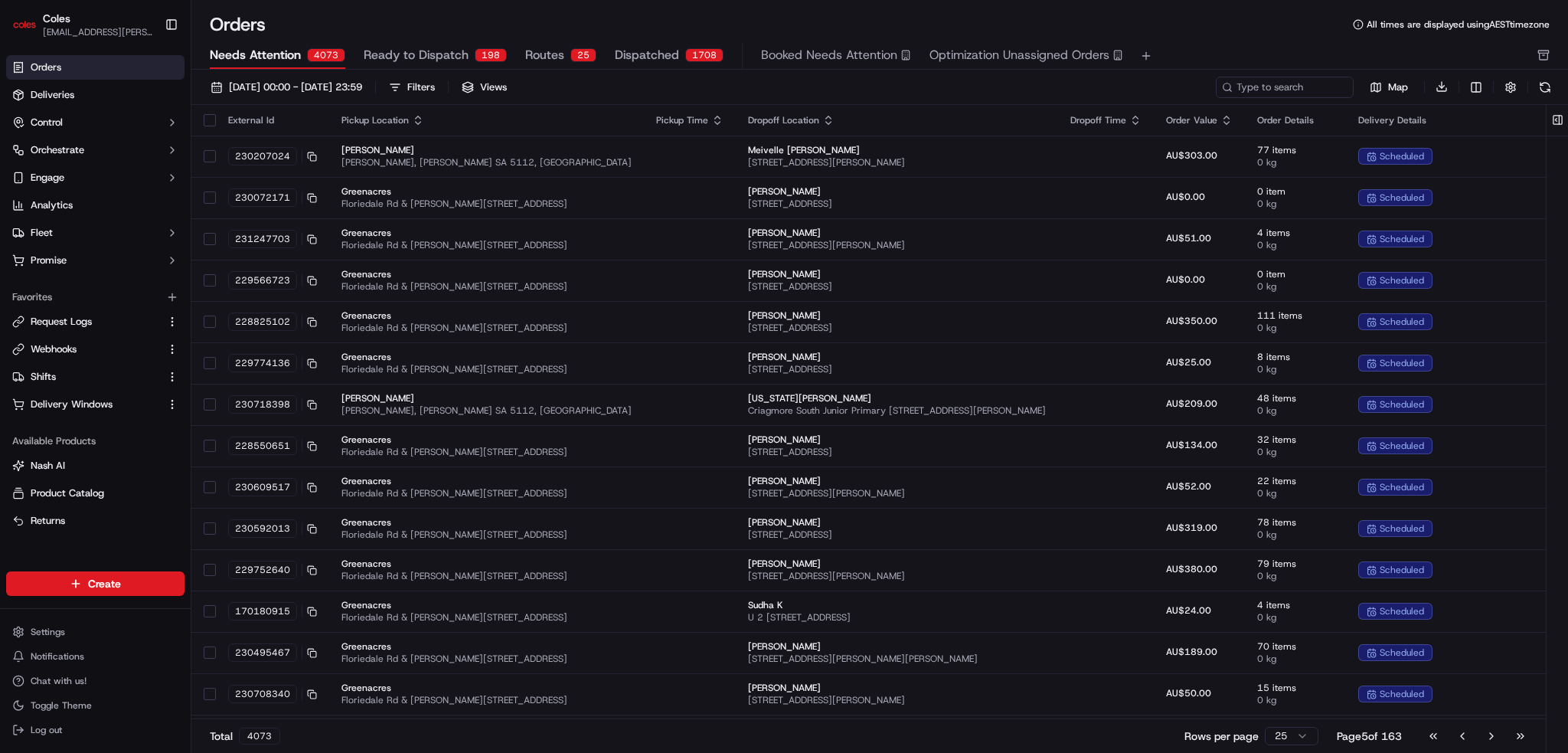
click at [32, 61] on span "Orders" at bounding box center [46, 68] width 30 height 13
click at [415, 49] on span "Ready to Dispatch" at bounding box center [416, 54] width 105 height 18
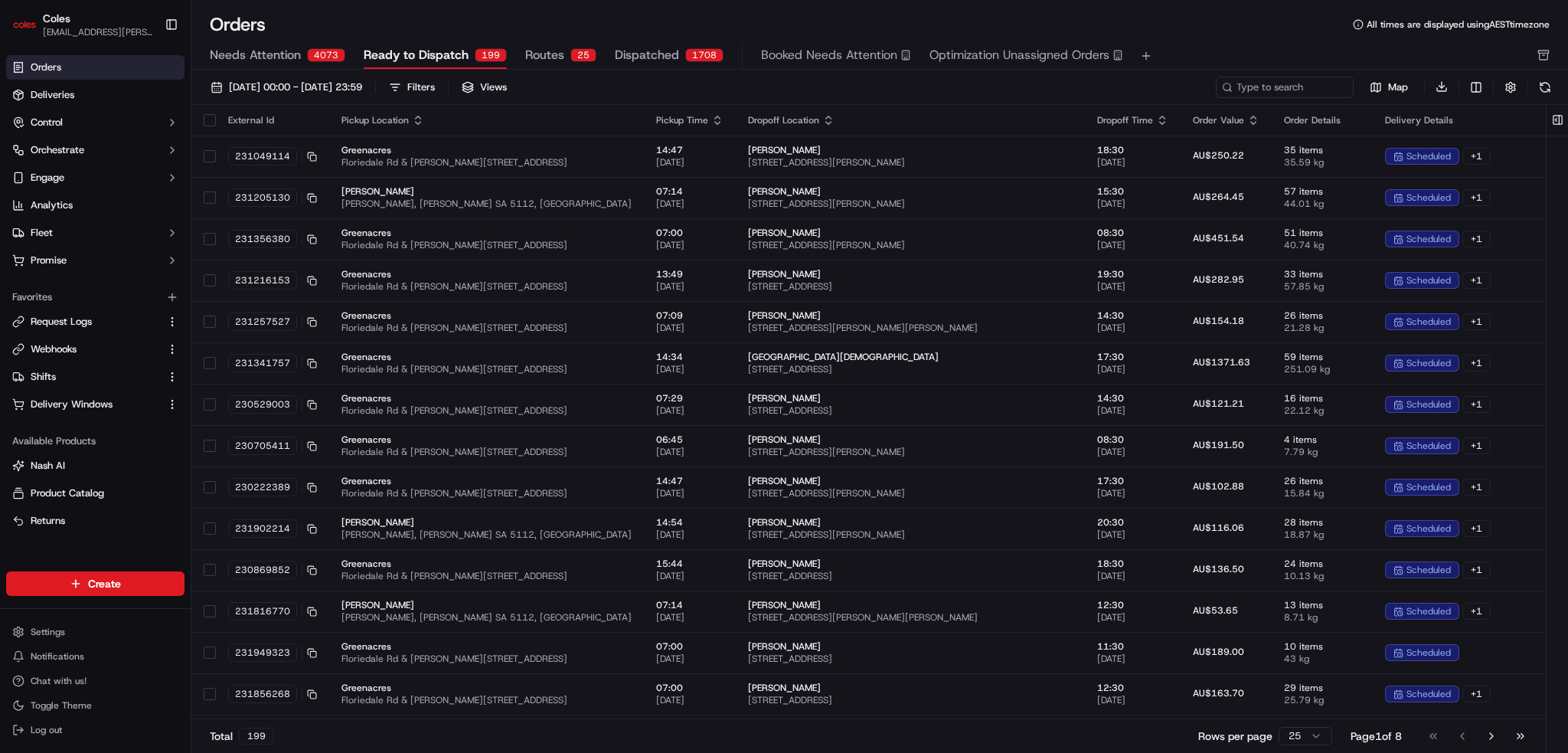
click at [537, 60] on span "Routes" at bounding box center [544, 54] width 39 height 18
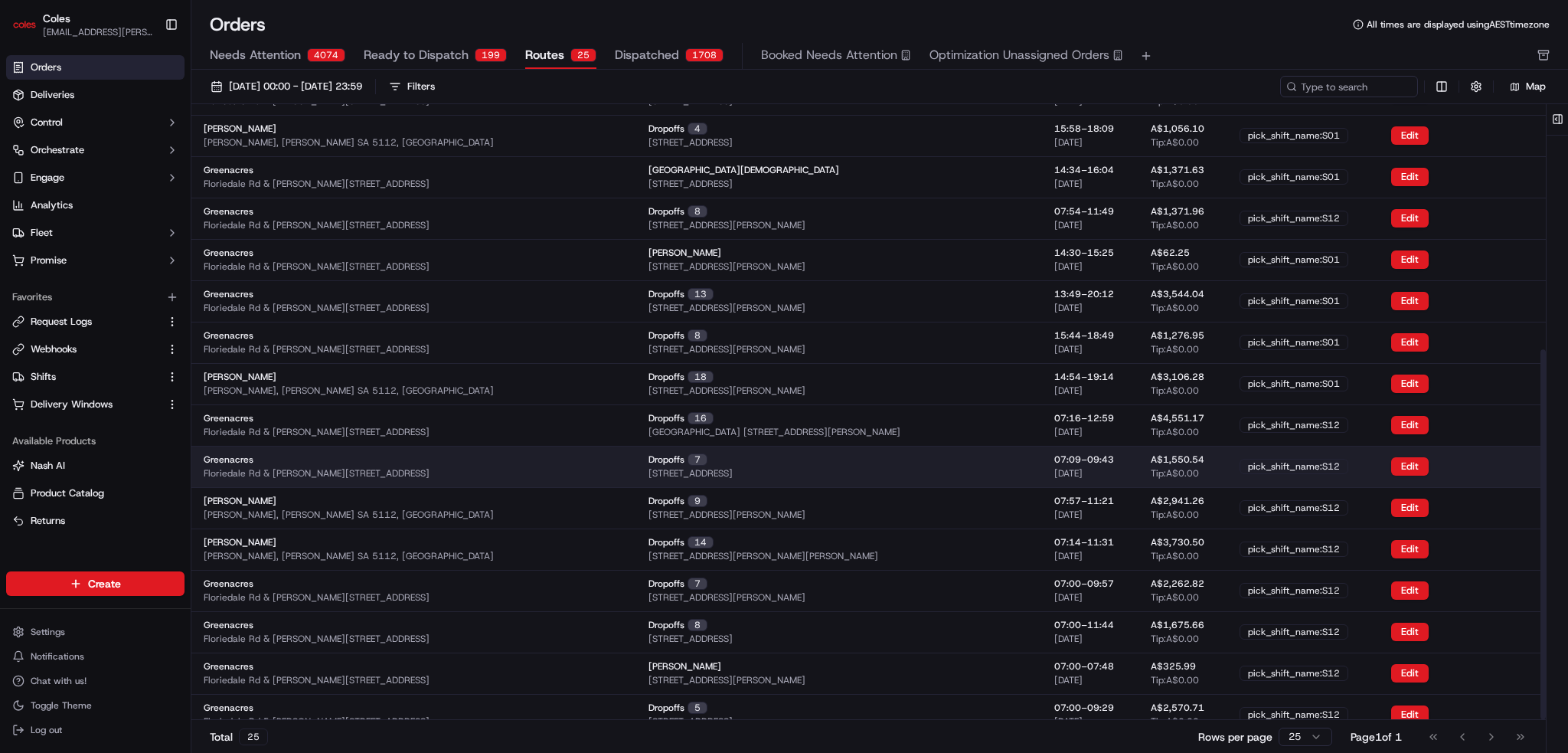
scroll to position [408, 0]
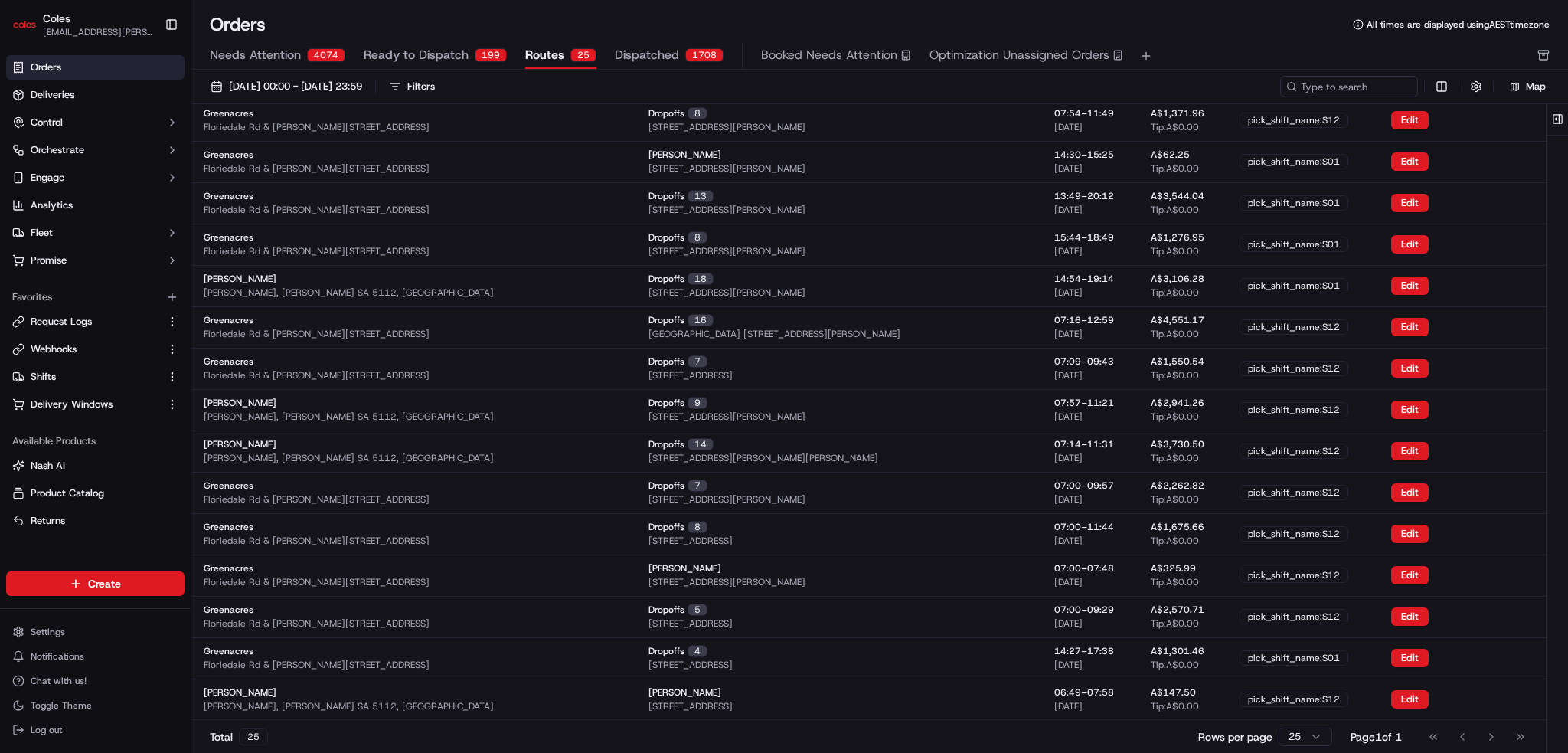
click at [587, 50] on span "Dispatched" at bounding box center [648, 54] width 65 height 18
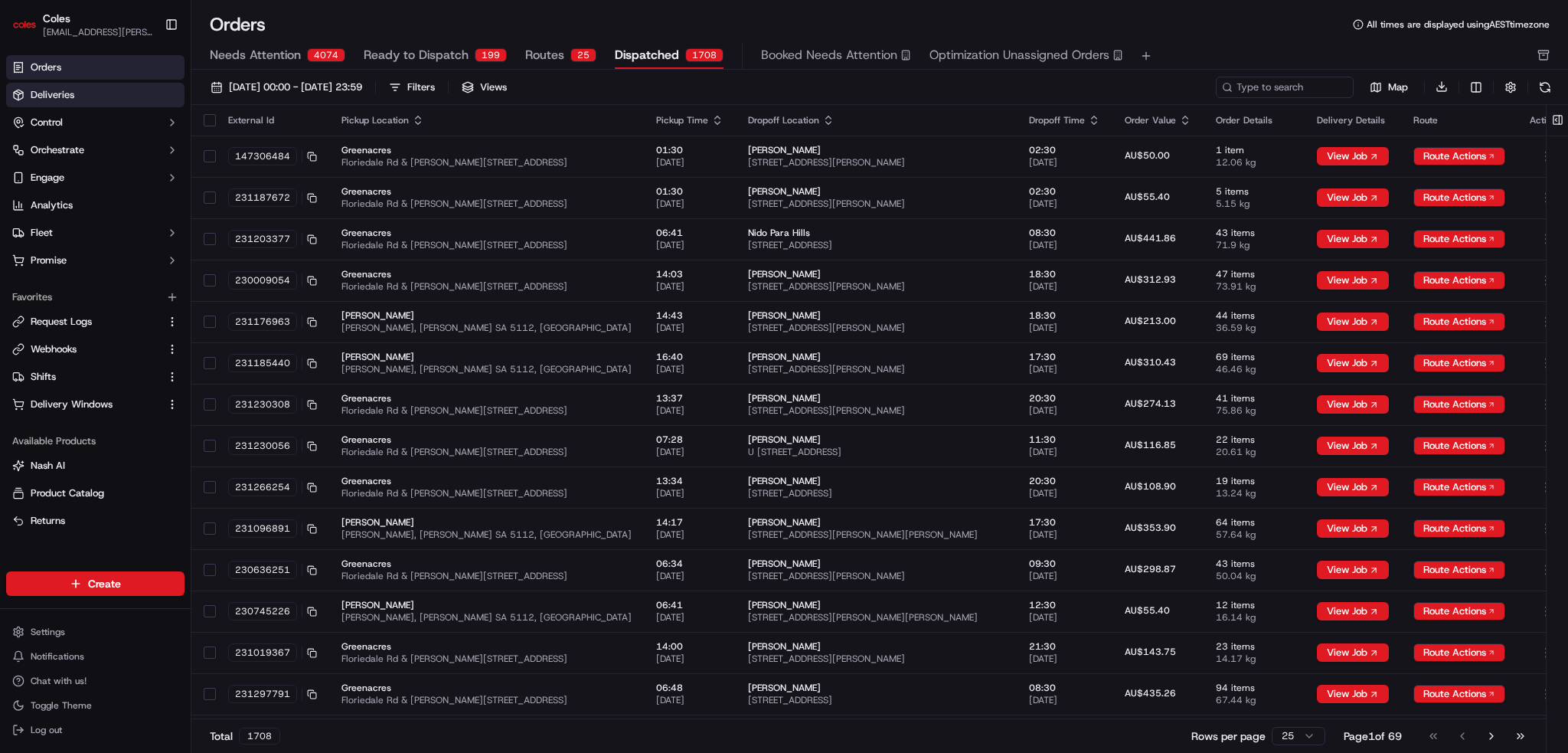
click at [54, 100] on span "Deliveries" at bounding box center [52, 94] width 44 height 13
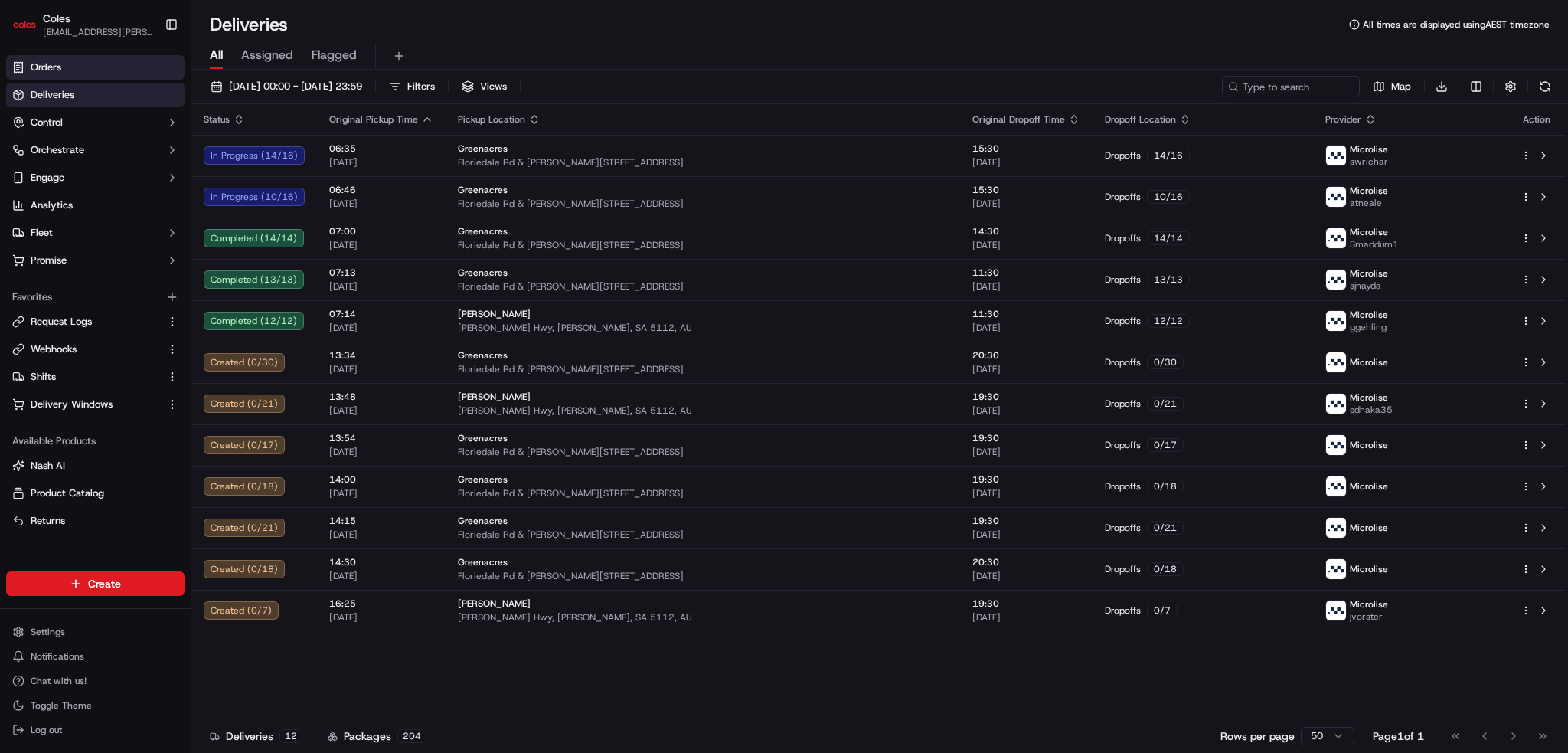
click at [74, 65] on link "Orders" at bounding box center [94, 68] width 178 height 25
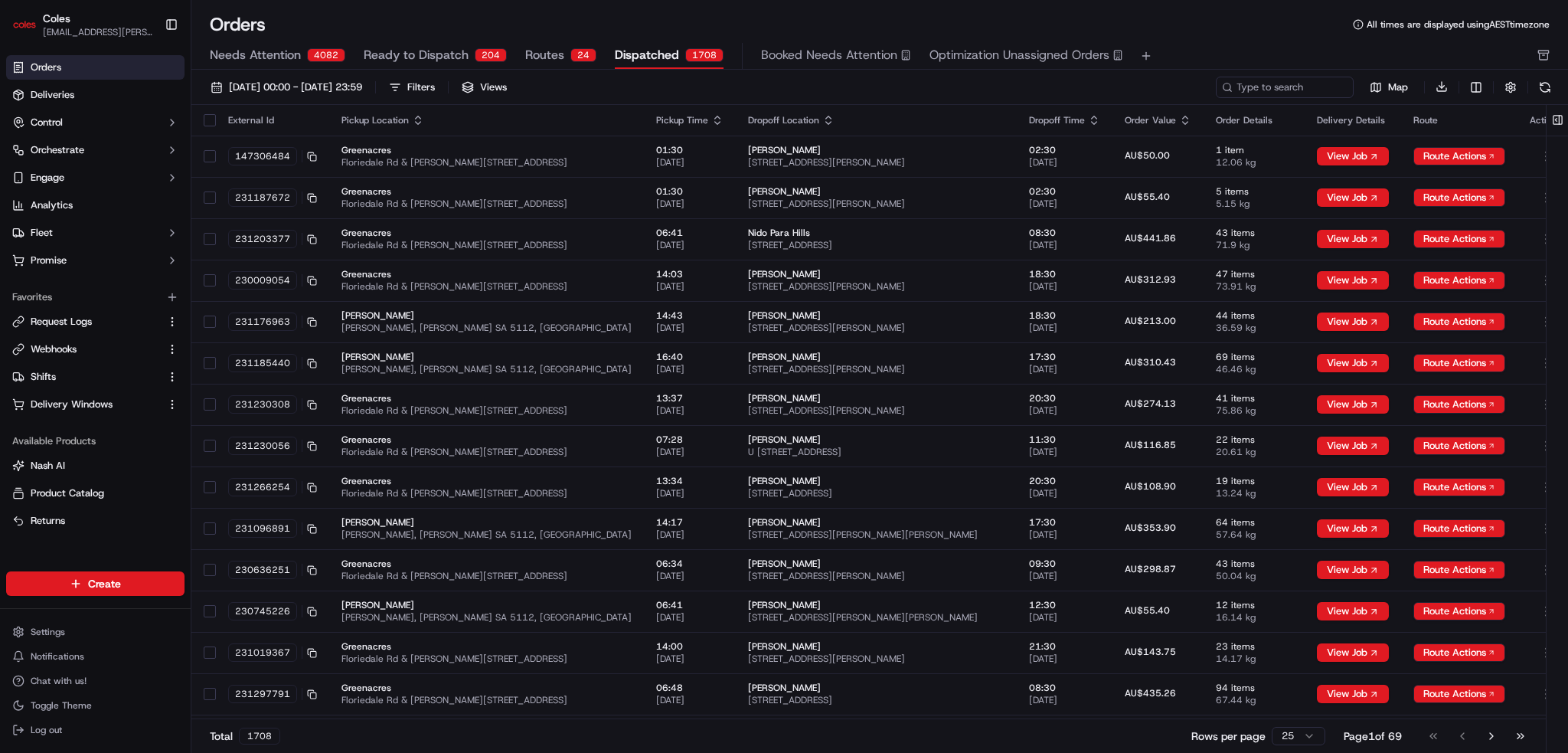
click at [231, 55] on span "Needs Attention" at bounding box center [255, 54] width 91 height 18
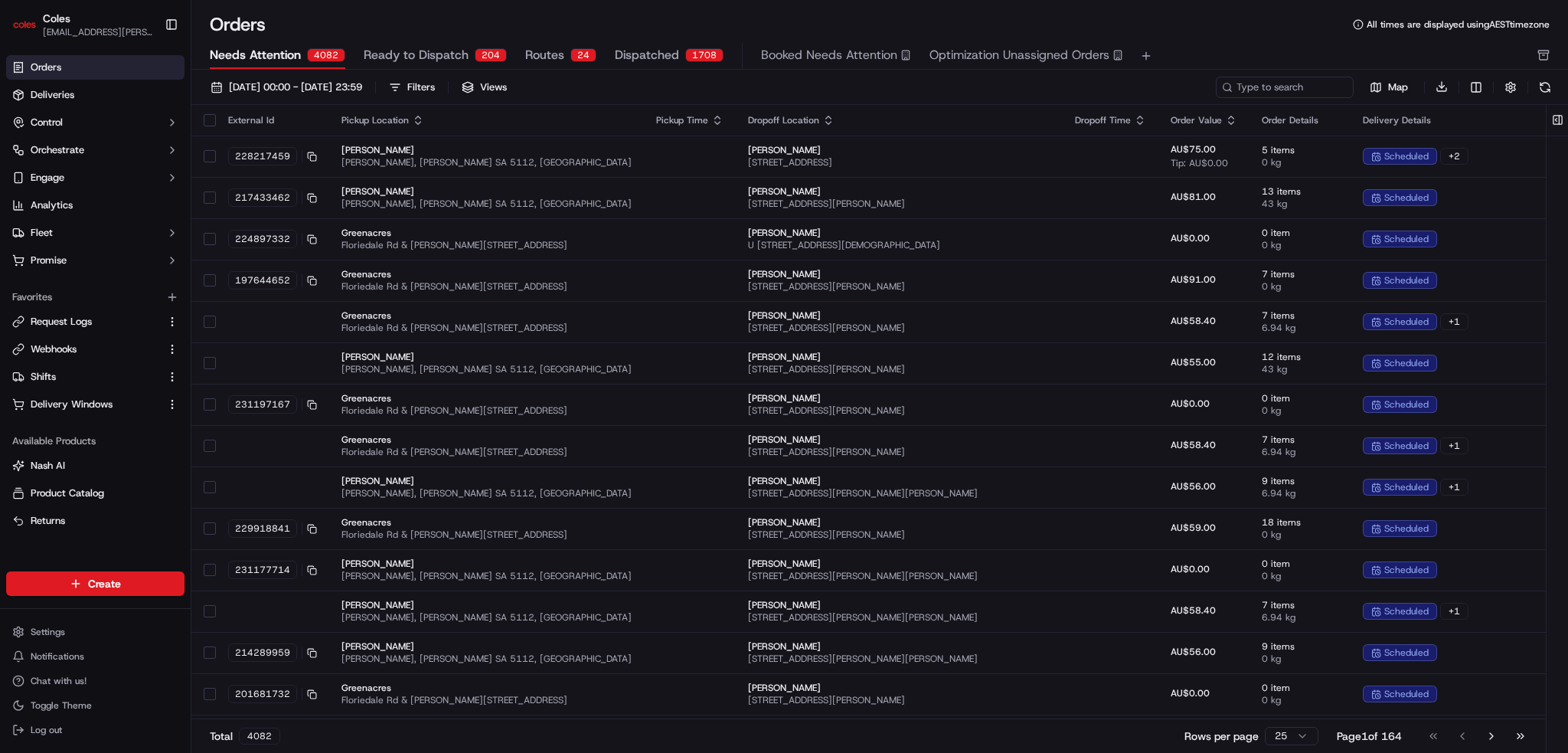
click at [364, 57] on span "Ready to Dispatch" at bounding box center [416, 54] width 105 height 18
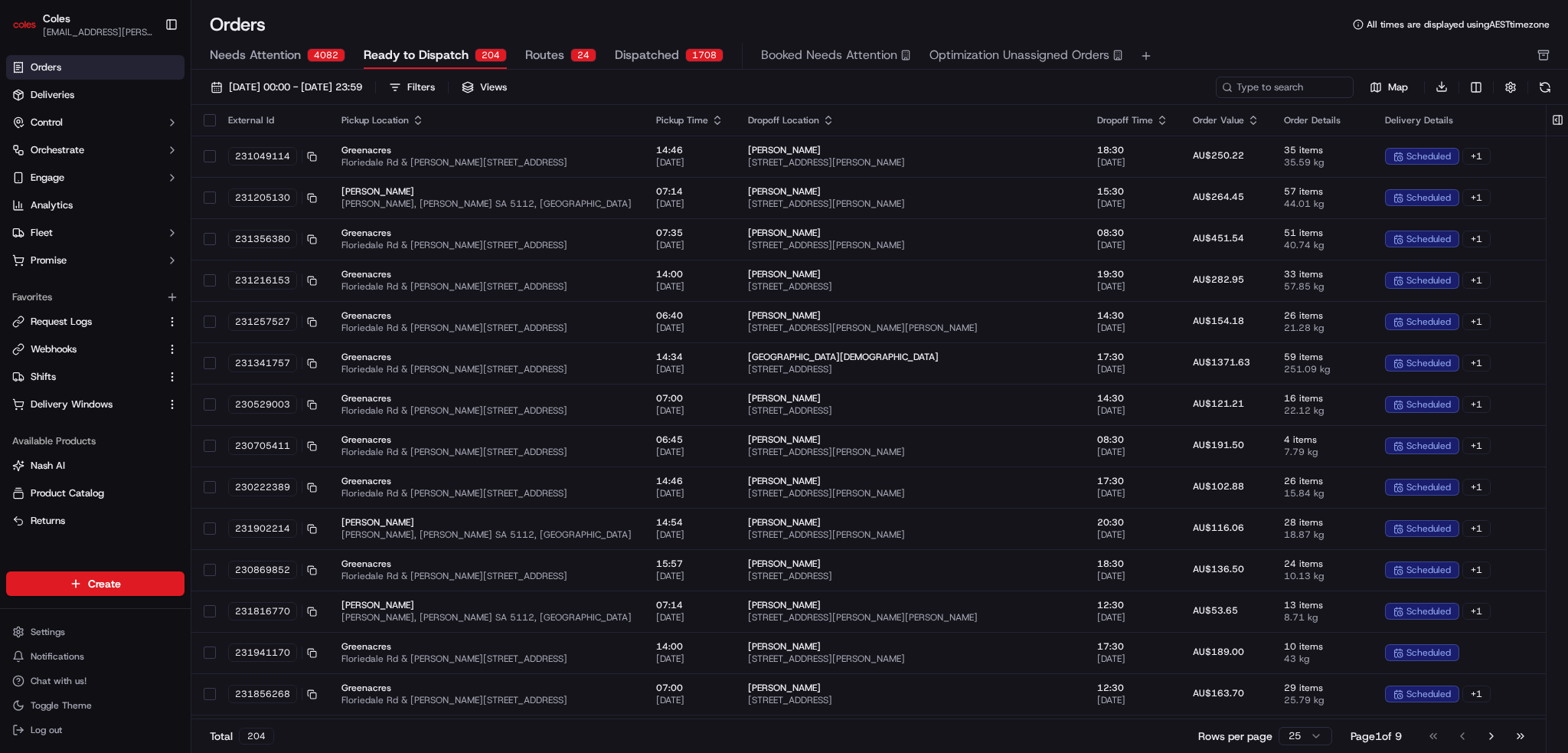
click at [533, 54] on span "Routes" at bounding box center [544, 54] width 39 height 18
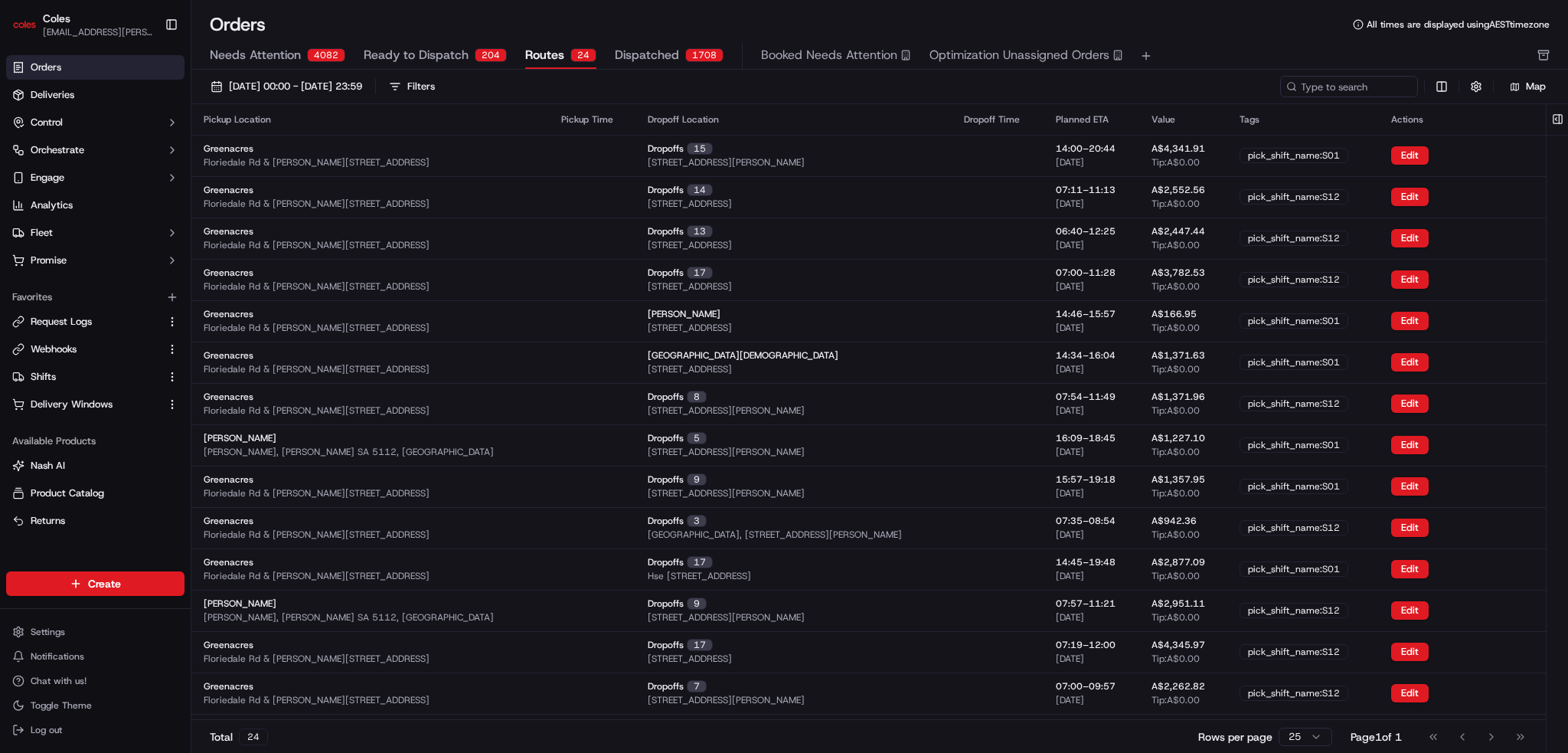
click at [587, 53] on span "Dispatched" at bounding box center [648, 54] width 65 height 18
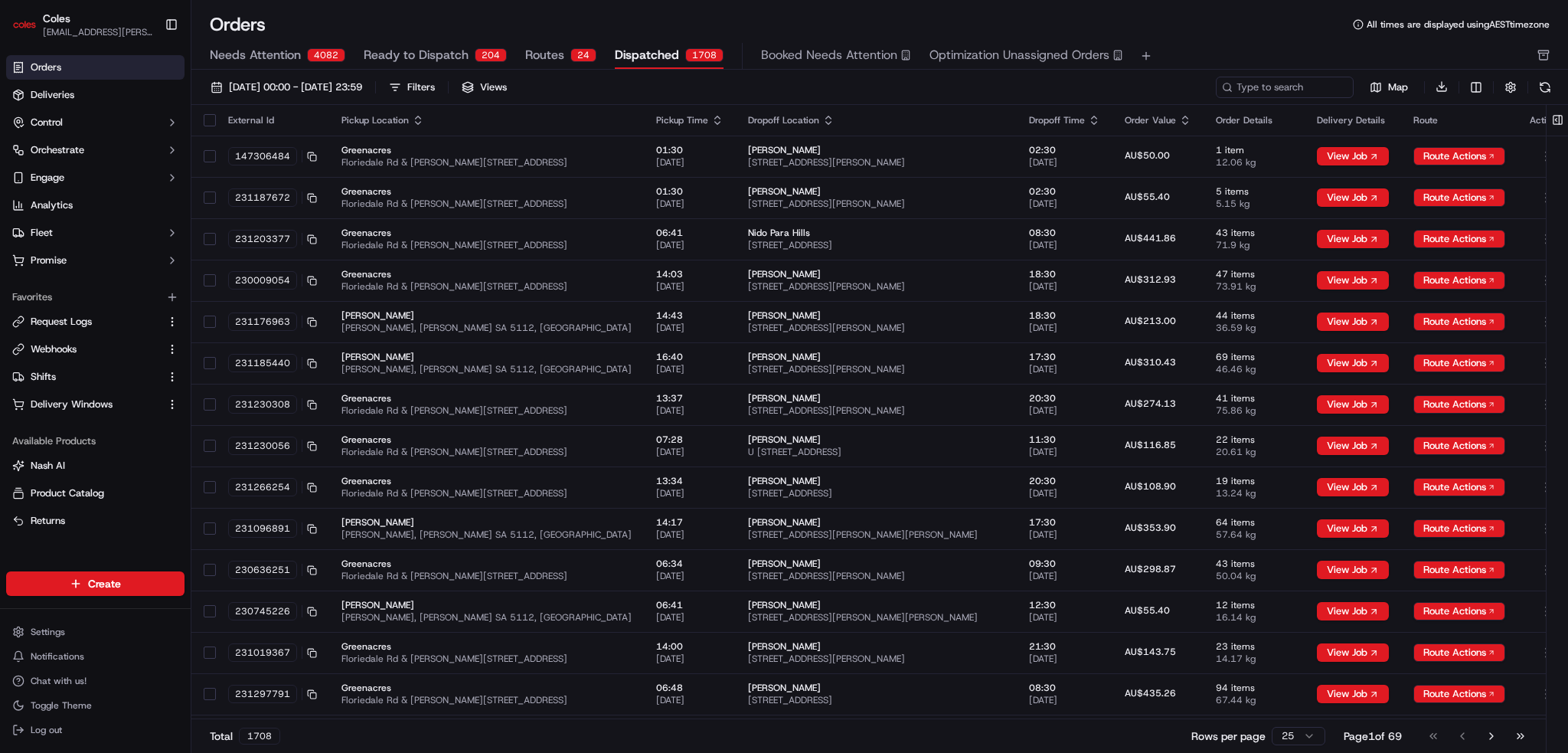
click at [248, 54] on span "Needs Attention" at bounding box center [255, 54] width 91 height 18
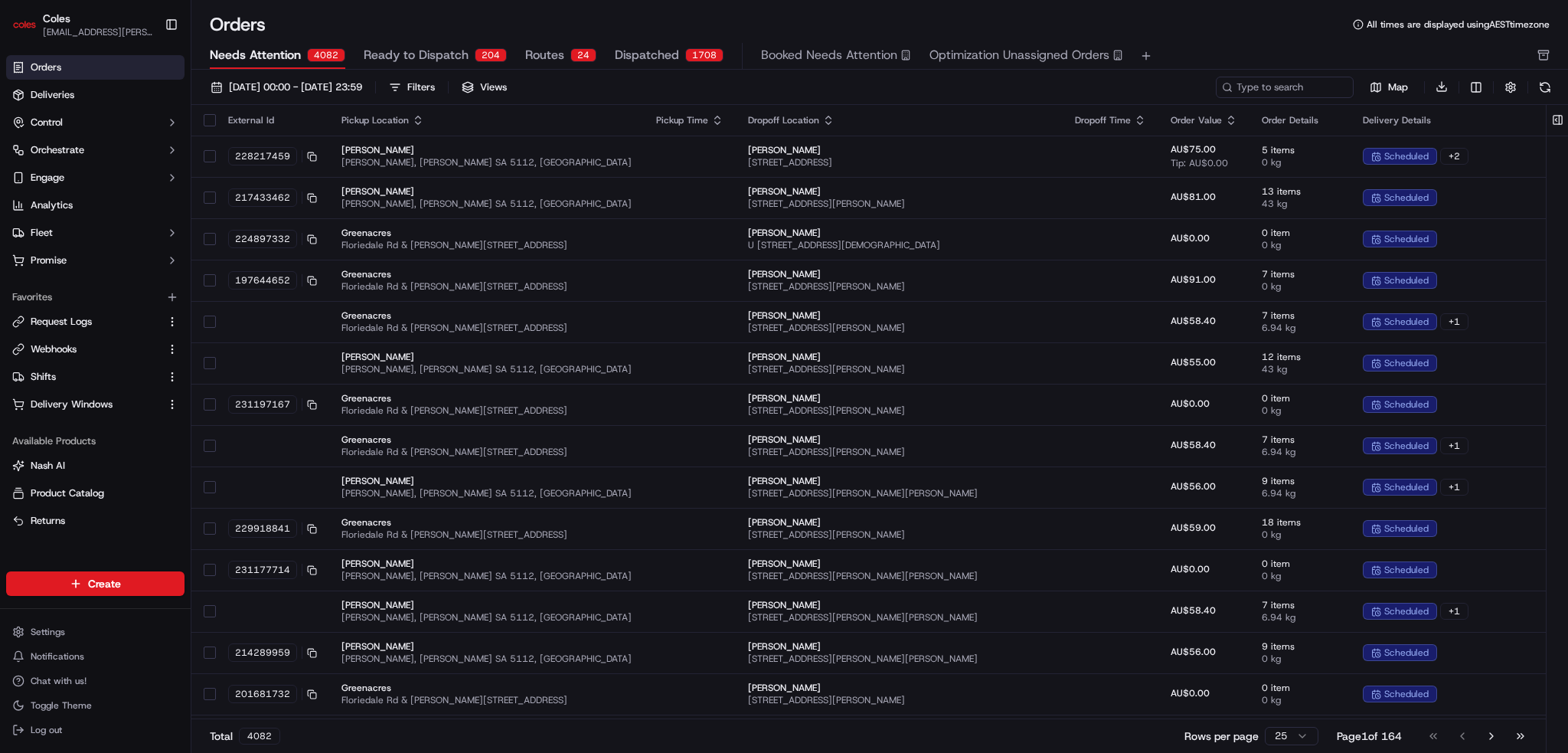
click at [80, 57] on link "Orders" at bounding box center [94, 68] width 178 height 25
click at [87, 61] on link "Orders" at bounding box center [94, 68] width 178 height 25
click at [27, 605] on html "Coles ben.ellis@coles.com.au Toggle Sidebar Orders Deliveries Control Orchestra…" at bounding box center [784, 376] width 1568 height 753
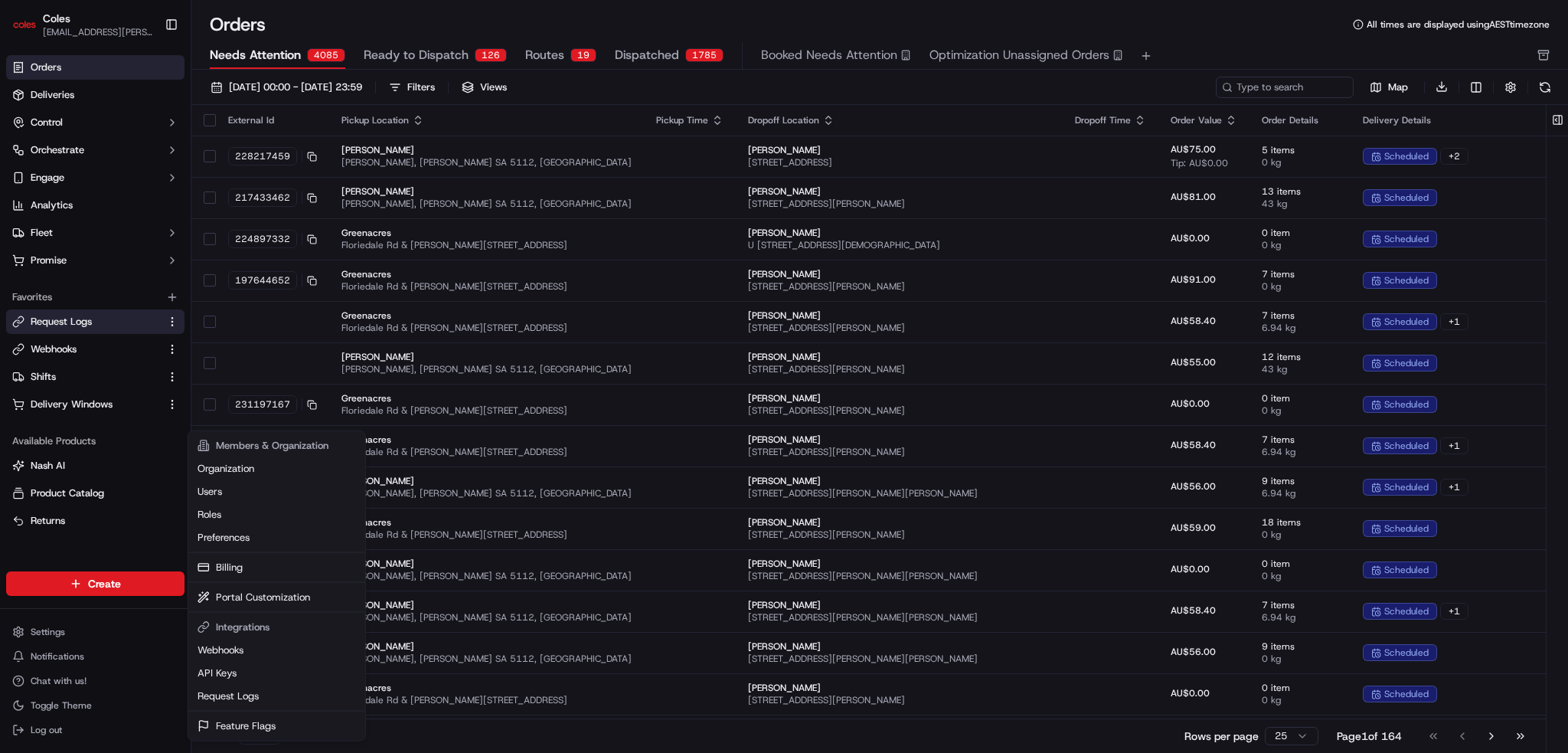
click at [59, 324] on html "Coles ben.ellis@coles.com.au Toggle Sidebar Orders Deliveries Control Orchestra…" at bounding box center [784, 376] width 1568 height 753
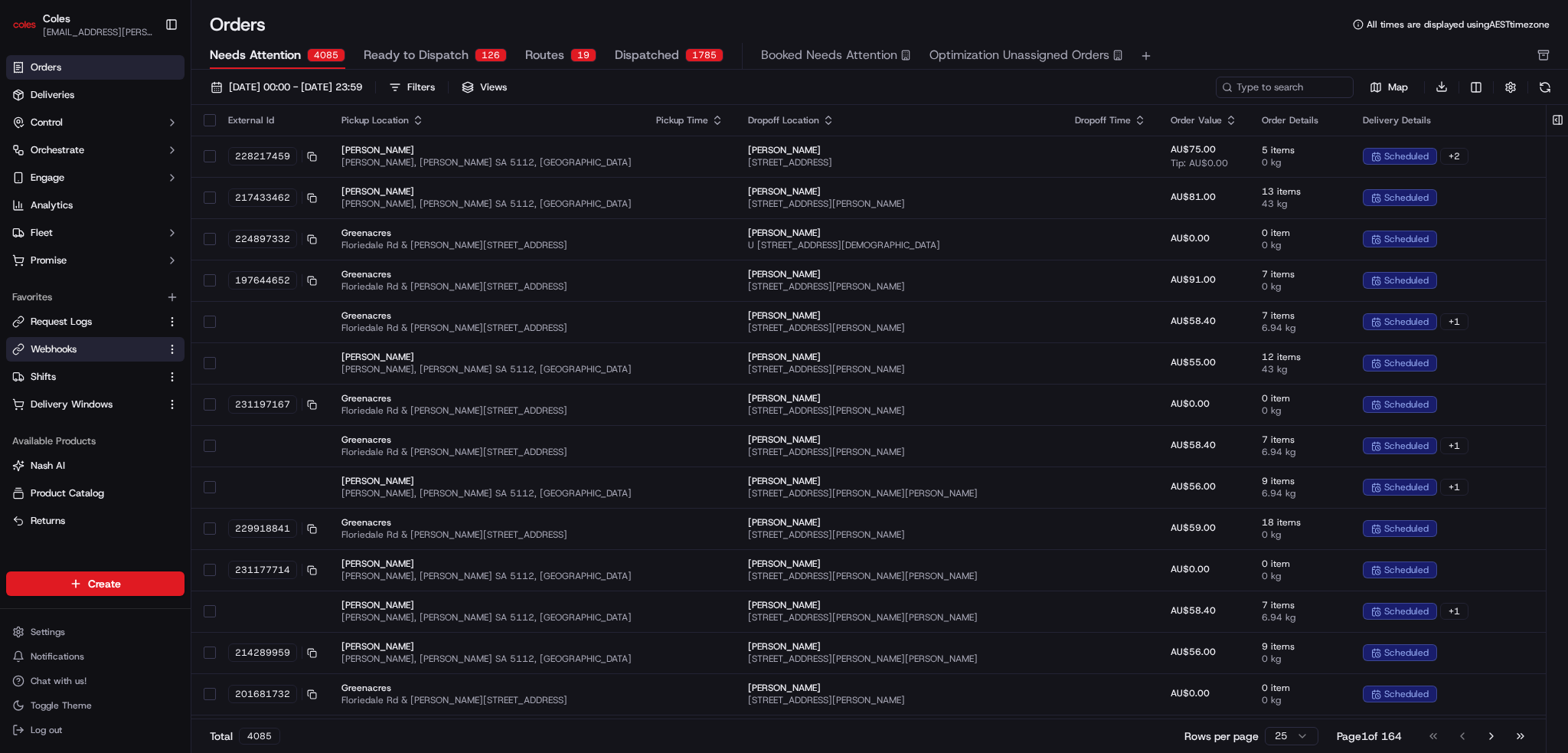
click at [49, 346] on span "Webhooks" at bounding box center [53, 349] width 46 height 13
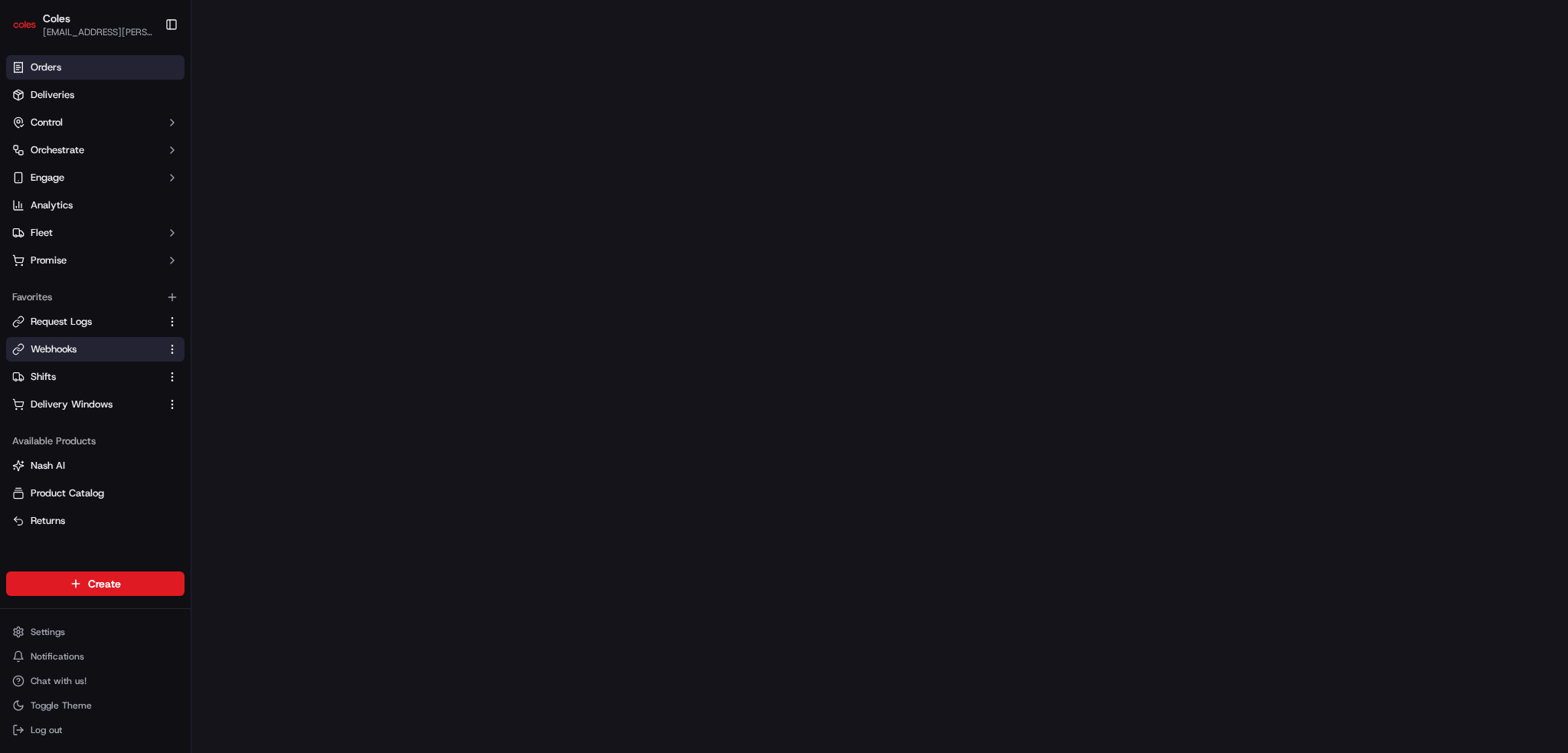
click at [56, 63] on span "Orders" at bounding box center [46, 68] width 30 height 13
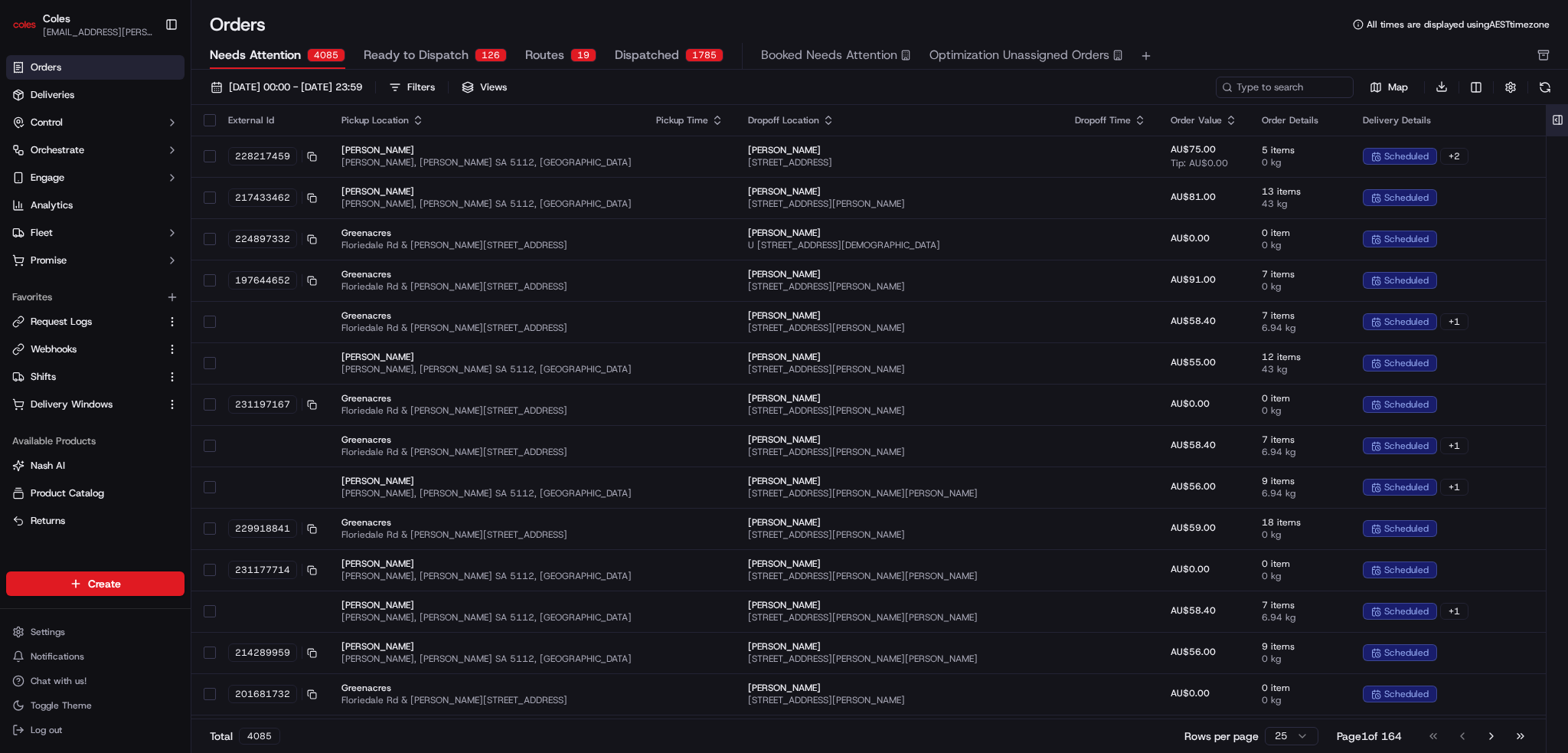
click at [587, 116] on button at bounding box center [1558, 120] width 26 height 31
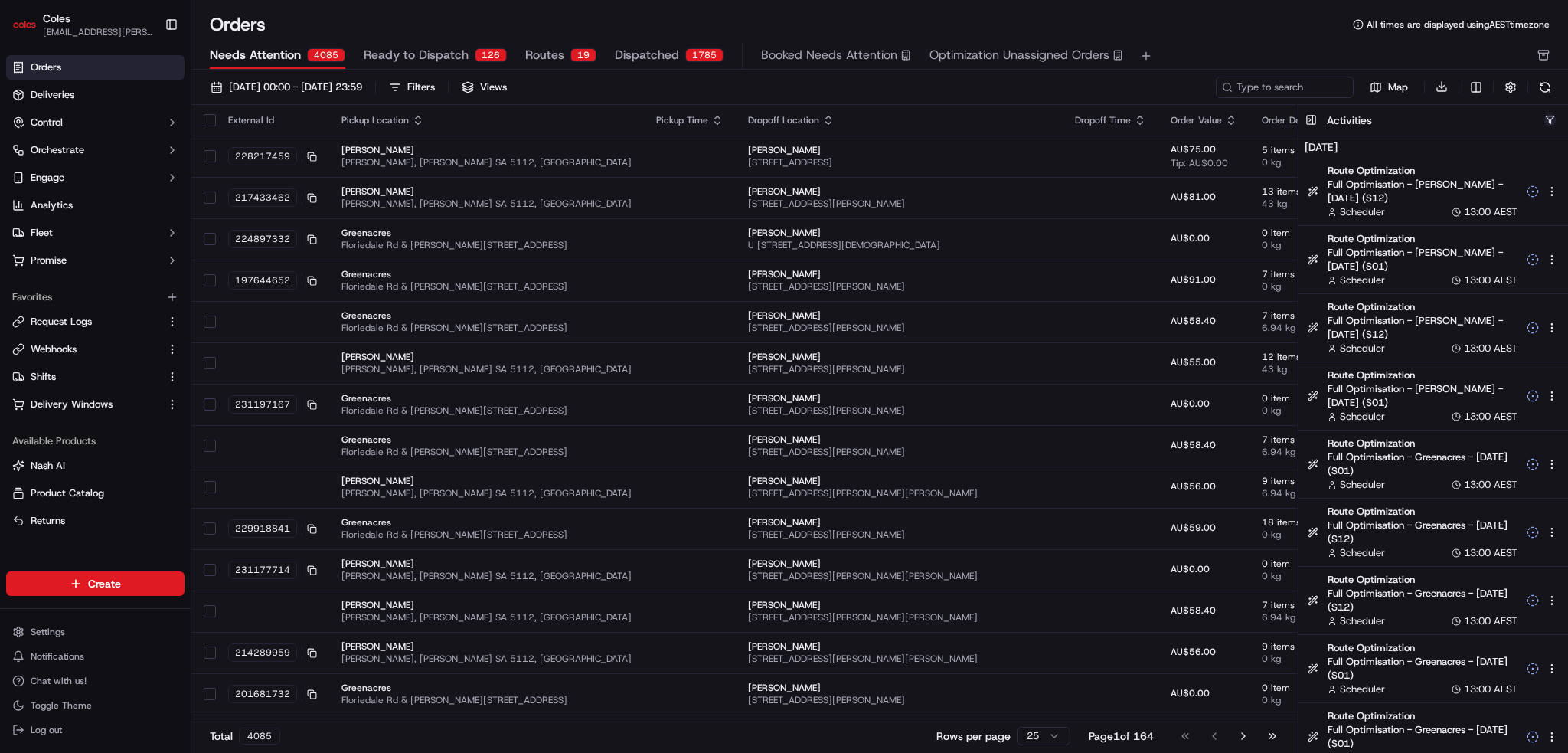
click at [587, 119] on button "button" at bounding box center [1550, 120] width 11 height 11
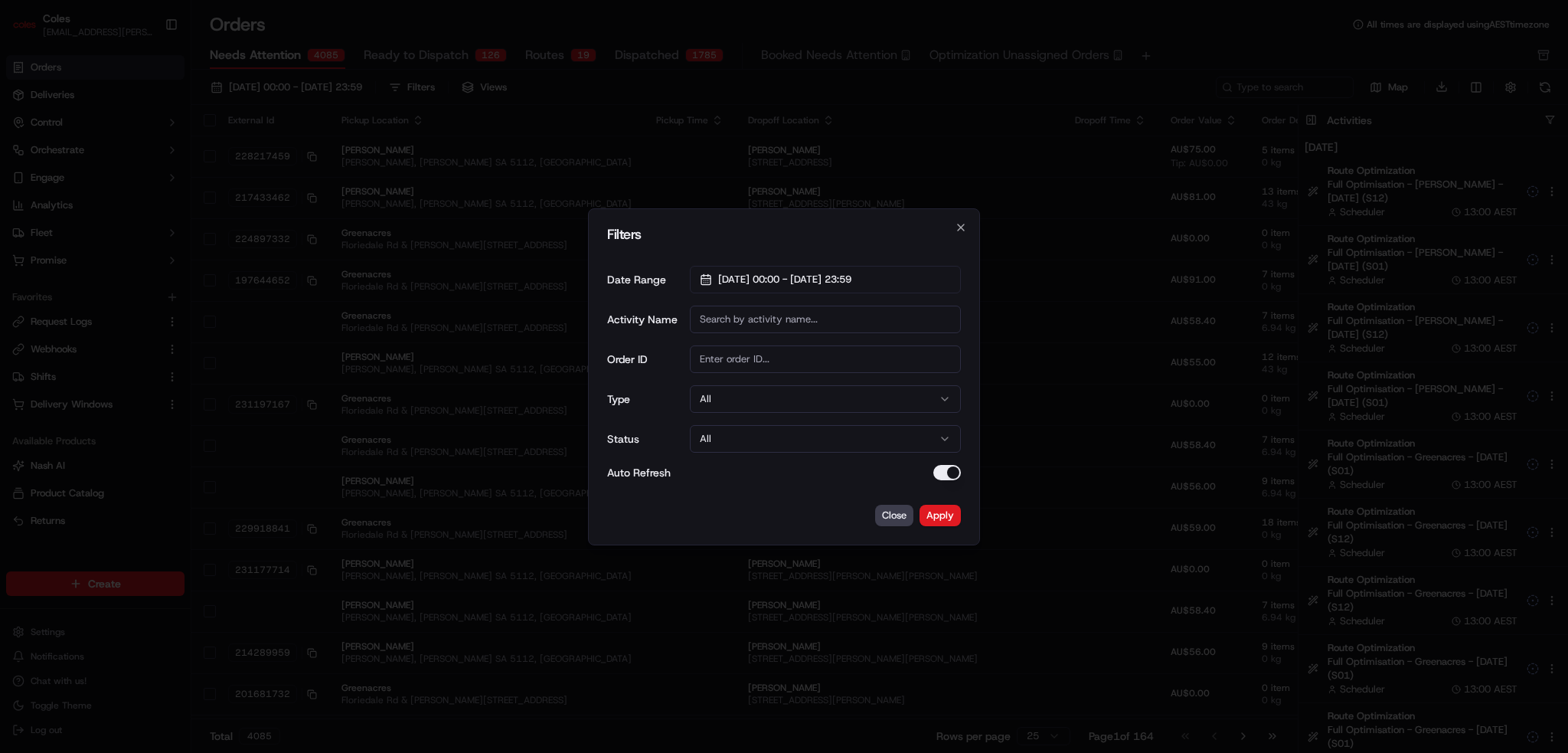
click at [587, 321] on input "Activity Name" at bounding box center [825, 319] width 271 height 28
type input "dispatch"
click at [587, 518] on button "Apply" at bounding box center [939, 516] width 41 height 22
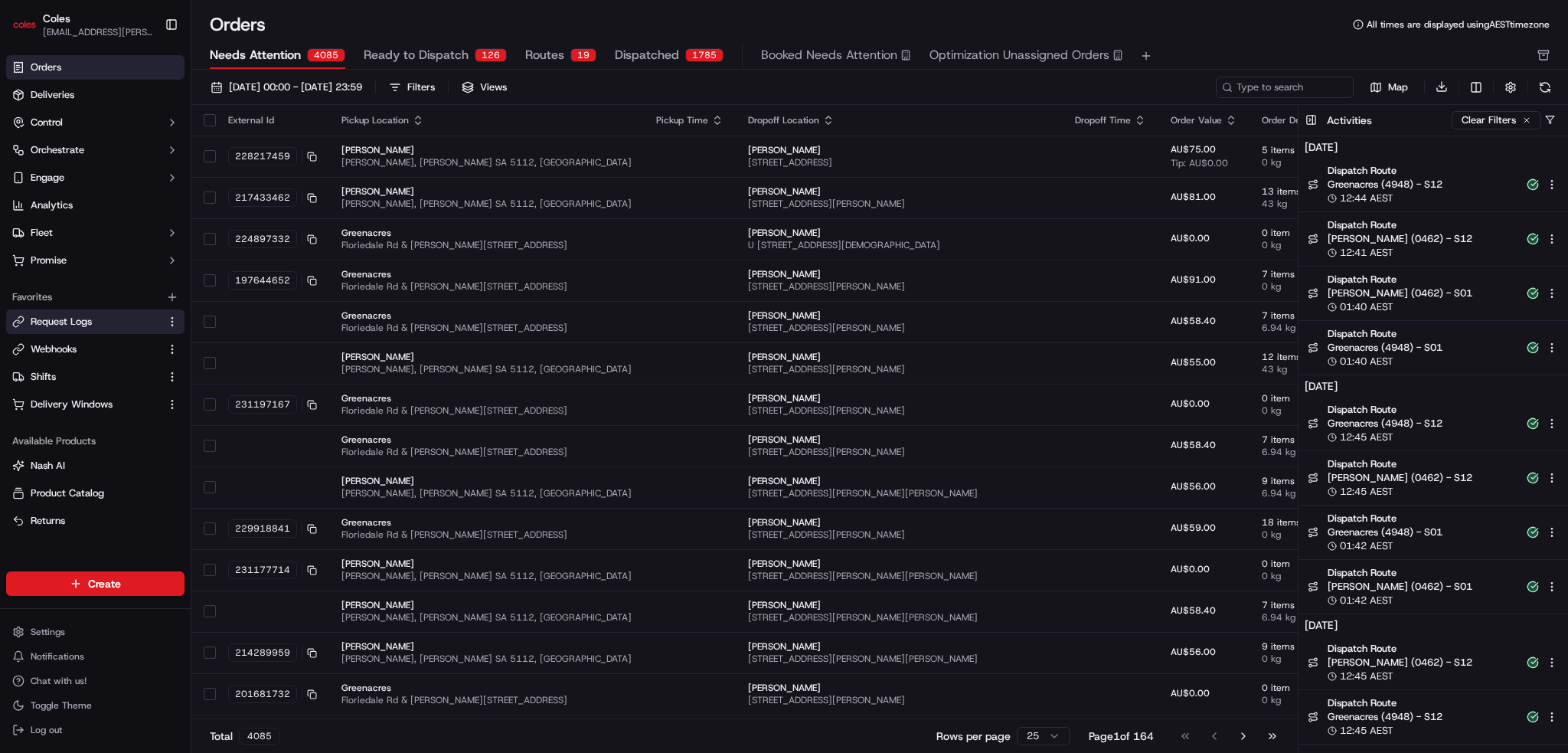
click at [86, 323] on span "Request Logs" at bounding box center [61, 321] width 61 height 13
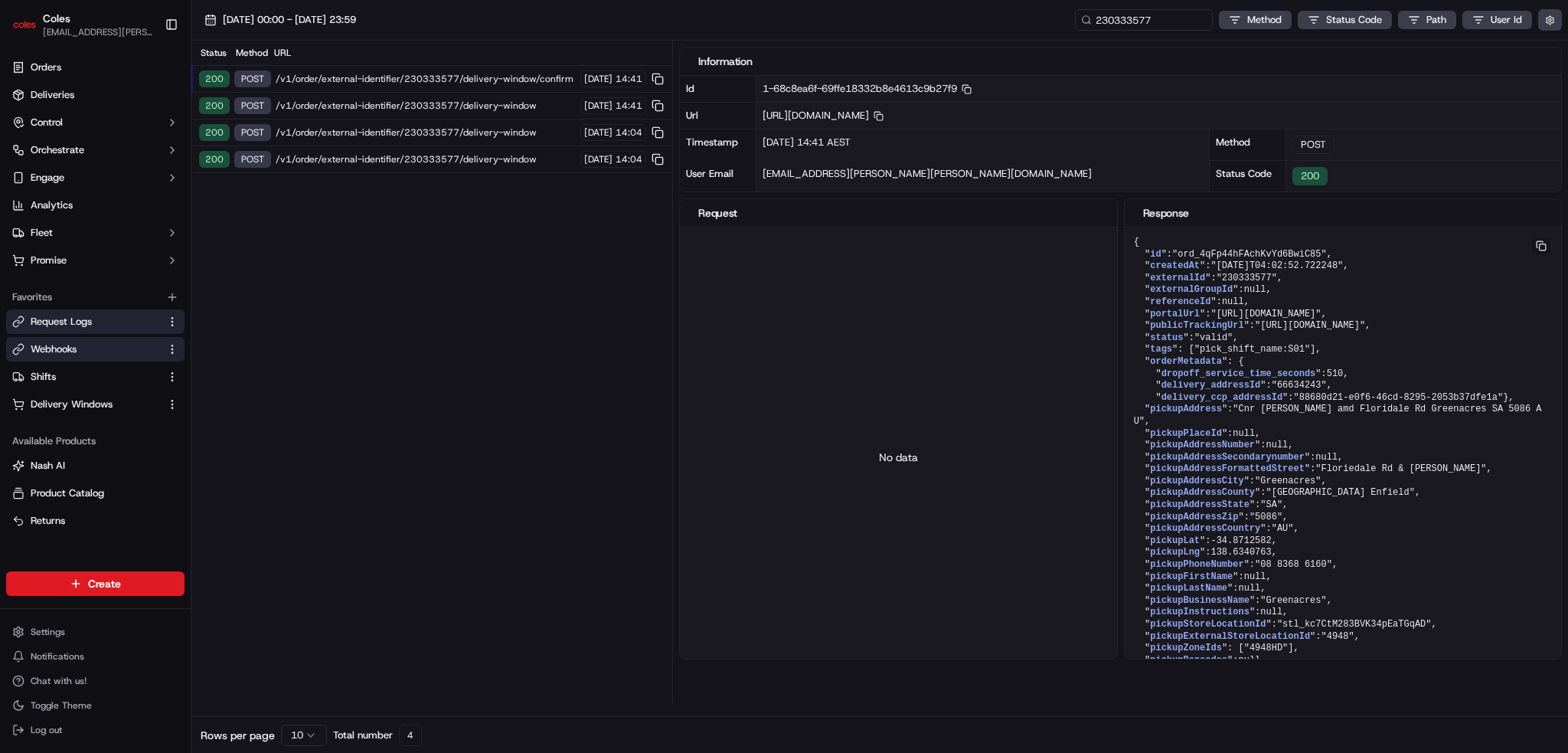
click at [71, 349] on span "Webhooks" at bounding box center [53, 349] width 46 height 13
